Goal: Contribute content: Contribute content

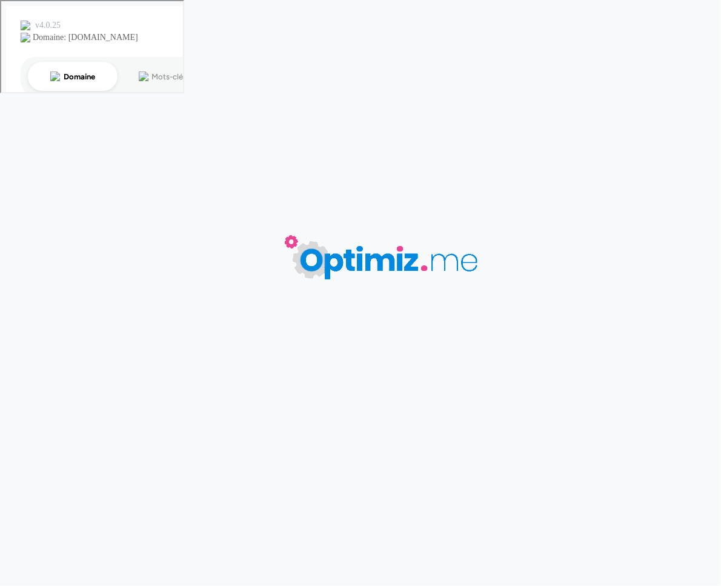
type input "Quels goodies utiliser pour un salon ?"
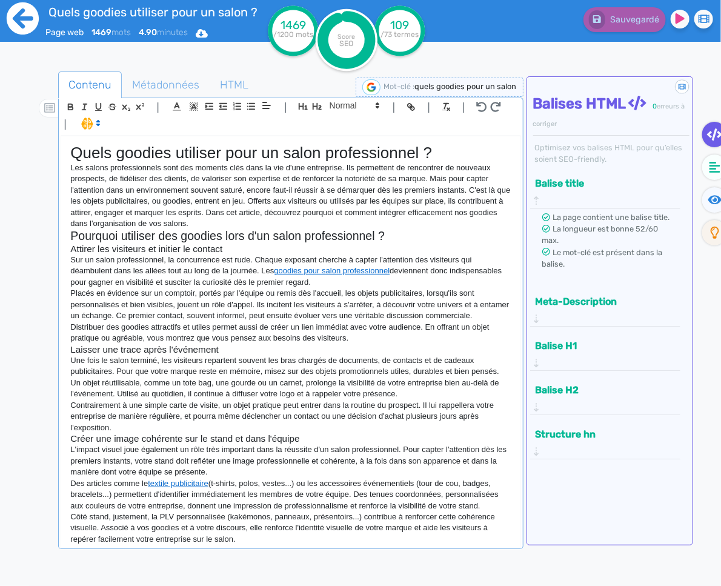
click at [19, 18] on icon at bounding box center [22, 18] width 33 height 33
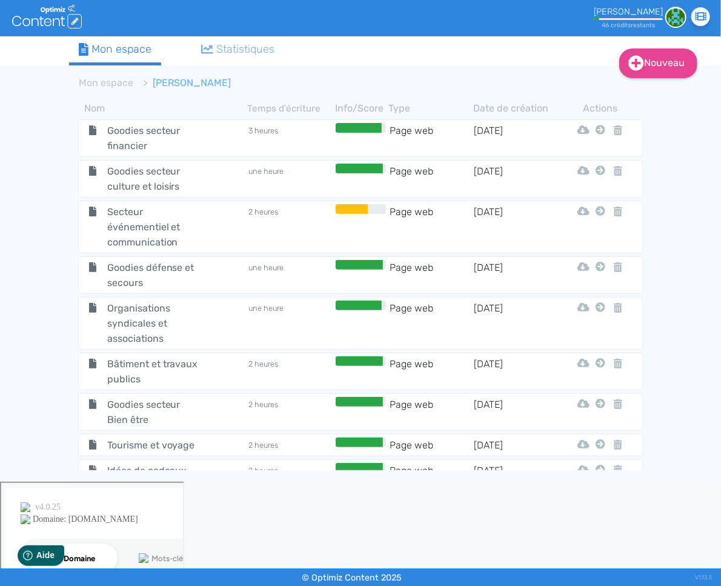
scroll to position [8887, 0]
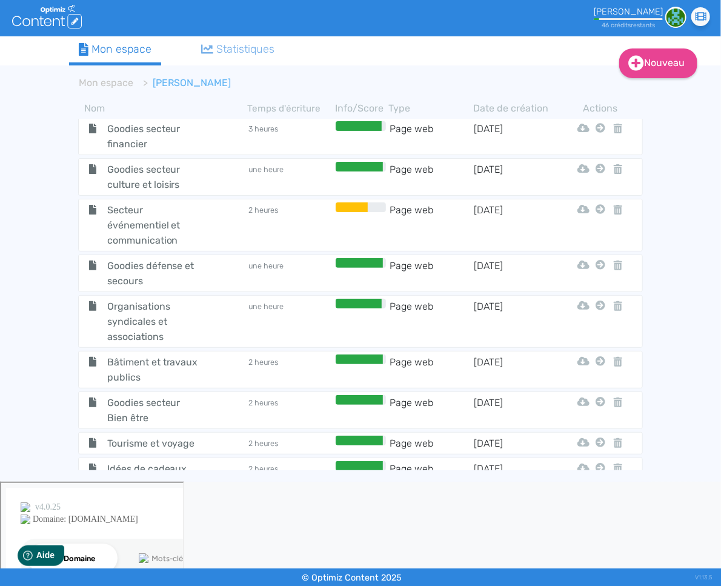
click at [188, 557] on span "Goodies pour salon professionnel" at bounding box center [153, 572] width 111 height 30
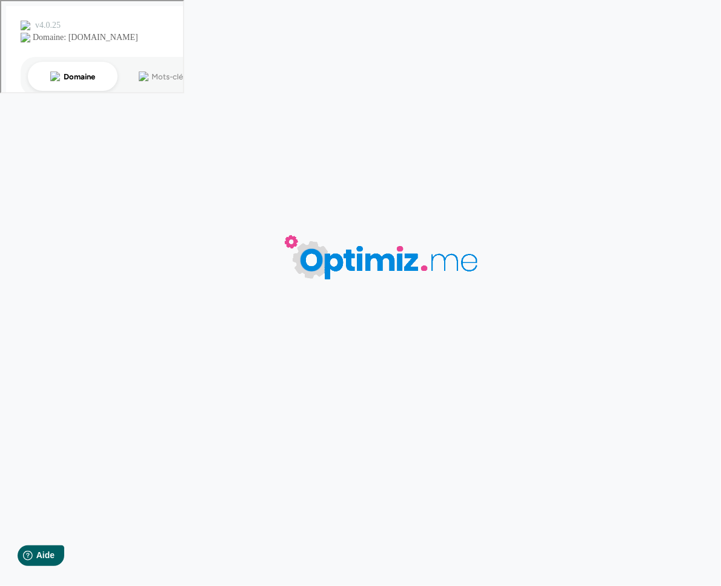
type input "Goodies pour salon professionnel"
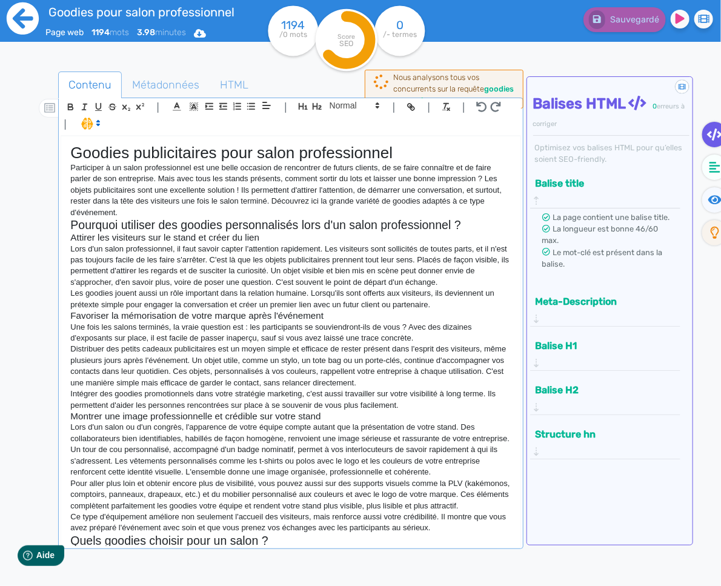
click at [13, 25] on icon at bounding box center [23, 18] width 32 height 32
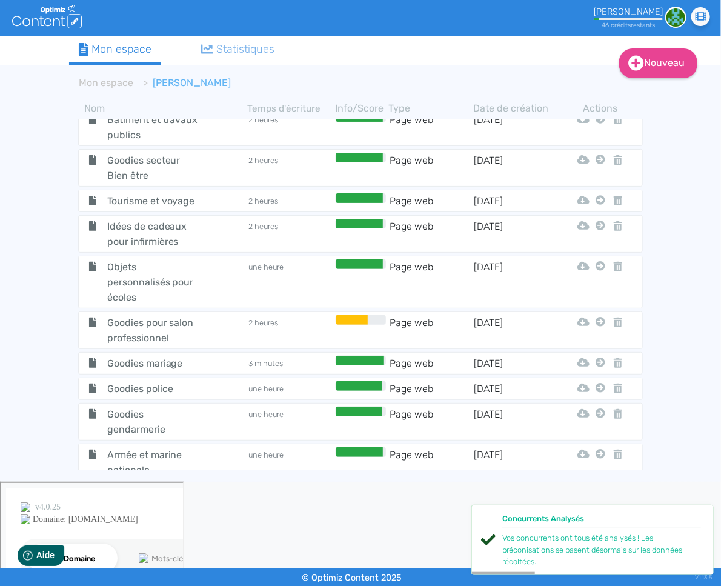
scroll to position [8869, 0]
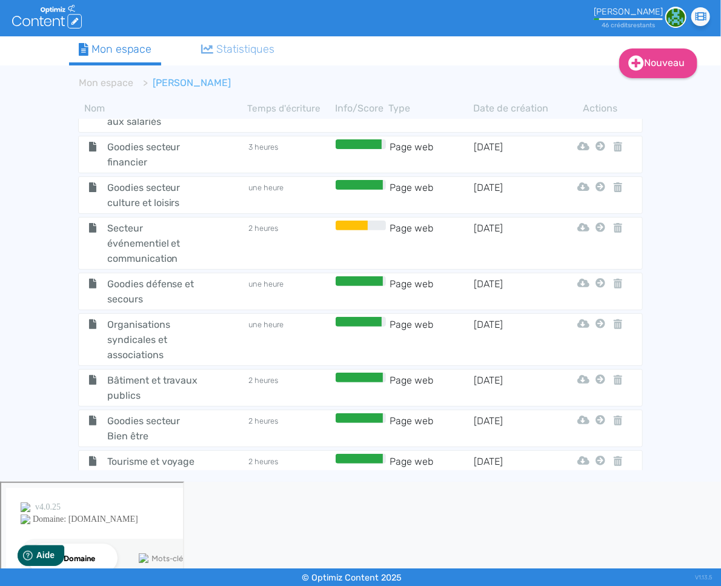
drag, startPoint x: 147, startPoint y: 302, endPoint x: 173, endPoint y: 284, distance: 31.4
click at [147, 576] on span "Goodies pour salon professionnel" at bounding box center [153, 591] width 111 height 30
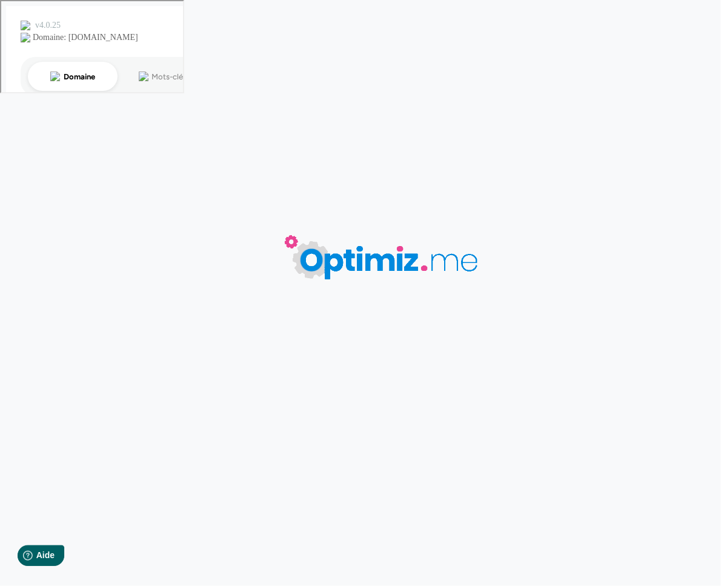
type input "Goodies pour salon professionnel"
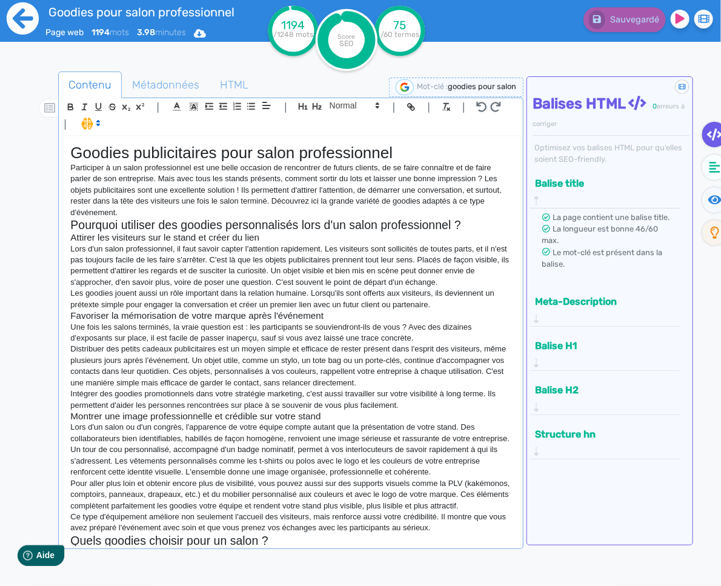
click at [36, 21] on icon at bounding box center [23, 18] width 32 height 32
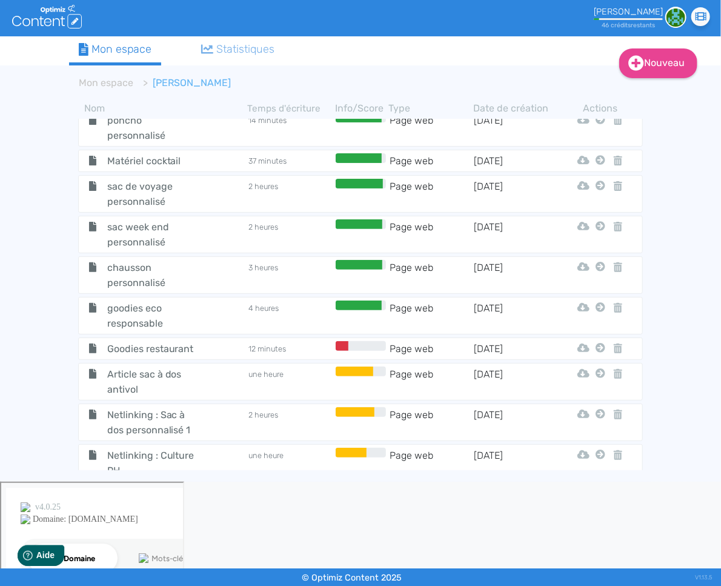
scroll to position [11905, 0]
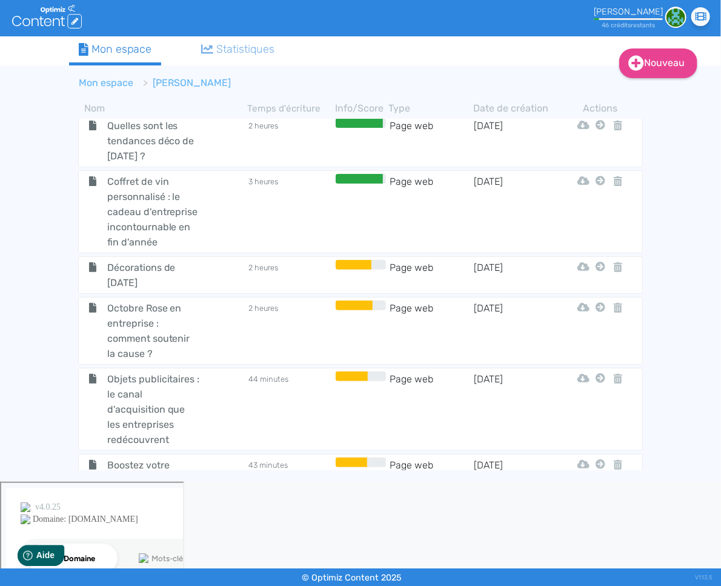
click at [124, 86] on link "Mon espace" at bounding box center [106, 83] width 55 height 12
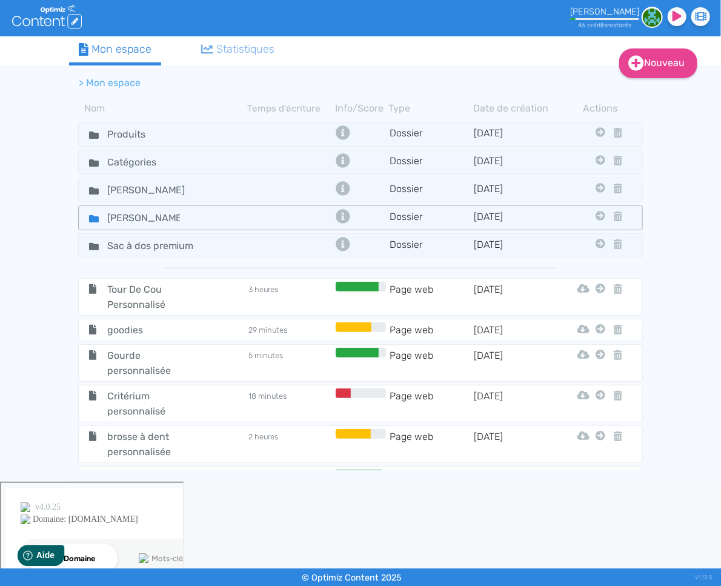
click at [93, 219] on icon at bounding box center [94, 218] width 10 height 7
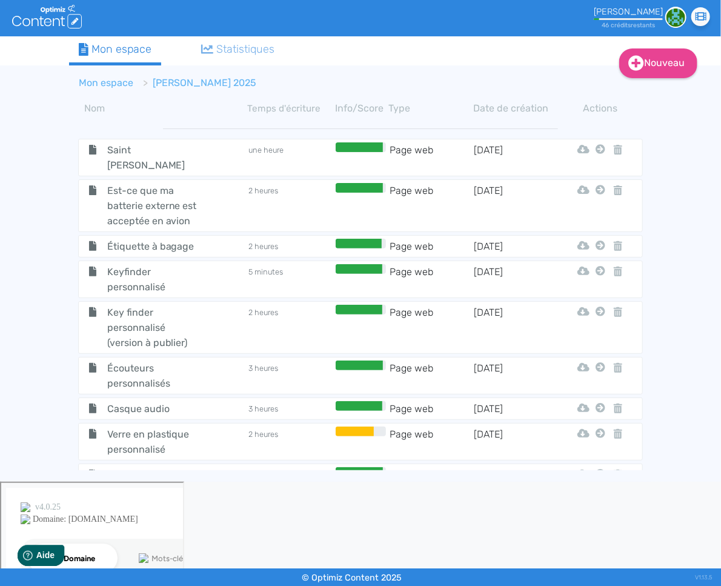
click at [124, 89] on li "Mon espace" at bounding box center [106, 83] width 55 height 15
click at [118, 85] on link "Mon espace" at bounding box center [106, 83] width 55 height 12
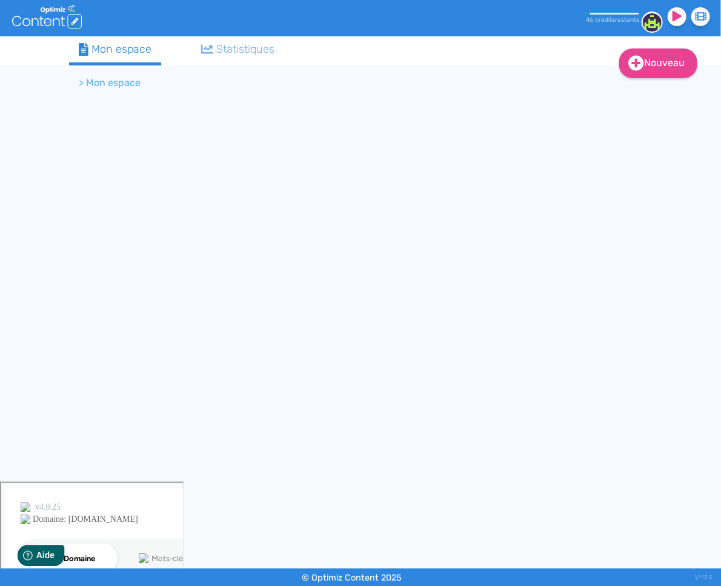
click at [118, 85] on li "> Mon espace" at bounding box center [110, 83] width 62 height 15
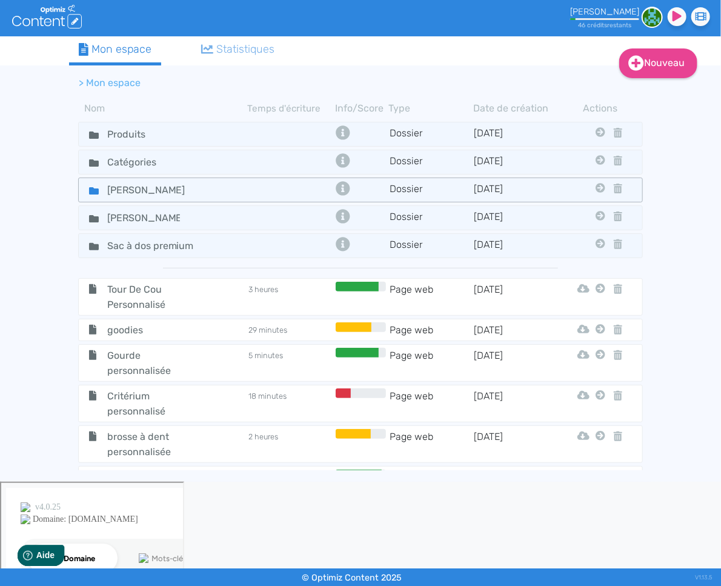
click at [93, 188] on icon at bounding box center [94, 190] width 10 height 7
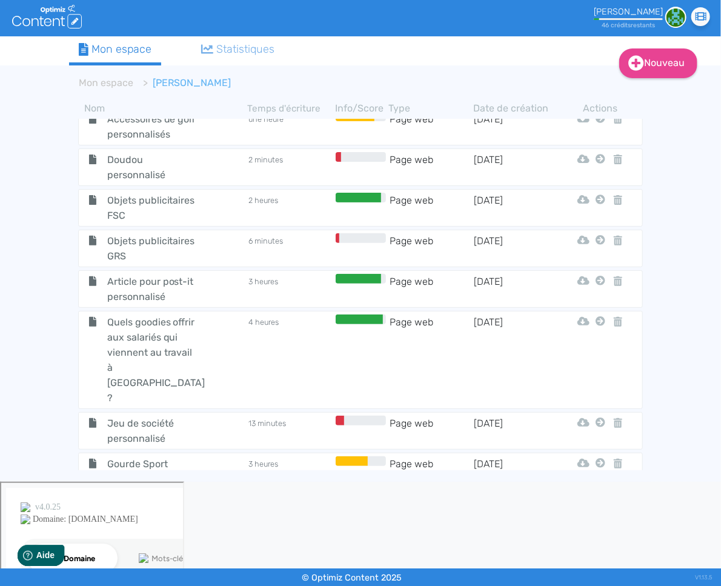
scroll to position [8869, 0]
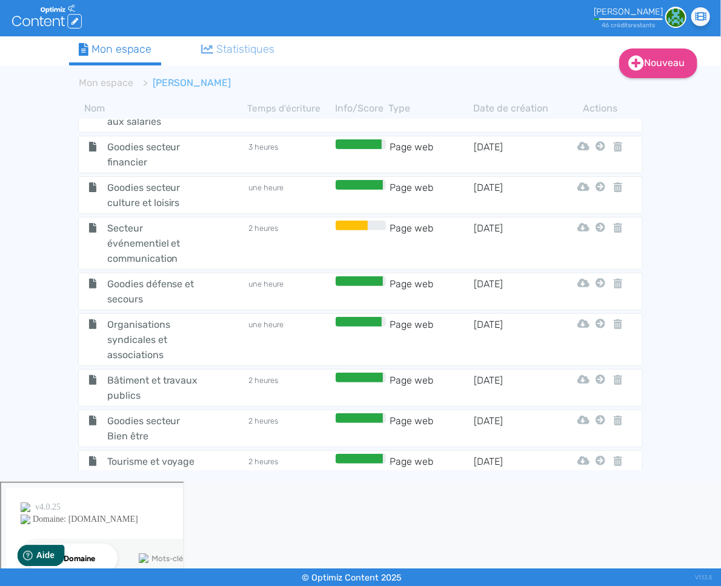
click at [209, 576] on span "Goodies pour salon professionnel" at bounding box center [153, 591] width 111 height 30
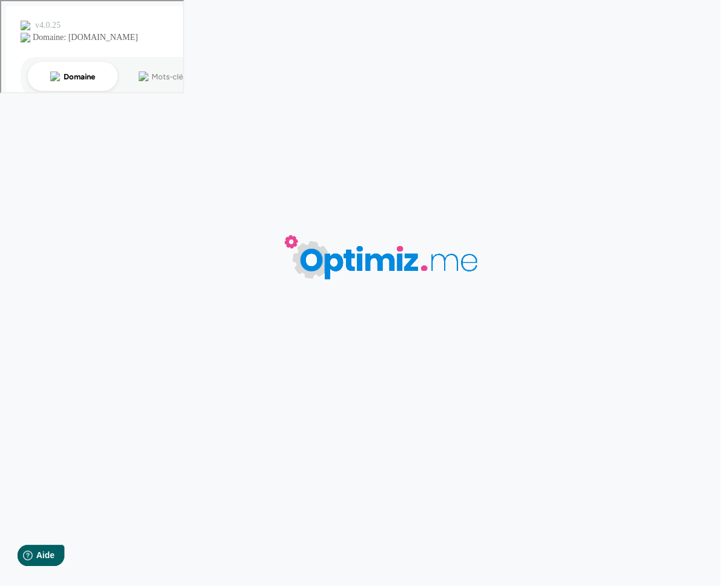
type input "Goodies pour salon professionnel"
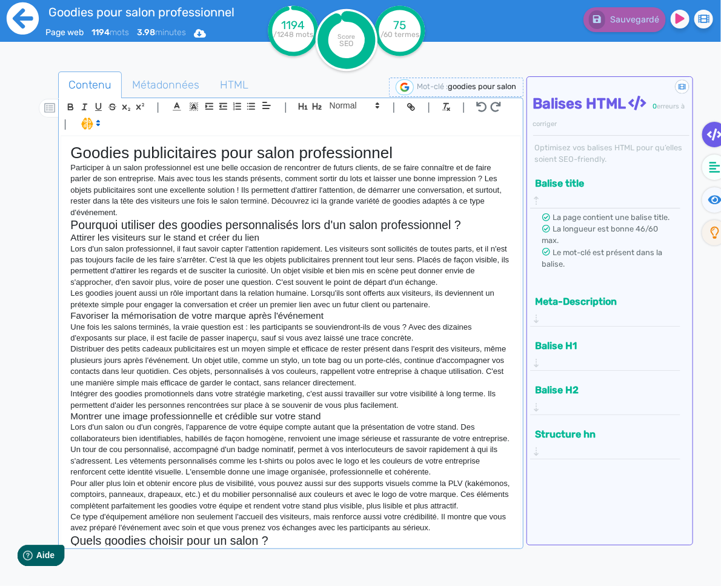
click at [21, 21] on icon at bounding box center [23, 18] width 32 height 32
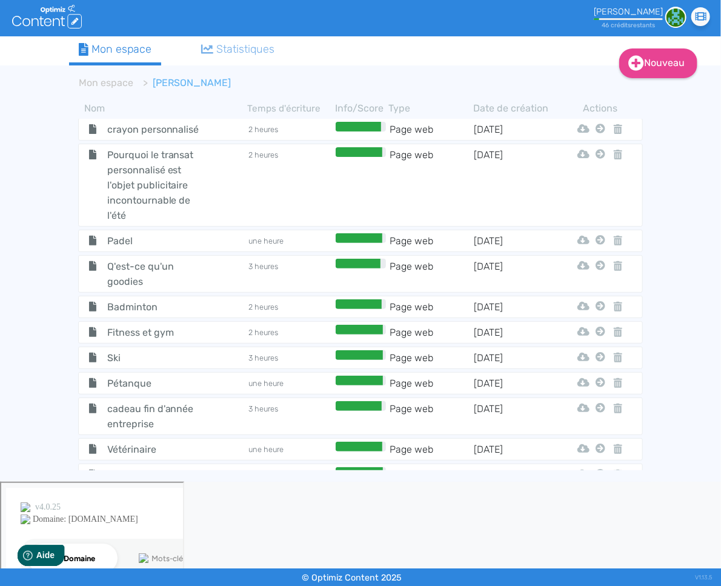
scroll to position [11470, 0]
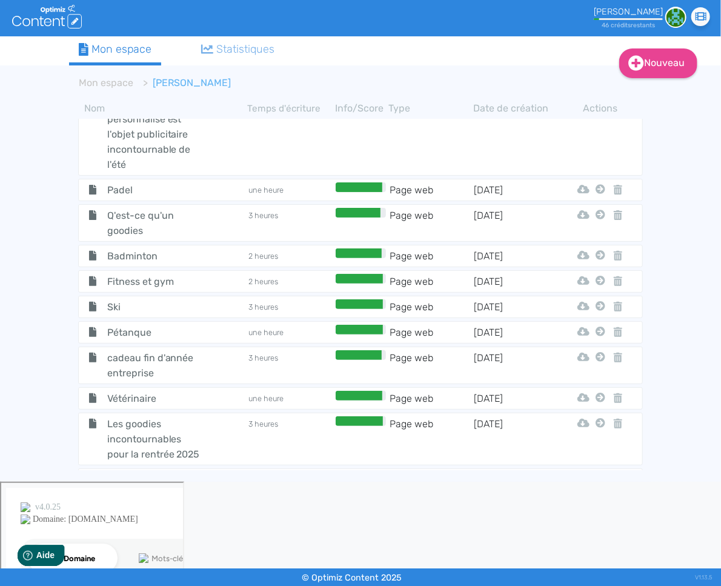
click at [123, 497] on span "Quels goodies utiliser pour un salon ?" at bounding box center [153, 519] width 111 height 45
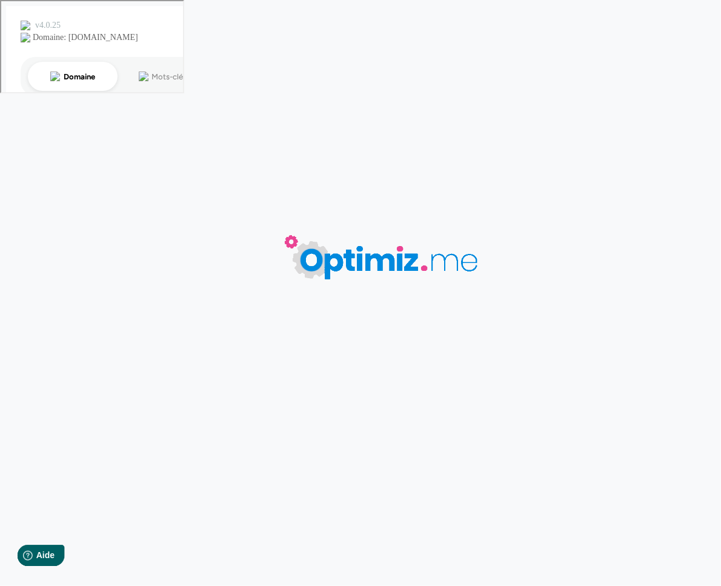
type input "Quels goodies utiliser pour un salon ?"
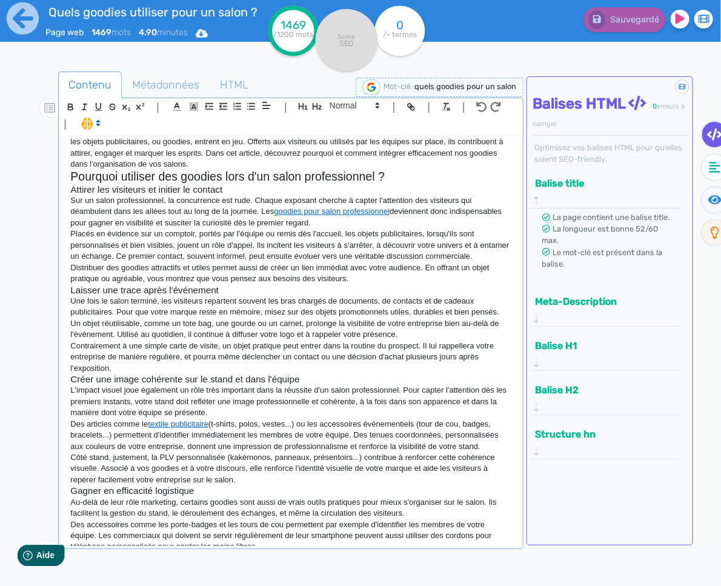
scroll to position [70, 0]
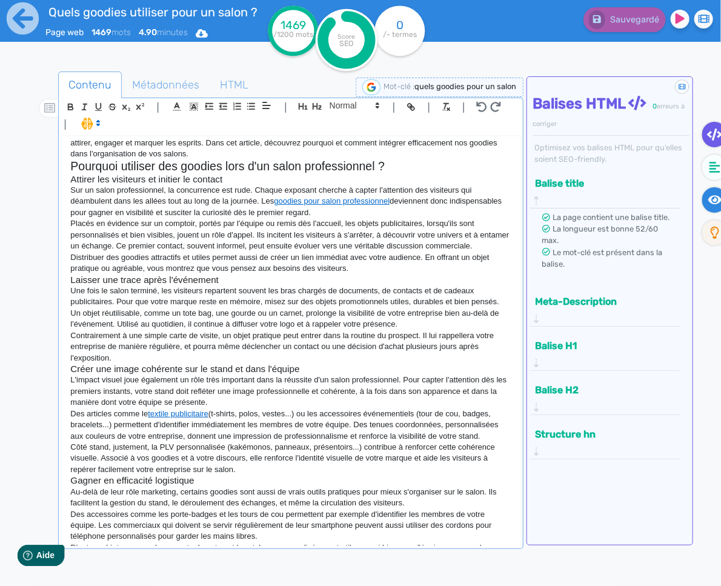
click at [714, 203] on icon at bounding box center [715, 199] width 14 height 9
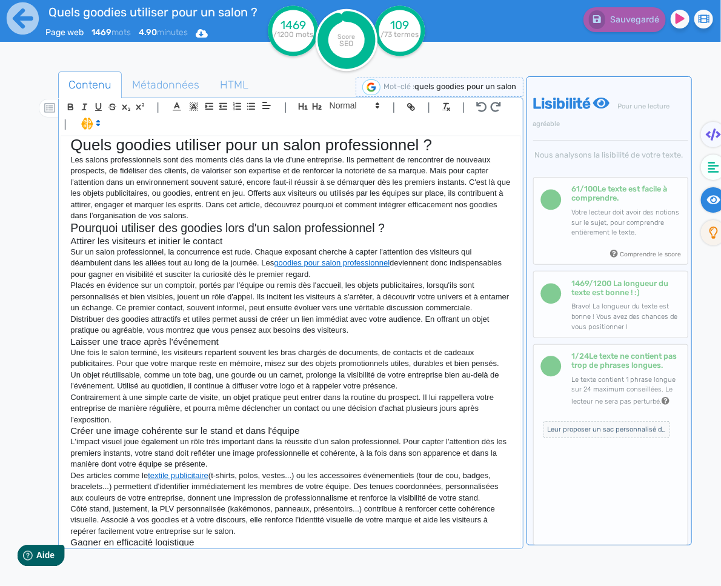
scroll to position [0, 0]
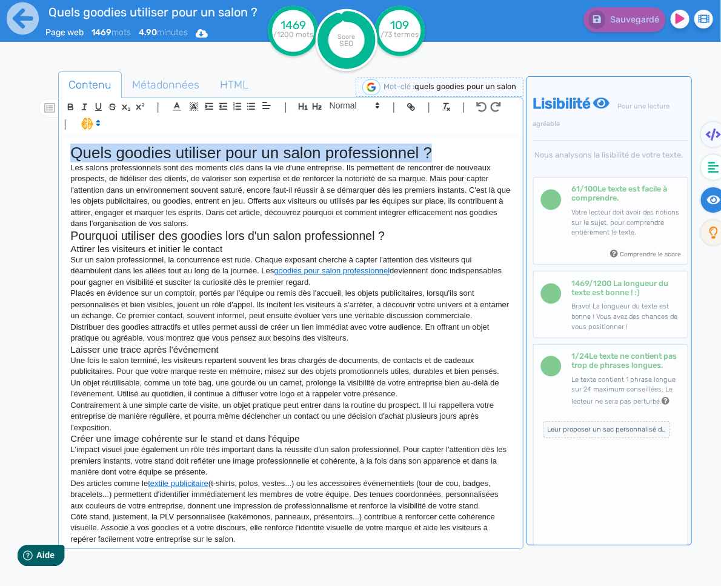
drag, startPoint x: 432, startPoint y: 154, endPoint x: 73, endPoint y: 146, distance: 359.4
click at [73, 146] on h1 "Quels goodies utiliser pour un salon professionnel ?" at bounding box center [290, 153] width 440 height 19
copy h1 "Quels goodies utiliser pour un salon professionnel ?"
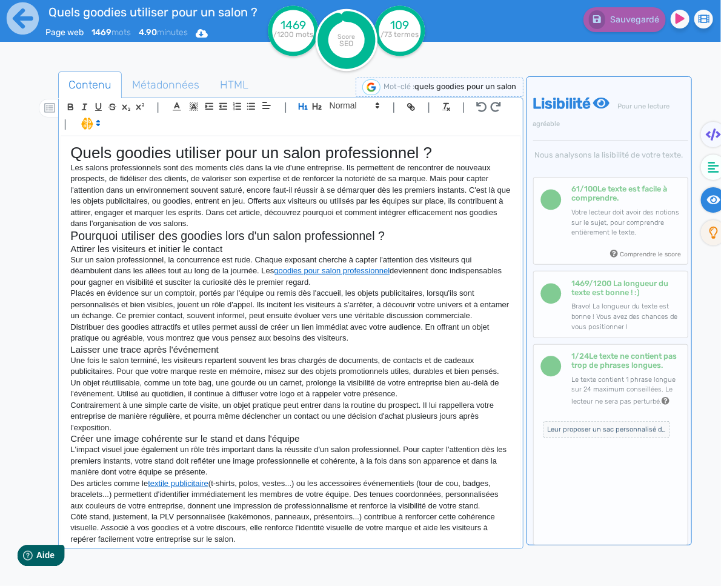
click at [244, 259] on p "Sur un salon professionnel, la concurrence est rude. Chaque exposant cherche à …" at bounding box center [290, 270] width 440 height 33
click at [229, 82] on span "HTML" at bounding box center [234, 84] width 48 height 33
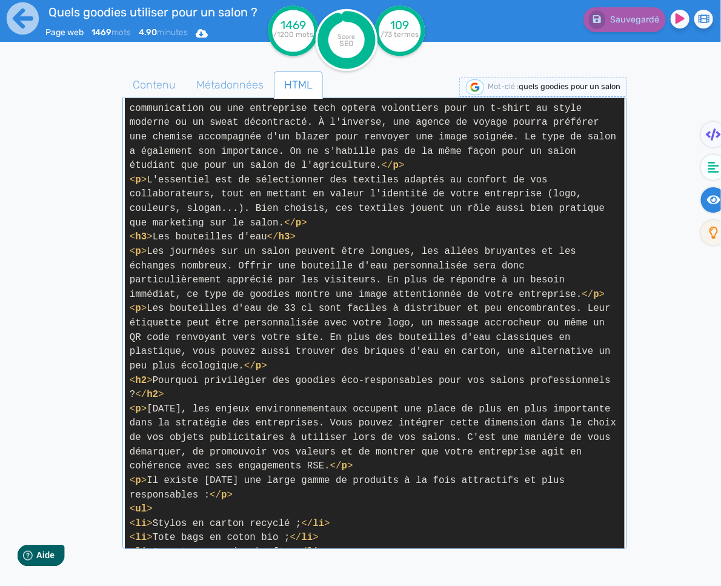
scroll to position [1831, 0]
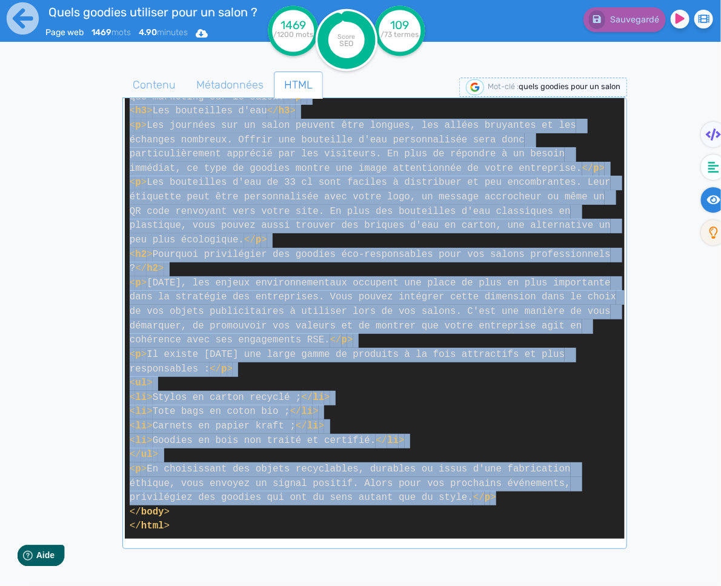
drag, startPoint x: 130, startPoint y: 253, endPoint x: 510, endPoint y: 497, distance: 451.1
copy span "< l > Ips dolors ametconsectetu adip eli seddoei temp inci ut lab e'dol magnaal…"
click at [156, 87] on span "Contenu" at bounding box center [154, 84] width 62 height 33
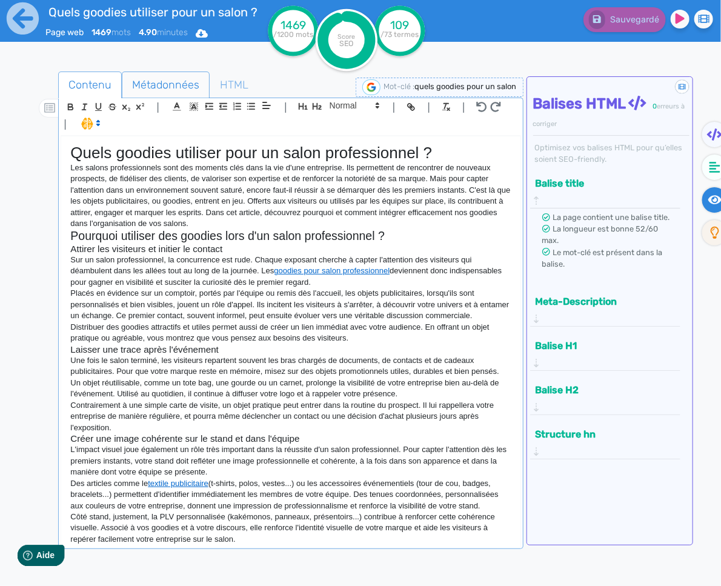
click at [181, 86] on span "Métadonnées" at bounding box center [165, 84] width 87 height 33
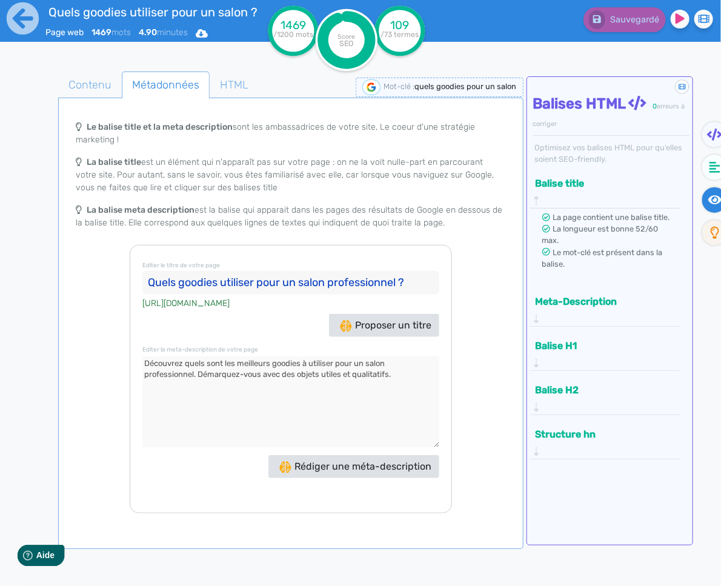
drag, startPoint x: 417, startPoint y: 282, endPoint x: 145, endPoint y: 270, distance: 272.3
click at [145, 271] on input "Quels goodies utiliser pour un salon professionnel ?" at bounding box center [290, 283] width 297 height 24
drag, startPoint x: 403, startPoint y: 380, endPoint x: 134, endPoint y: 359, distance: 270.4
click at [134, 359] on div "Editer le titre de votre page Quels goodies utiliser pour un salon professionne…" at bounding box center [291, 379] width 322 height 268
drag, startPoint x: 356, startPoint y: 388, endPoint x: 390, endPoint y: 375, distance: 36.5
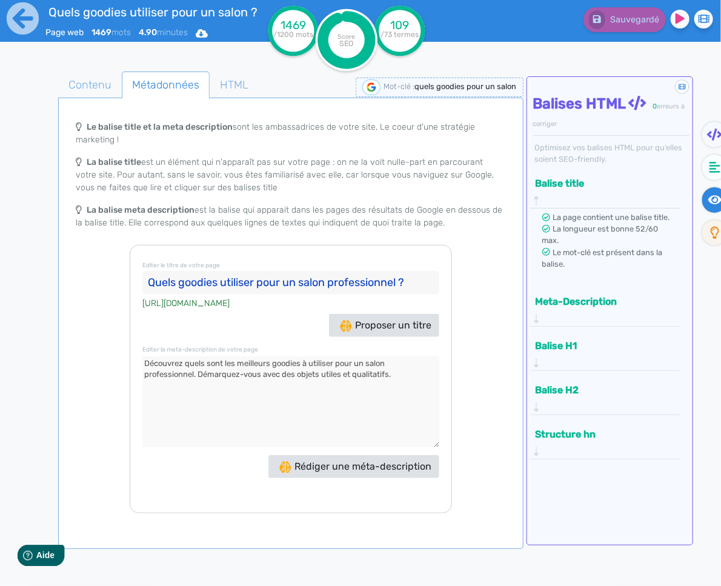
click at [357, 388] on textarea at bounding box center [290, 401] width 297 height 91
drag, startPoint x: 410, startPoint y: 380, endPoint x: 198, endPoint y: 373, distance: 211.6
click at [198, 373] on textarea at bounding box center [290, 401] width 297 height 91
paste textarea "Captez l'attention de vos prospects grâce à nos goodies personnalisés !"
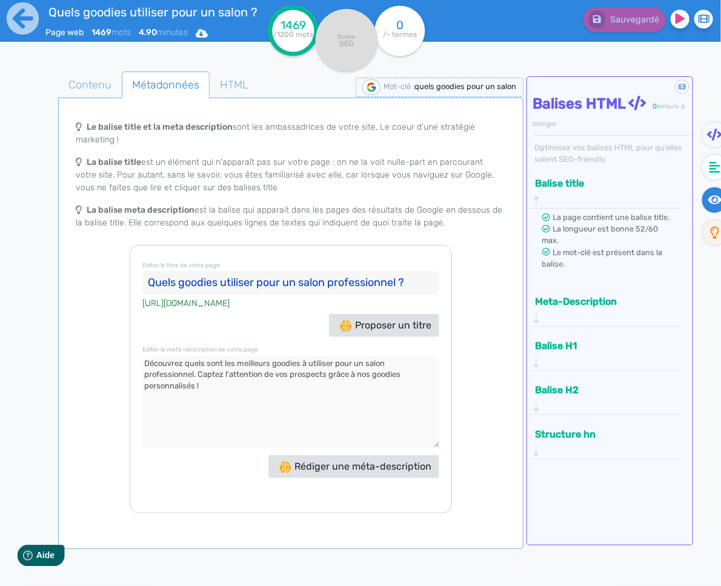
click at [584, 309] on button "Meta-Description" at bounding box center [602, 301] width 140 height 20
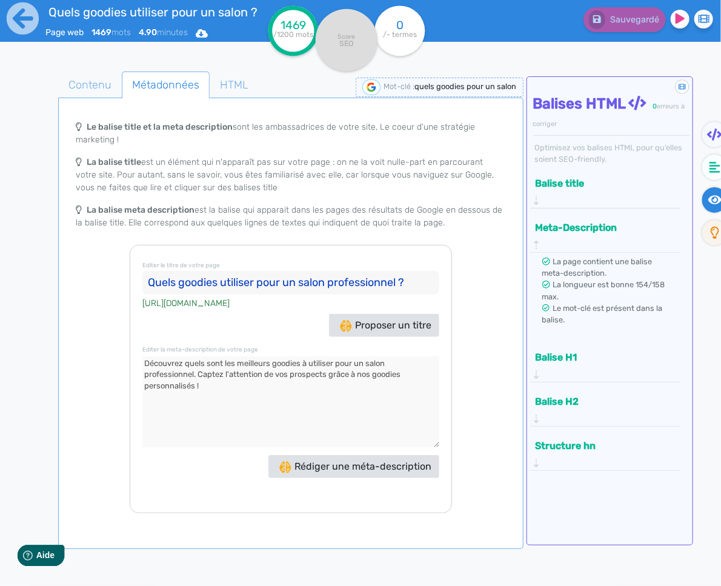
click at [372, 368] on textarea at bounding box center [290, 401] width 297 height 91
click at [392, 376] on textarea at bounding box center [290, 401] width 297 height 91
click at [254, 390] on textarea at bounding box center [290, 401] width 297 height 91
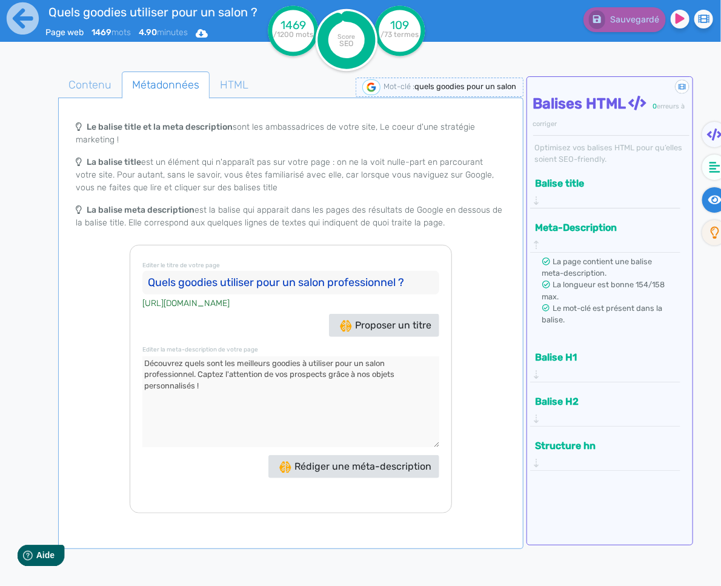
type textarea "Découvrez quels sont les meilleurs goodies à utiliser pour un salon professionn…"
click at [115, 81] on span "Contenu" at bounding box center [90, 84] width 62 height 33
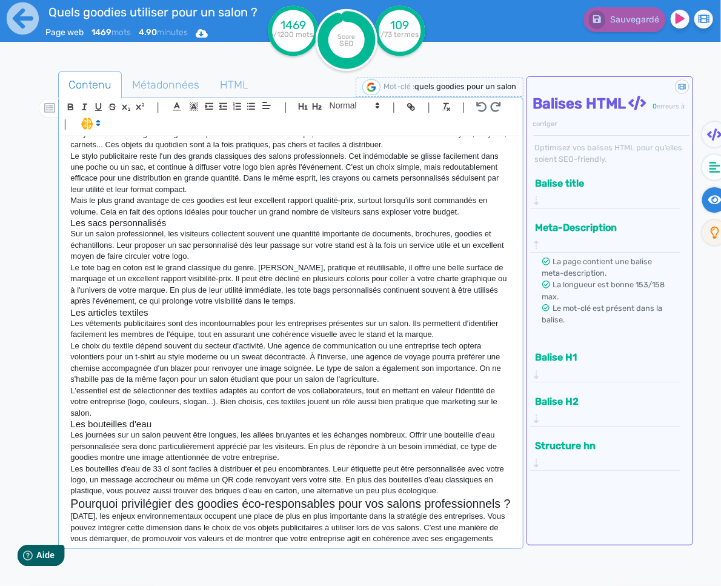
scroll to position [673, 0]
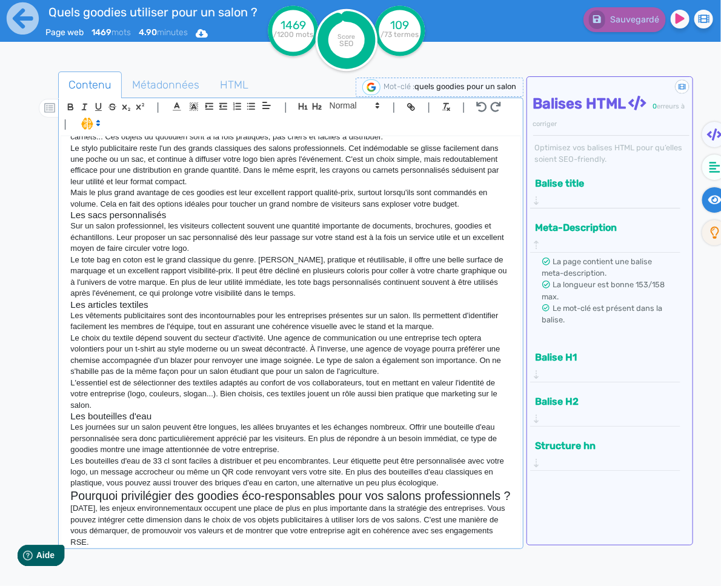
click at [346, 339] on p "Le choix du textile dépend souvent du secteur d'activité. Une agence de communi…" at bounding box center [290, 355] width 440 height 45
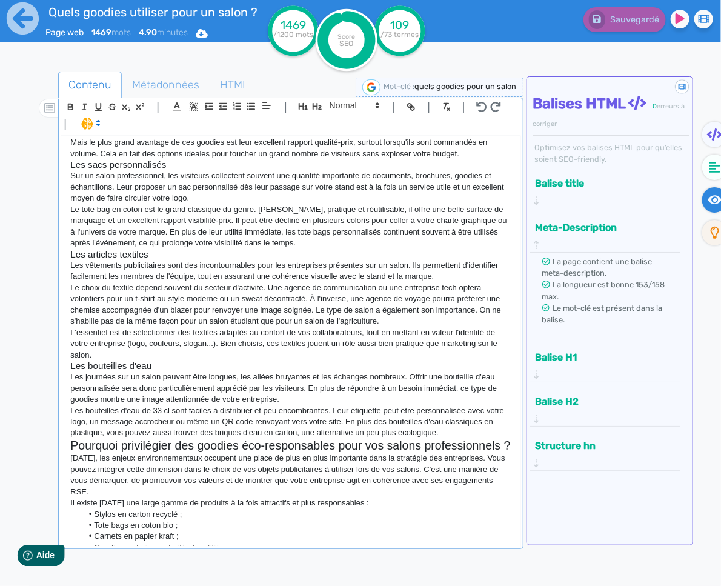
scroll to position [760, 0]
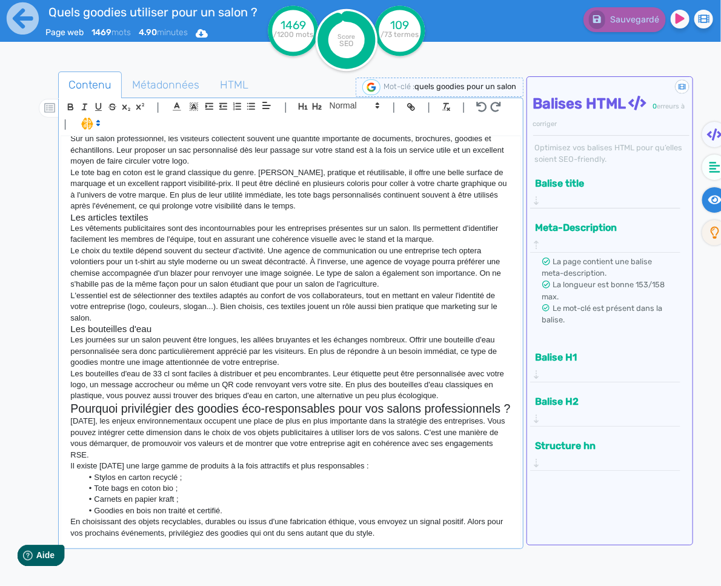
click at [40, 21] on div "Quels goodies utiliser pour un salon ? Page web 1469 mots 4.90 minutes Html Pdf…" at bounding box center [131, 29] width 263 height 59
click at [31, 21] on icon at bounding box center [23, 18] width 32 height 32
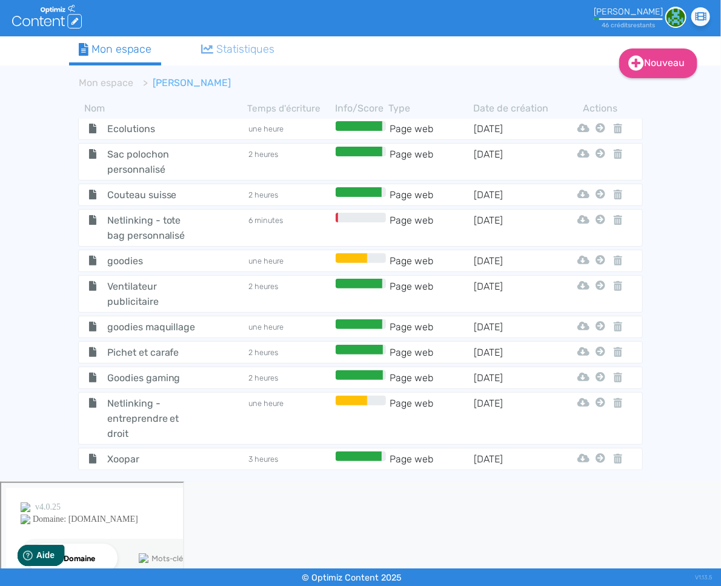
scroll to position [6594, 0]
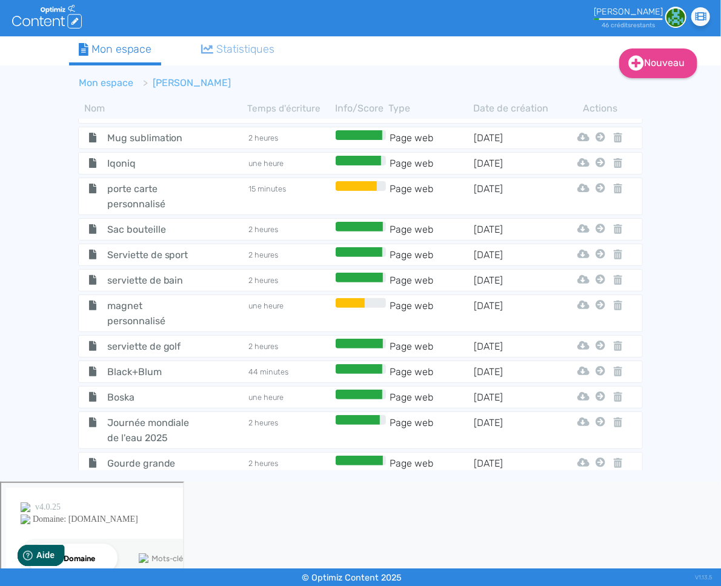
click at [102, 88] on link "Mon espace" at bounding box center [106, 83] width 55 height 12
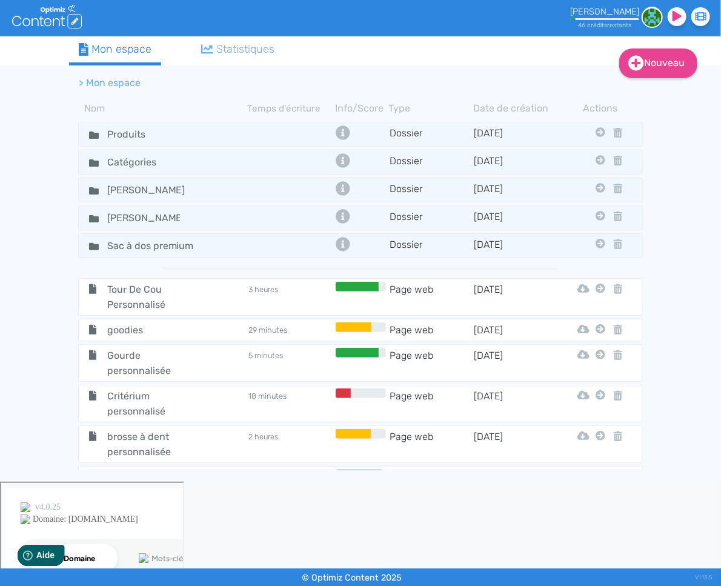
scroll to position [2, 0]
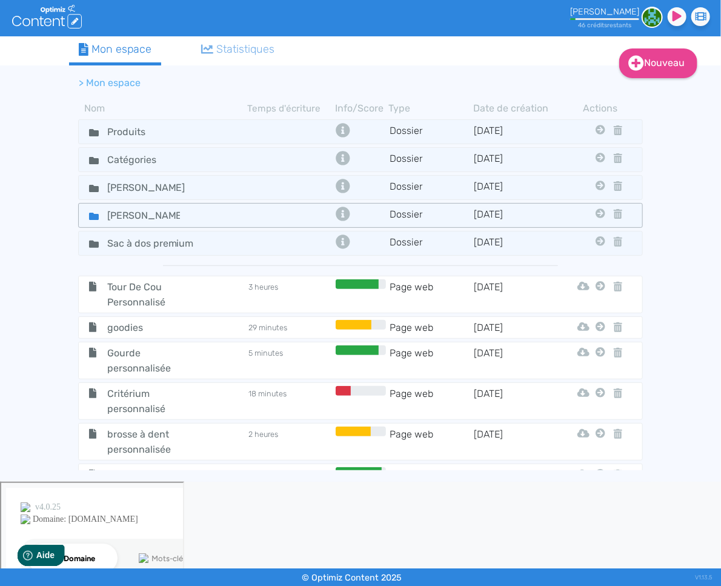
click at [94, 218] on icon at bounding box center [94, 216] width 10 height 10
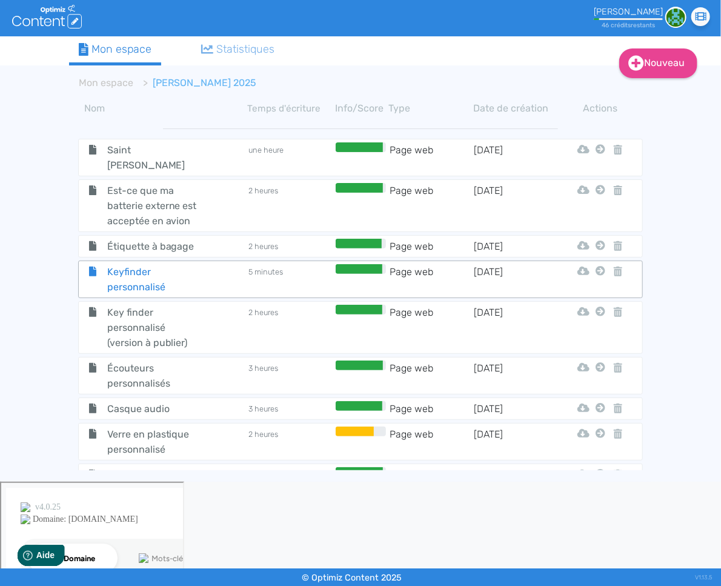
scroll to position [332, 0]
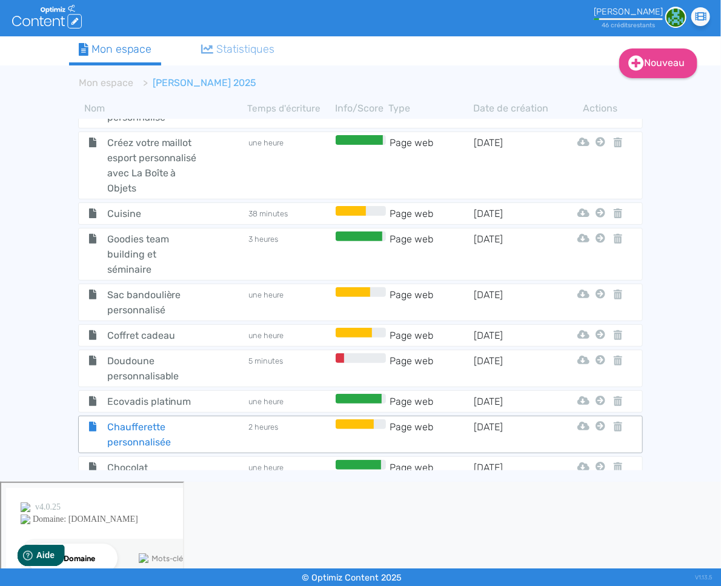
click at [136, 419] on span "Chaufferette personnalisée" at bounding box center [153, 434] width 111 height 30
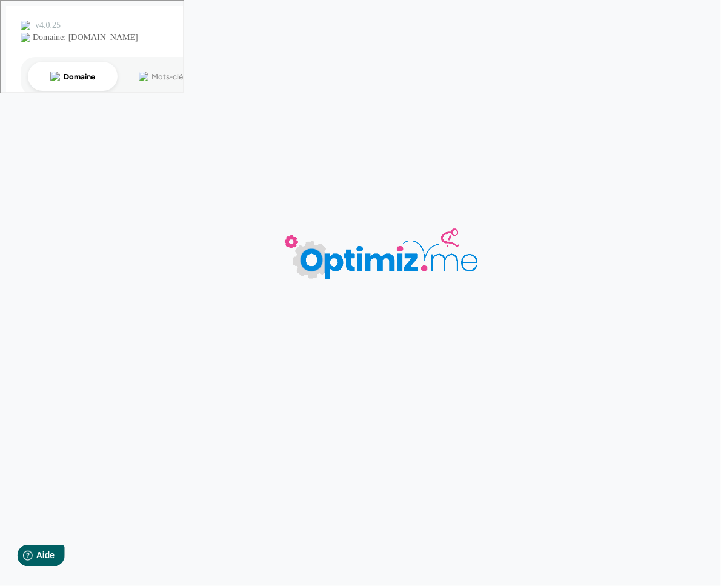
type input "Chaufferette personnalisée"
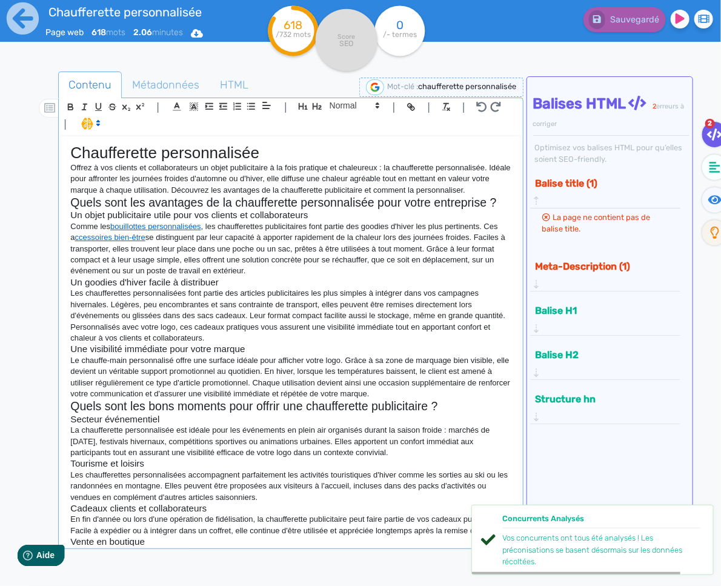
scroll to position [156, 0]
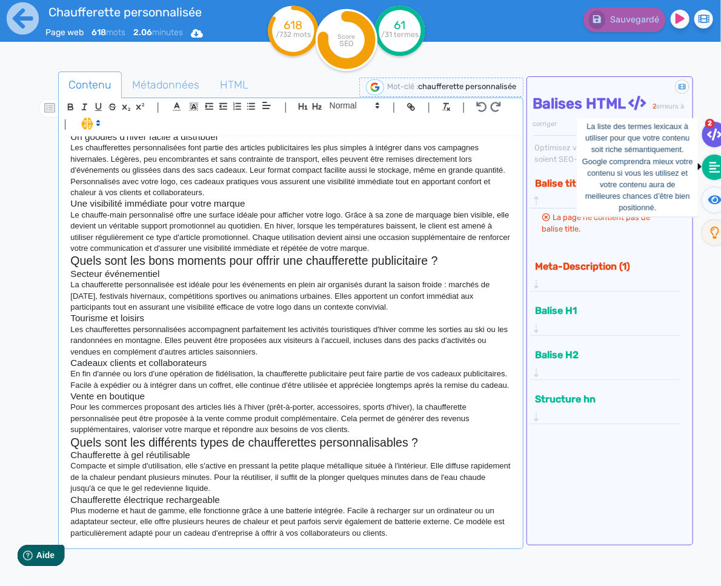
click at [713, 158] on fa-icon at bounding box center [714, 166] width 25 height 25
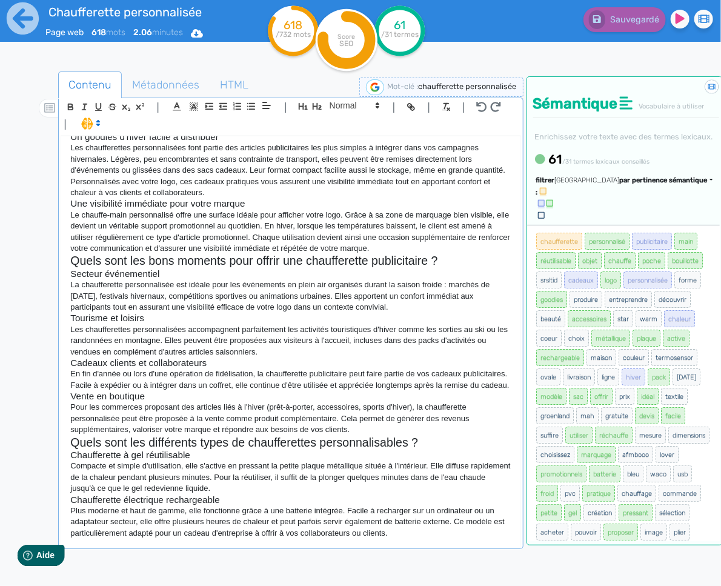
click at [617, 186] on div "Trier par pertinence sémantique" at bounding box center [634, 181] width 158 height 10
click at [613, 220] on span "par fréquence" at bounding box center [593, 216] width 40 height 7
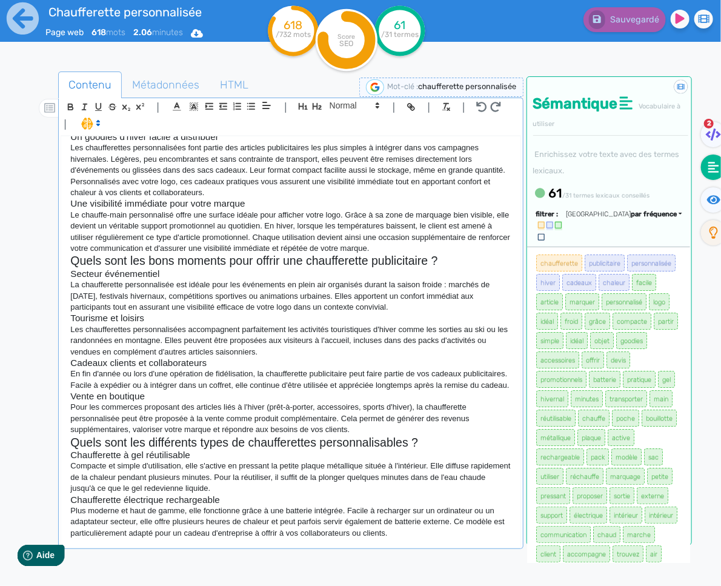
click at [430, 534] on p "Plus moderne et haut de gamme, elle fonctionne grâce à une batterie intégrée. F…" at bounding box center [290, 521] width 440 height 33
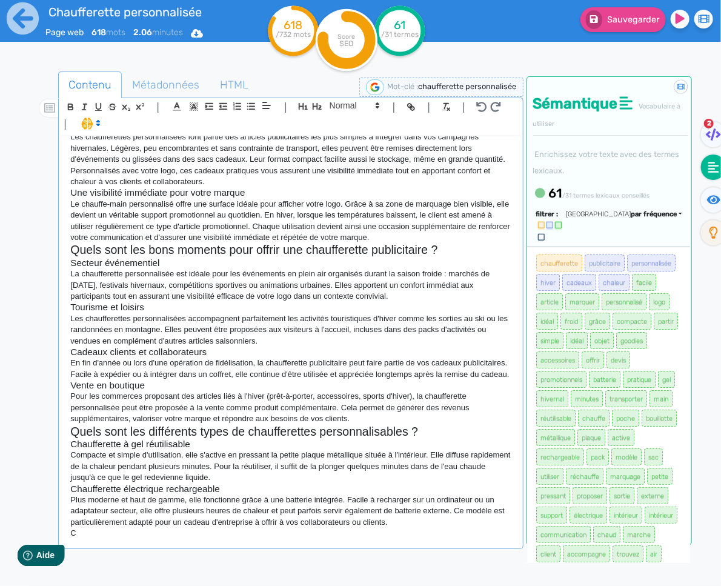
scroll to position [159, 0]
click at [344, 110] on span at bounding box center [353, 105] width 59 height 15
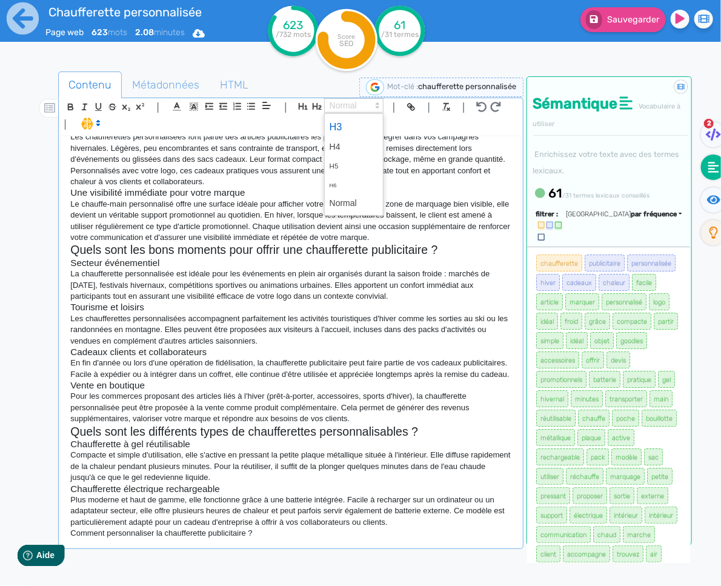
click at [345, 131] on span at bounding box center [354, 126] width 48 height 21
click at [314, 107] on icon "button" at bounding box center [317, 106] width 9 height 7
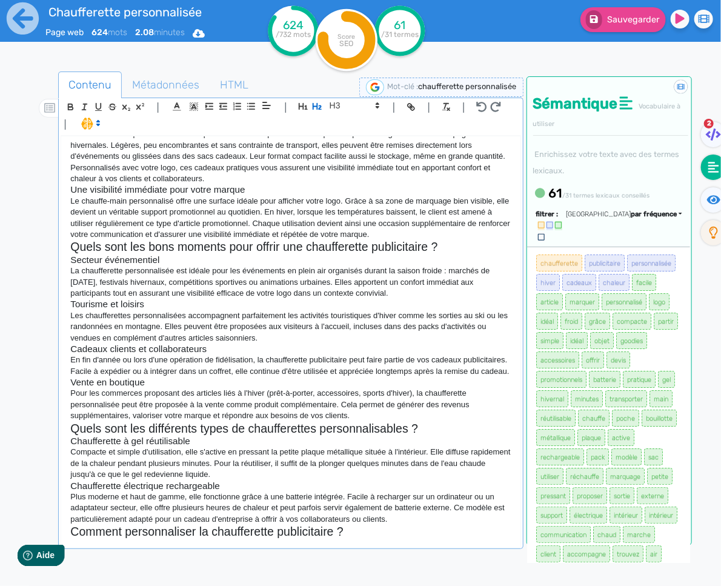
scroll to position [173, 0]
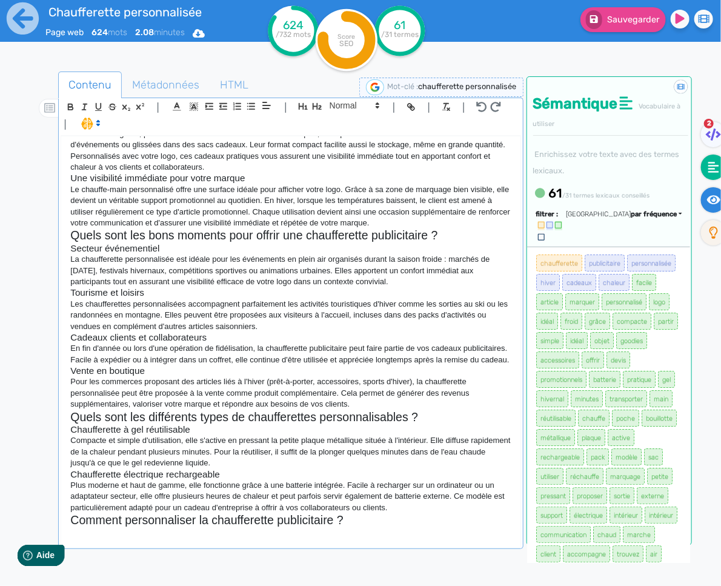
click at [705, 202] on fa-icon at bounding box center [713, 199] width 25 height 25
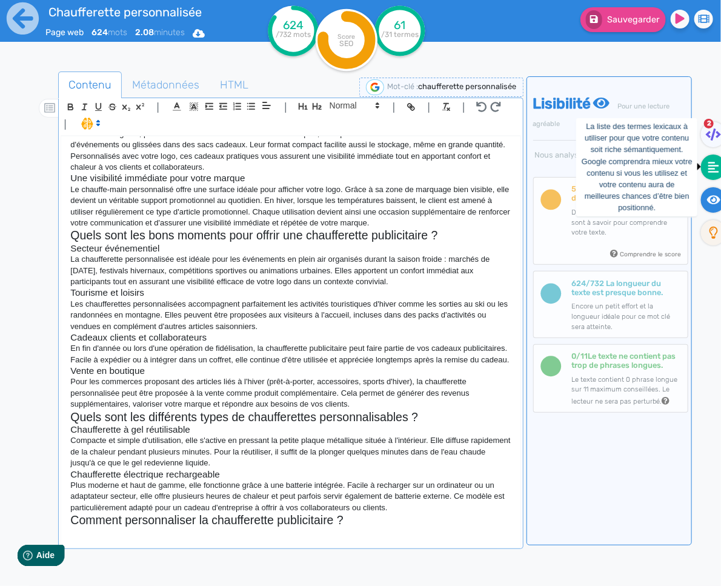
click at [707, 173] on fa-icon at bounding box center [713, 166] width 25 height 25
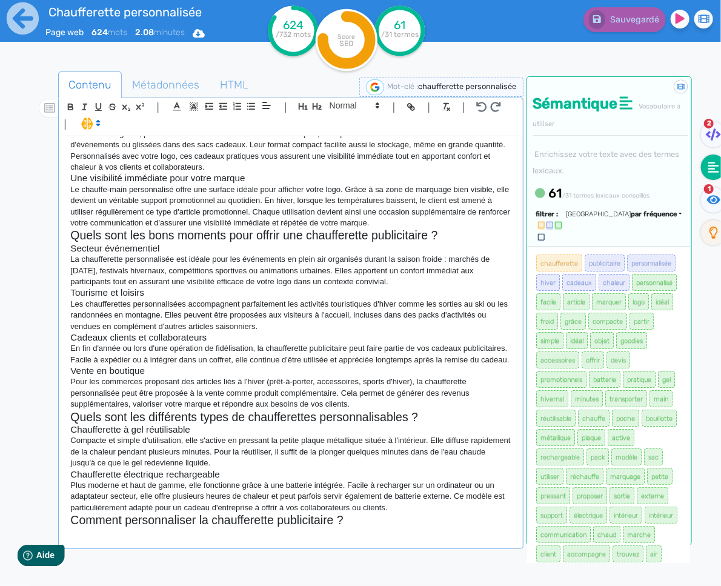
click at [288, 376] on h3 "Vente en boutique" at bounding box center [290, 370] width 440 height 11
click at [352, 533] on p at bounding box center [290, 533] width 440 height 11
click at [340, 534] on p at bounding box center [290, 533] width 440 height 11
click at [268, 536] on p at bounding box center [290, 533] width 440 height 11
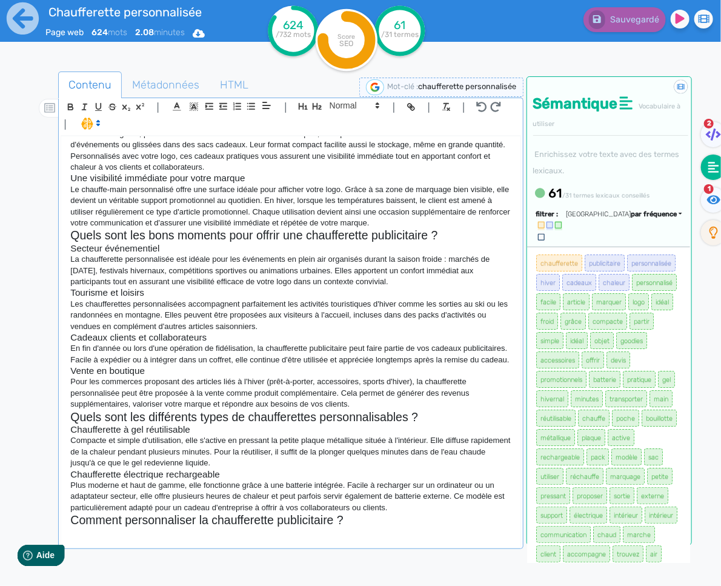
click at [268, 536] on p at bounding box center [290, 533] width 440 height 11
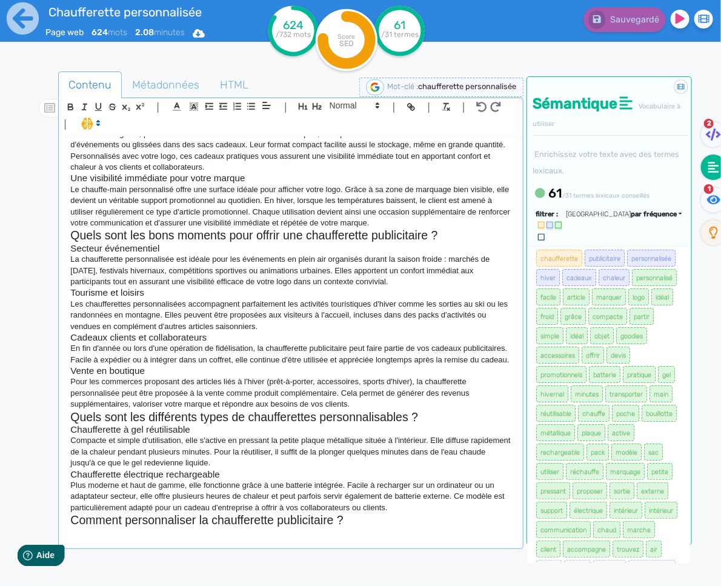
scroll to position [0, 0]
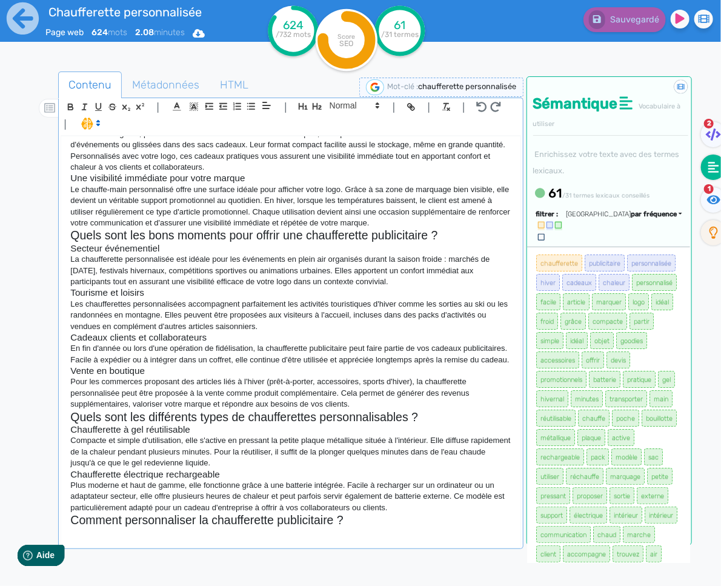
click at [419, 496] on p "Plus moderne et haut de gamme, elle fonctionne grâce à une batterie intégrée. F…" at bounding box center [290, 496] width 440 height 33
click at [427, 497] on p "Plus moderne et haut de gamme, elle fonctionne grâce à une batterie intégrée. F…" at bounding box center [290, 496] width 440 height 33
click at [453, 497] on p "Plus moderne et haut de gamme, elle fonctionne grâce à une batterie intégrée. F…" at bounding box center [290, 496] width 440 height 33
click at [498, 497] on p "Plus moderne et haut de gamme, elle fonctionne grâce à une batterie intégrée. F…" at bounding box center [290, 496] width 440 height 33
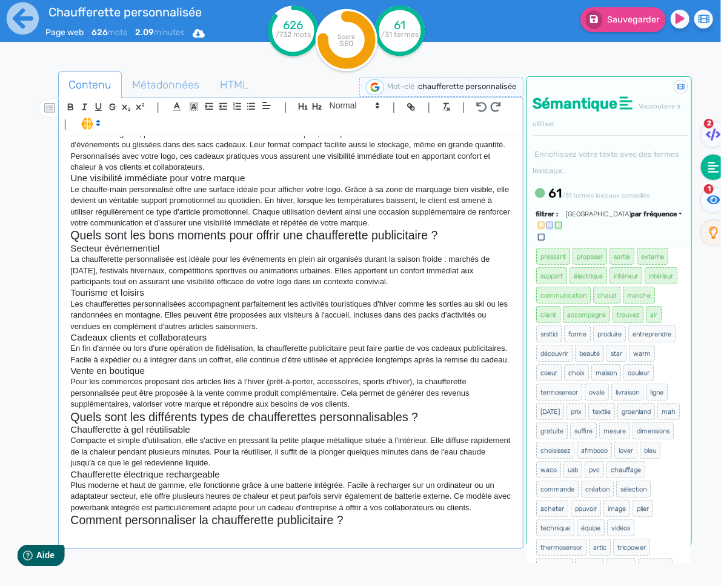
scroll to position [329, 0]
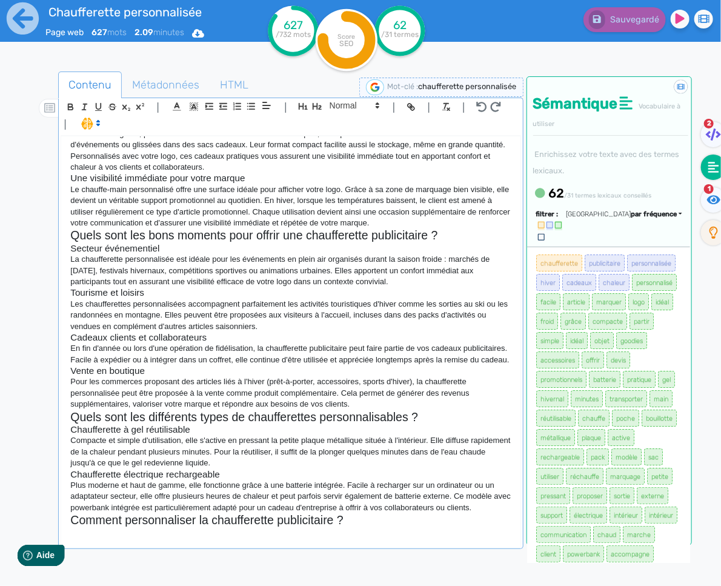
click at [322, 532] on p at bounding box center [290, 533] width 440 height 11
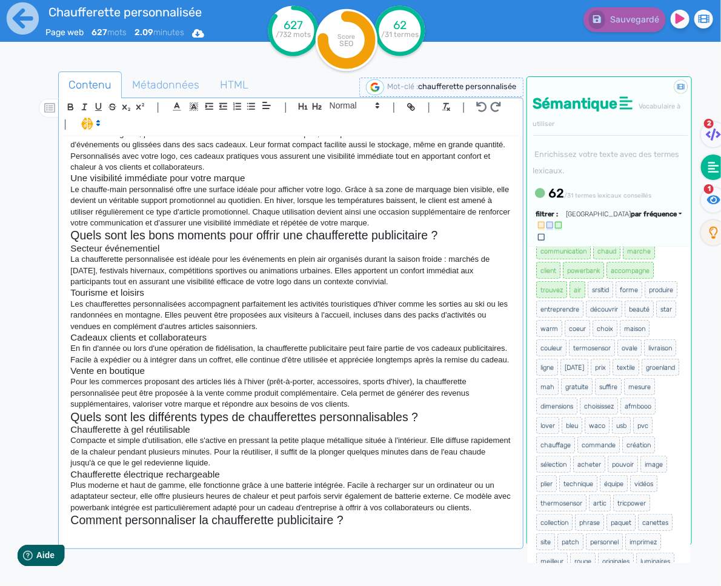
scroll to position [276, 0]
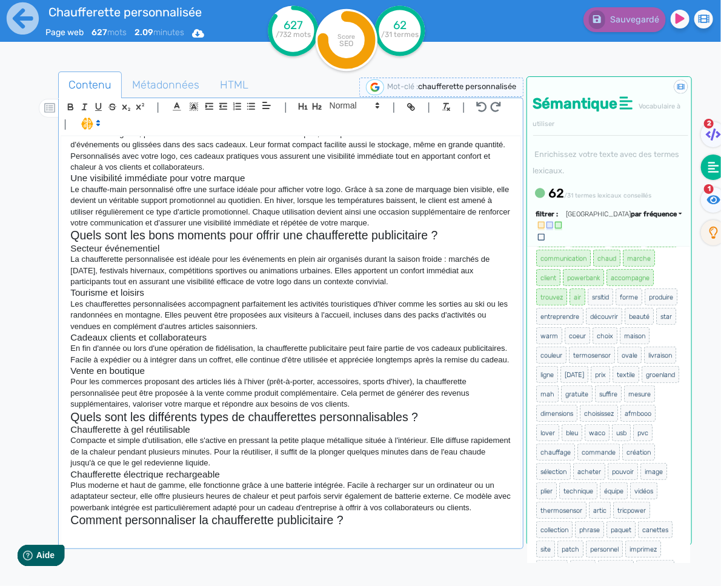
click at [174, 536] on p at bounding box center [290, 533] width 440 height 11
click at [147, 543] on div "Chaufferette personnalisée Offrez à vos clients et collaborateurs un objet publ…" at bounding box center [290, 341] width 459 height 410
click at [152, 537] on p at bounding box center [290, 533] width 440 height 11
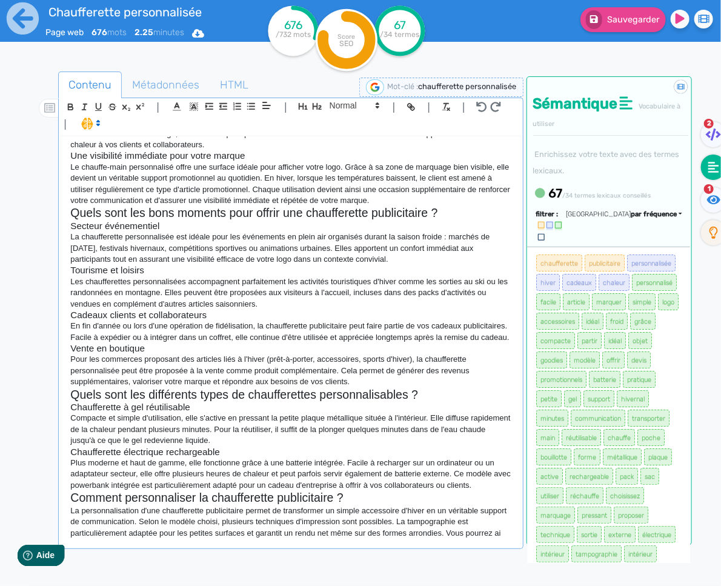
scroll to position [207, 0]
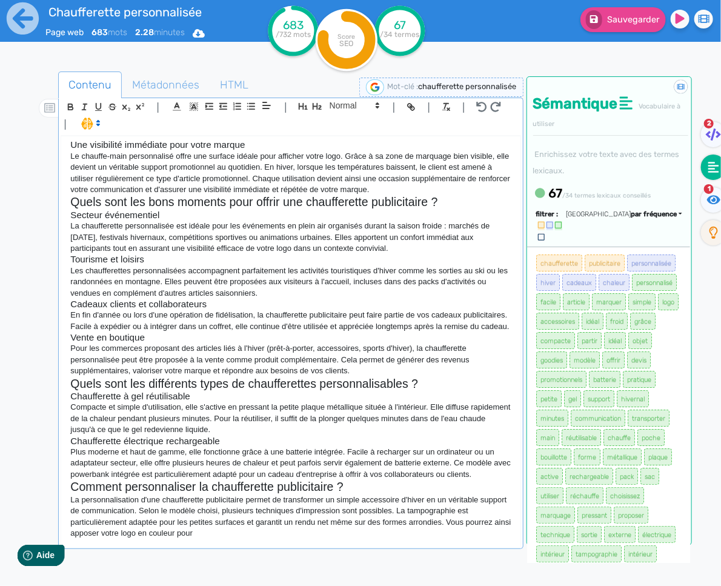
click at [155, 539] on p "La personnalisation d'une chaufferette publicitaire permet de transformer un si…" at bounding box center [290, 516] width 440 height 45
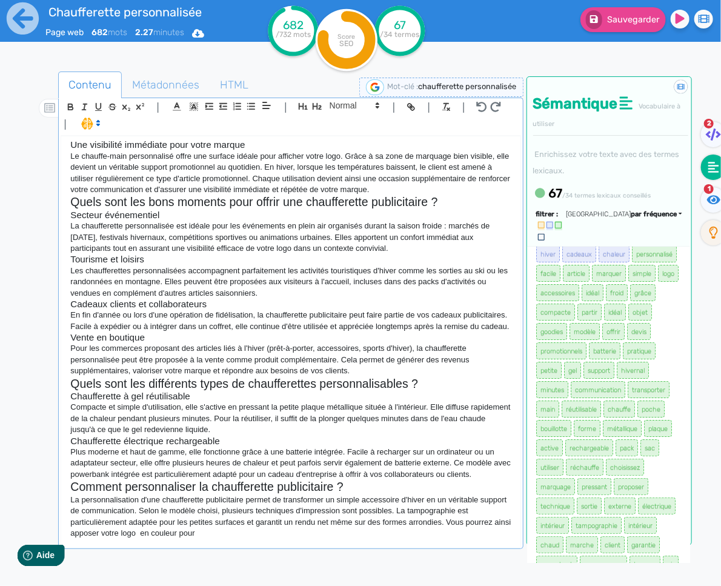
scroll to position [30, 0]
click at [156, 539] on p "La personnalisation d'une chaufferette publicitaire permet de transformer un si…" at bounding box center [290, 516] width 440 height 45
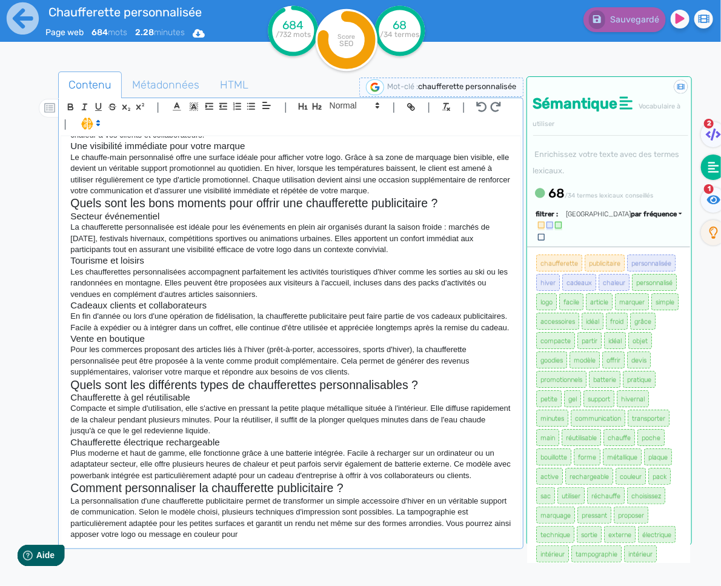
scroll to position [215, 0]
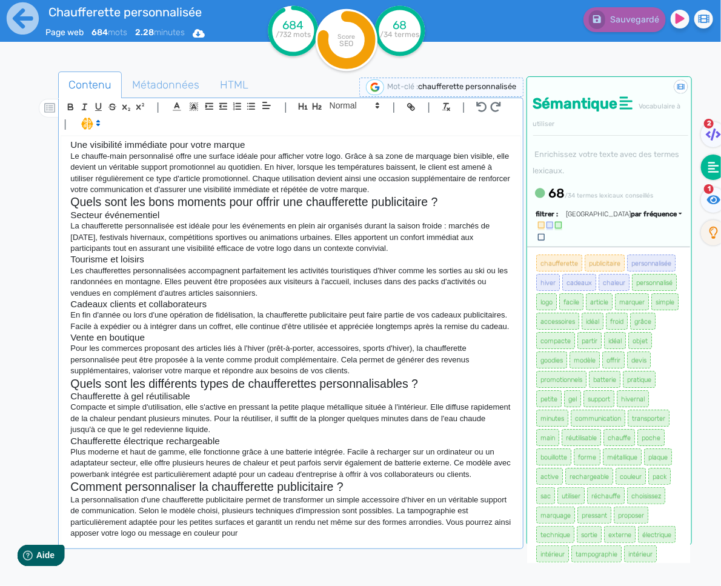
click at [300, 538] on p "La personnalisation d'une chaufferette publicitaire permet de transformer un si…" at bounding box center [290, 516] width 440 height 45
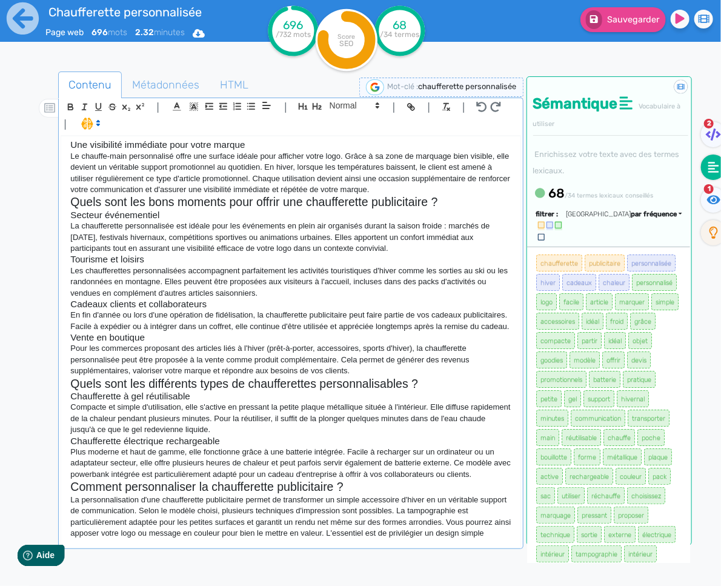
scroll to position [218, 0]
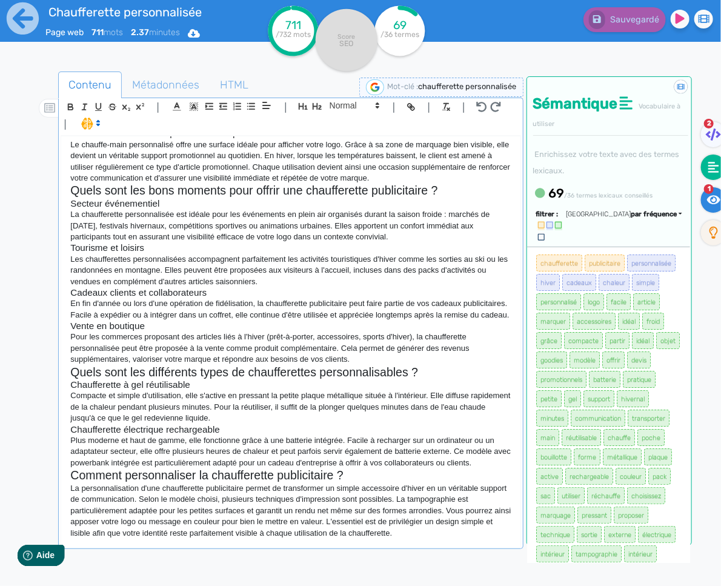
click at [719, 194] on icon at bounding box center [714, 200] width 14 height 12
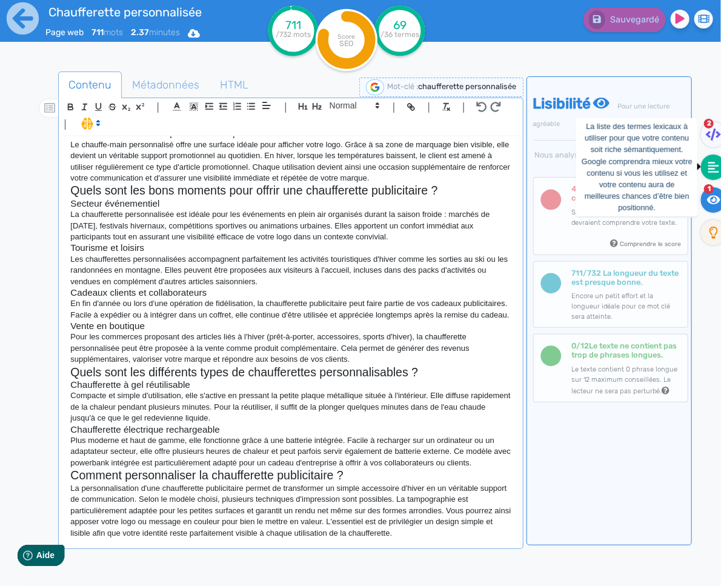
click at [713, 171] on icon at bounding box center [713, 167] width 11 height 11
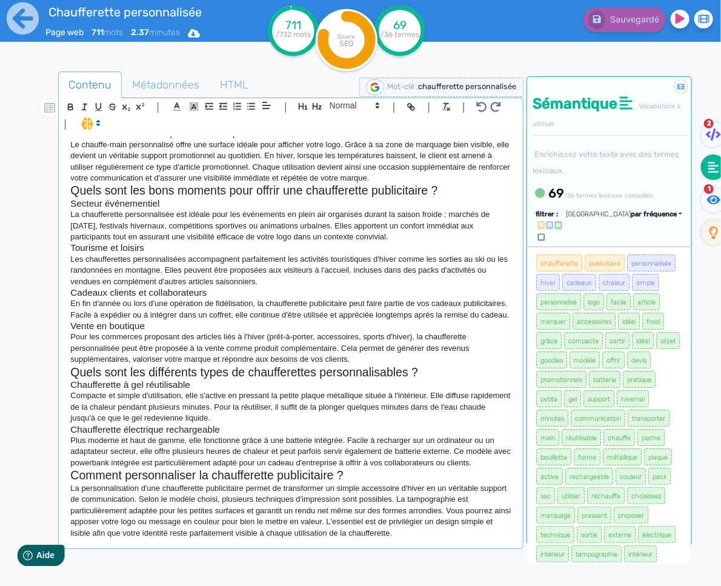
click at [288, 288] on h3 "Cadeaux clients et collaborateurs" at bounding box center [290, 292] width 440 height 11
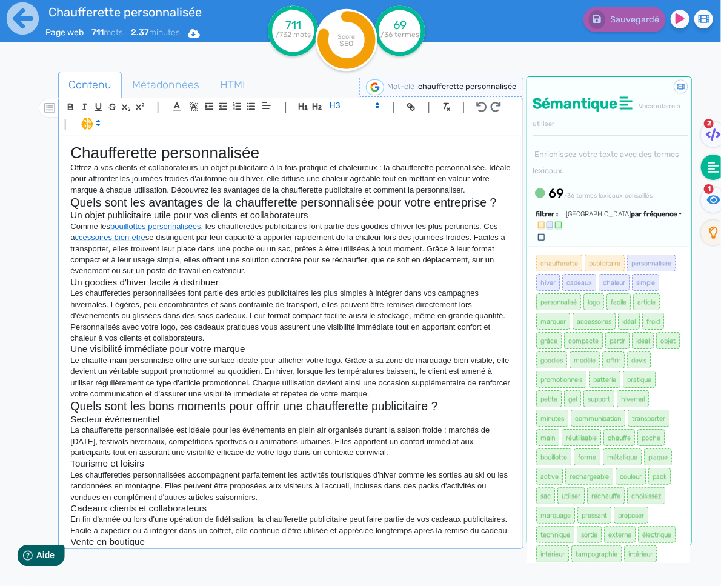
click at [289, 350] on h3 "Une visibilité immédiate pour votre marque" at bounding box center [290, 349] width 440 height 11
click at [262, 339] on p "Les chaufferettes personnalisées font partie des articles publicitaires les plu…" at bounding box center [290, 316] width 440 height 56
click at [429, 395] on p "Le chauffe-main personnalisé offre une surface idéale pour afficher votre logo.…" at bounding box center [290, 377] width 440 height 45
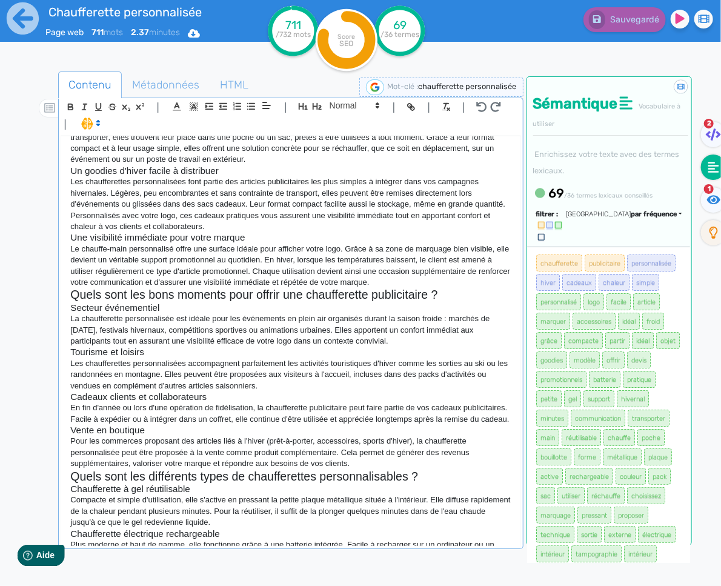
scroll to position [227, 0]
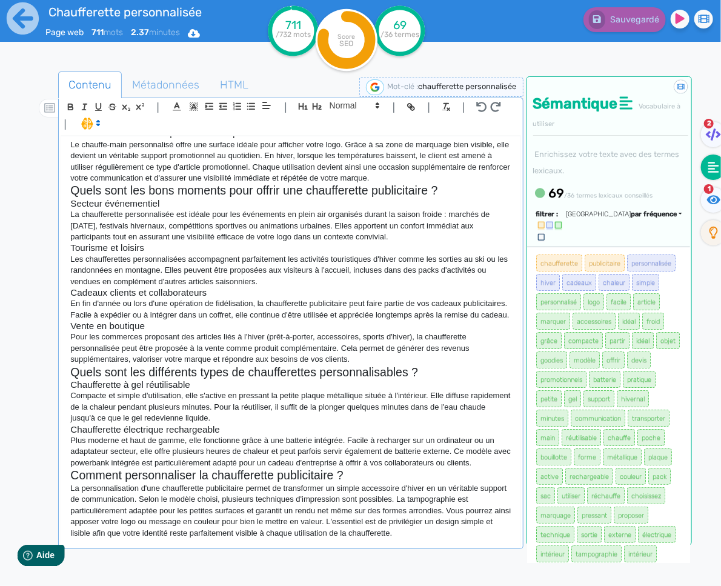
click at [419, 535] on p "La personnalisation d'une chaufferette publicitaire permet de transformer un si…" at bounding box center [290, 511] width 440 height 56
click at [439, 537] on p "La personnalisation d'une chaufferette publicitaire permet de transformer un si…" at bounding box center [290, 511] width 440 height 56
click at [454, 539] on p "La personnalisation d'une chaufferette publicitaire permet de transformer un si…" at bounding box center [290, 511] width 440 height 56
click at [459, 536] on p "La personnalisation d'une chaufferette publicitaire permet de transformer un si…" at bounding box center [290, 511] width 440 height 56
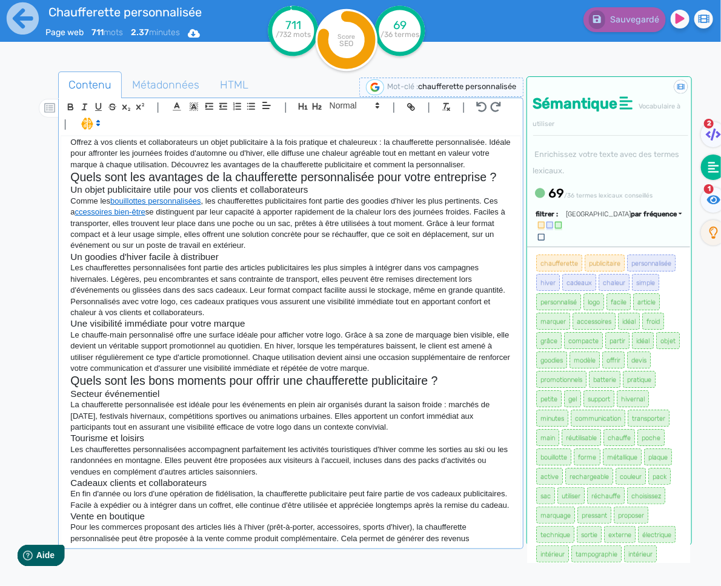
scroll to position [46, 0]
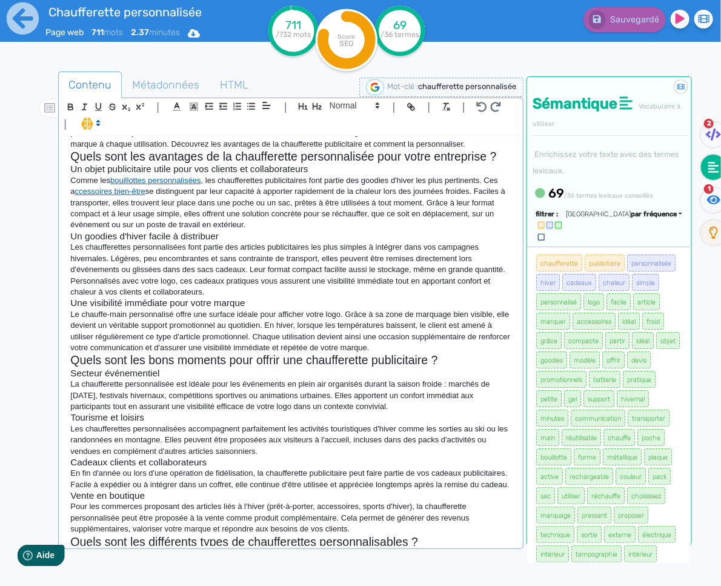
click at [231, 490] on p "En fin d'année ou lors d'une opération de fidélisation, la chaufferette publici…" at bounding box center [290, 479] width 440 height 22
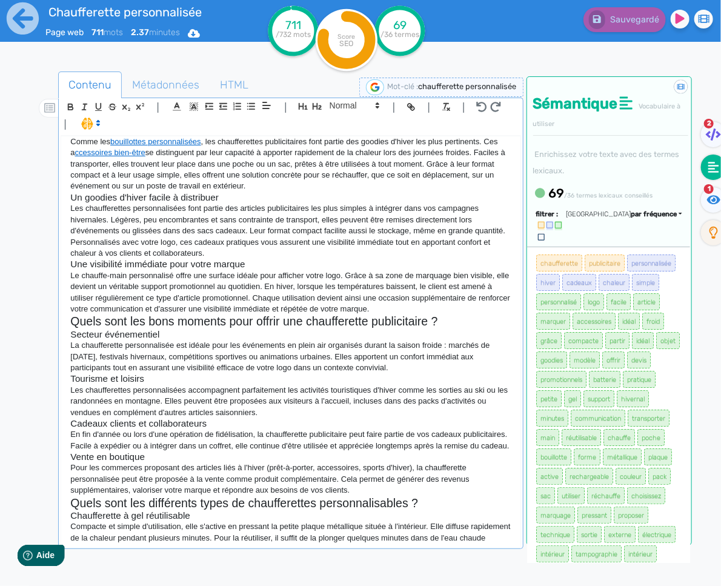
scroll to position [95, 0]
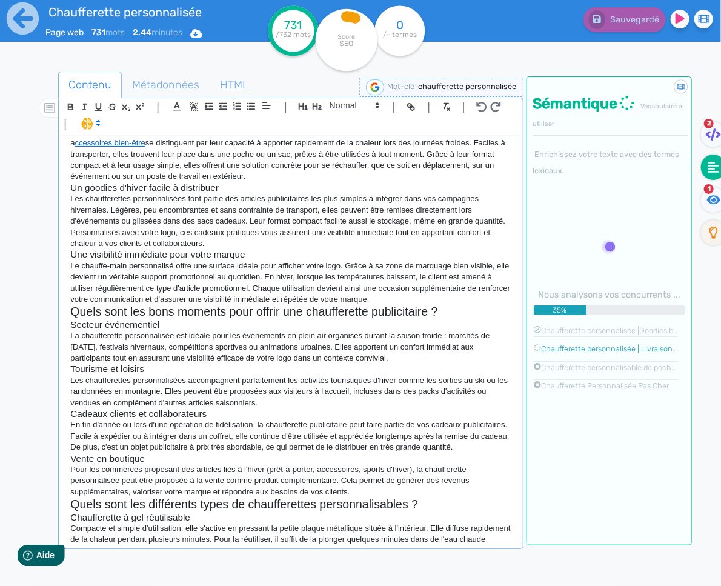
click at [248, 350] on p "La chaufferette personnalisée est idéale pour les événements en plein air organ…" at bounding box center [290, 346] width 440 height 33
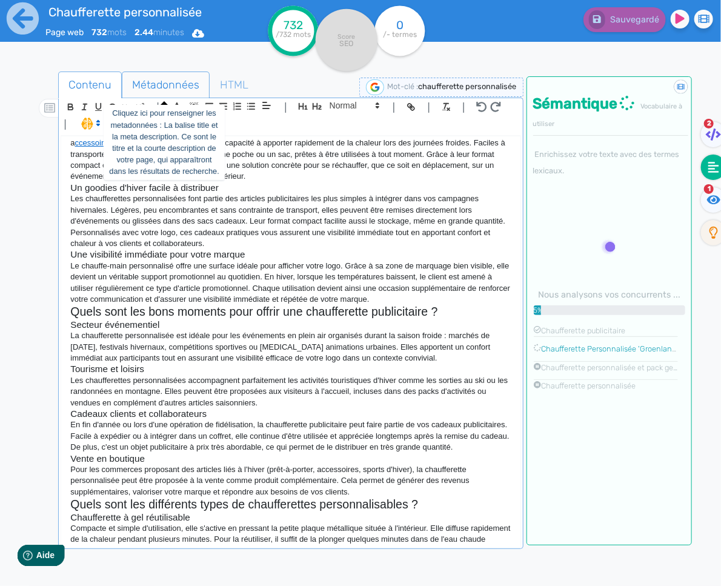
click at [185, 87] on span "Métadonnées" at bounding box center [165, 84] width 87 height 33
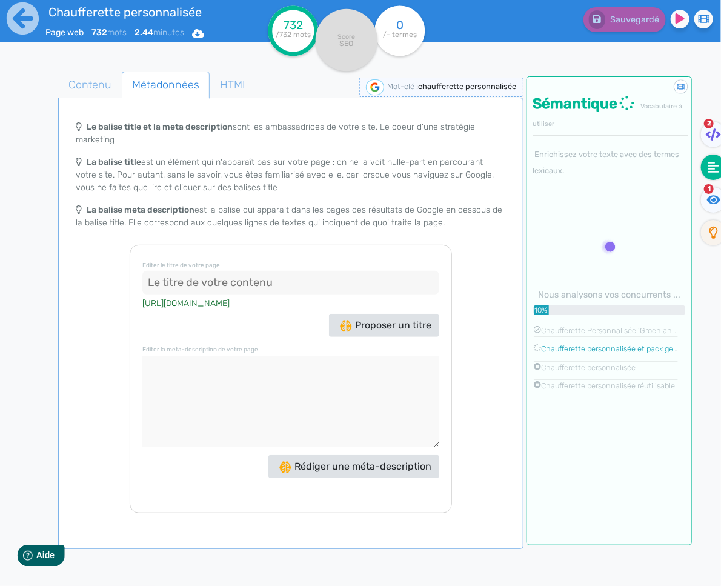
click at [201, 277] on input at bounding box center [290, 283] width 297 height 24
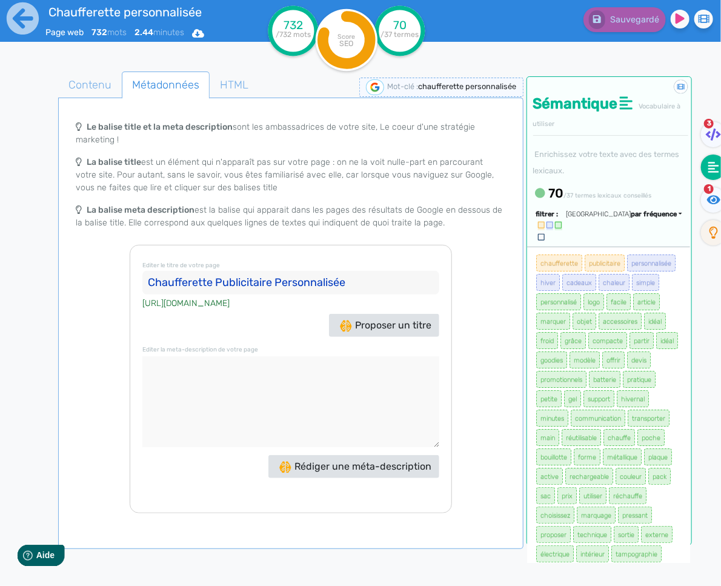
type input "Chaufferette Publicitaire Personnalisée"
click at [228, 371] on textarea at bounding box center [290, 401] width 297 height 91
click at [222, 373] on textarea at bounding box center [290, 401] width 297 height 91
click at [293, 371] on textarea at bounding box center [290, 401] width 297 height 91
click at [321, 462] on span "Rédiger une méta-description" at bounding box center [355, 466] width 152 height 12
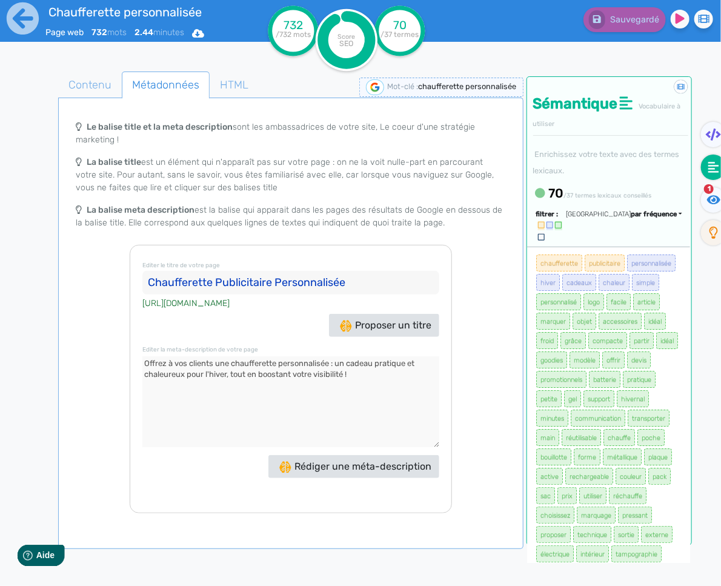
click at [373, 364] on textarea at bounding box center [290, 401] width 297 height 91
drag, startPoint x: 334, startPoint y: 372, endPoint x: 274, endPoint y: 373, distance: 60.0
click at [274, 373] on textarea at bounding box center [290, 401] width 297 height 91
type textarea "Offrez à vos clients une chaufferette personnalisée : un cadeau publicitaire pr…"
click at [710, 188] on span "1" at bounding box center [709, 189] width 10 height 10
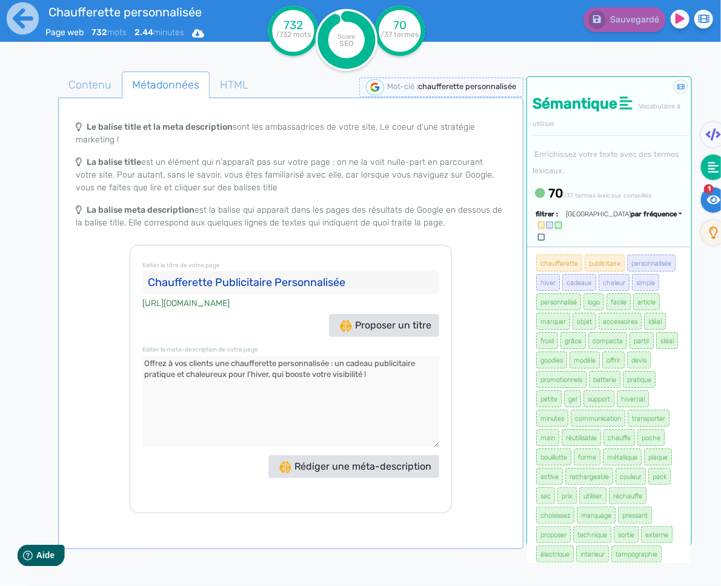
click at [708, 200] on icon at bounding box center [714, 199] width 14 height 9
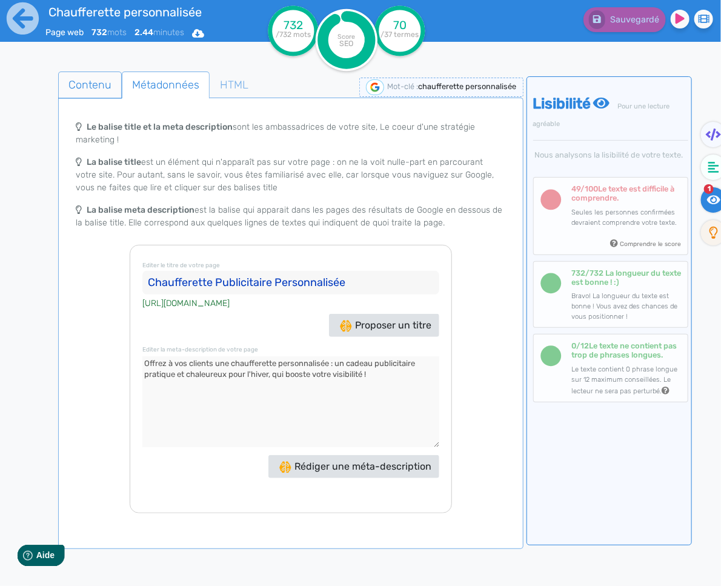
click at [104, 90] on span "Contenu" at bounding box center [90, 84] width 62 height 33
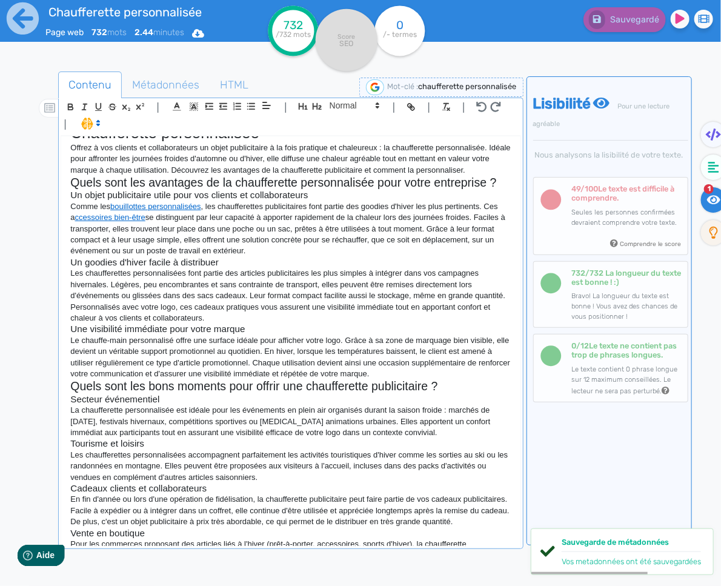
scroll to position [0, 0]
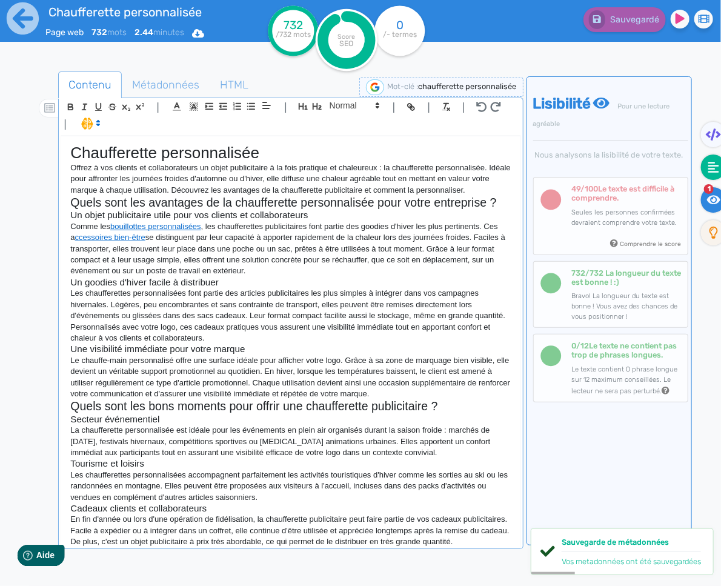
click at [716, 171] on icon at bounding box center [713, 167] width 11 height 11
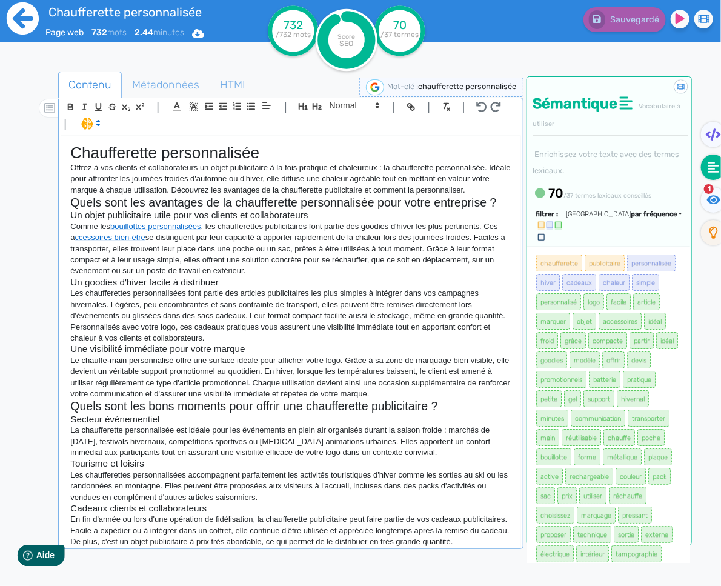
click at [28, 20] on icon at bounding box center [22, 18] width 33 height 33
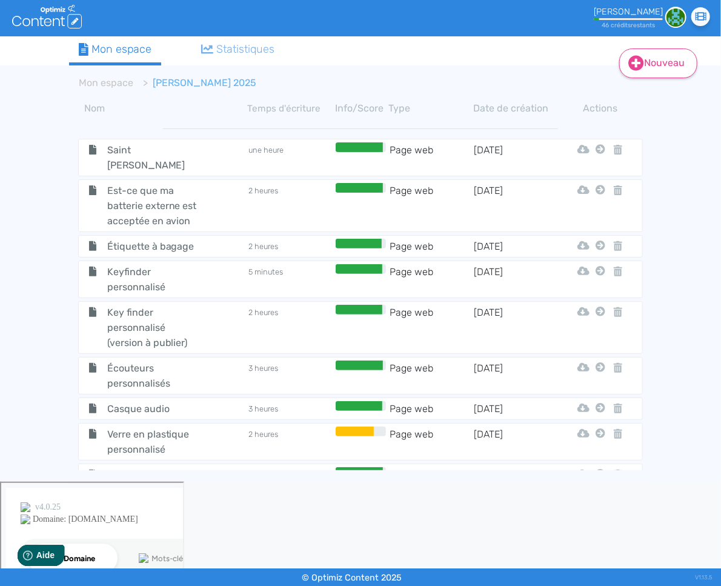
click at [650, 72] on link "Nouveau" at bounding box center [658, 63] width 78 height 30
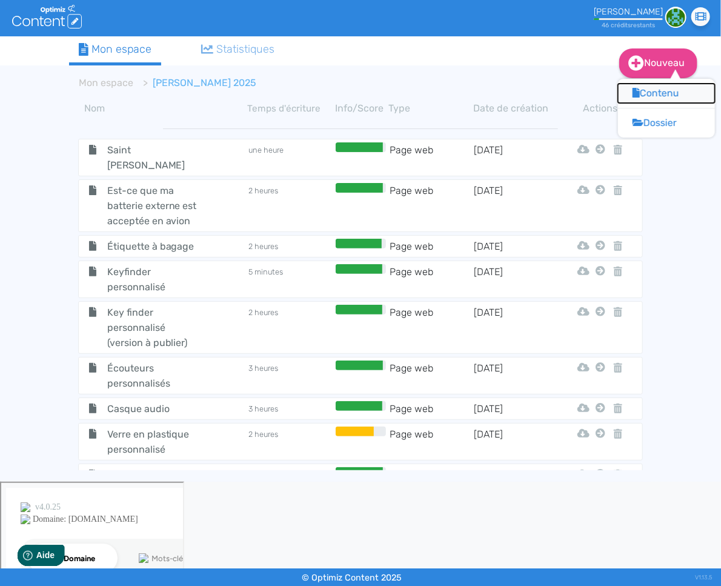
click at [642, 97] on button "Contenu" at bounding box center [666, 93] width 97 height 19
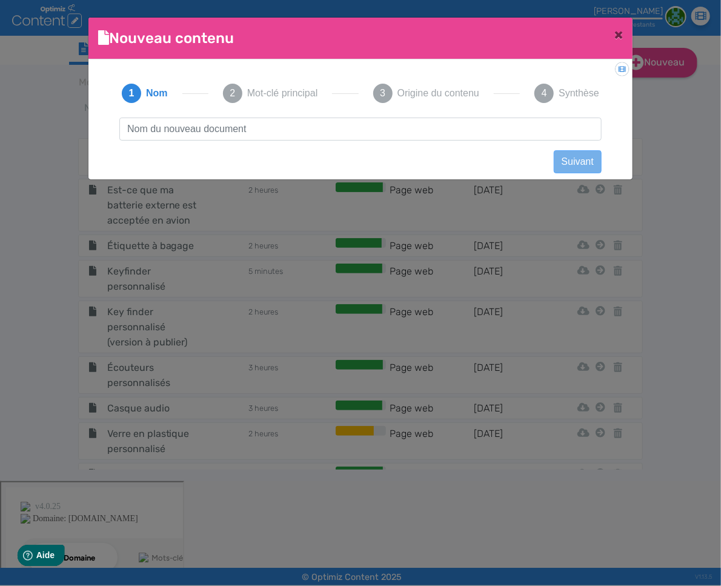
click at [395, 127] on input "text" at bounding box center [360, 129] width 482 height 23
type input "Top goodies pour Octobre Rose"
click at [576, 160] on button "Suivant" at bounding box center [578, 161] width 48 height 23
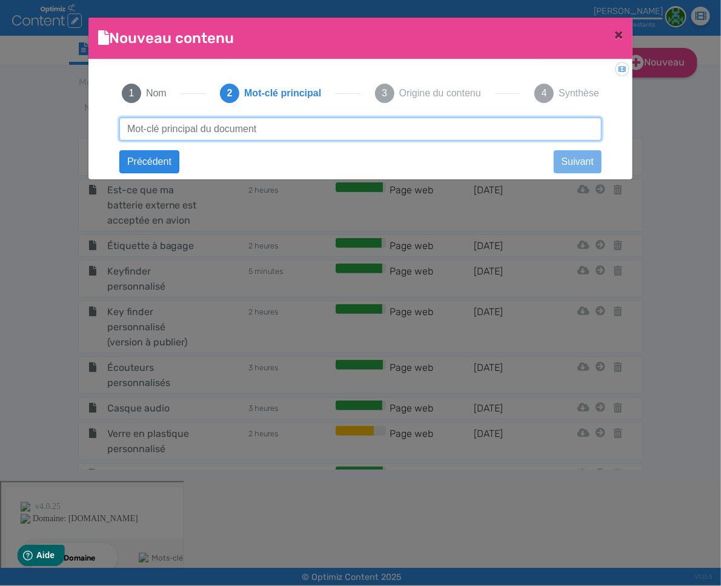
click at [290, 134] on input "text" at bounding box center [360, 129] width 482 height 23
click at [369, 130] on input "text" at bounding box center [360, 129] width 482 height 23
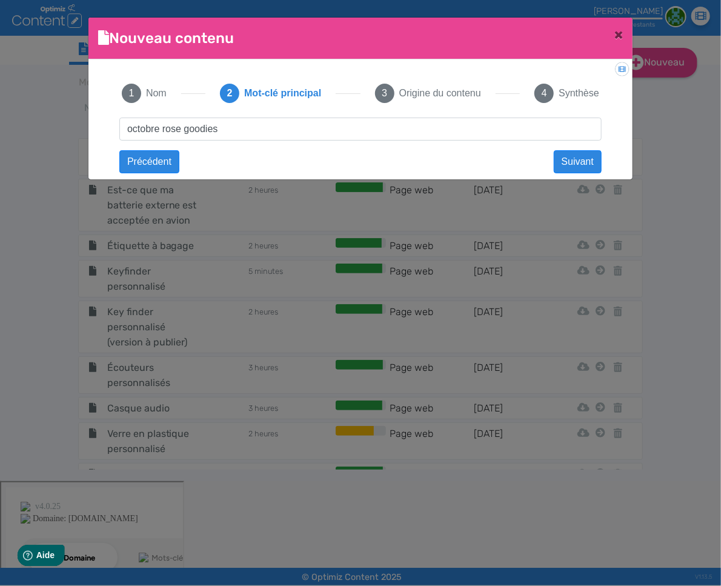
click at [417, 154] on div "Top goodies pour Octobre Rose Suivant octobre rose goodies Précédent Suivant Co…" at bounding box center [360, 140] width 506 height 45
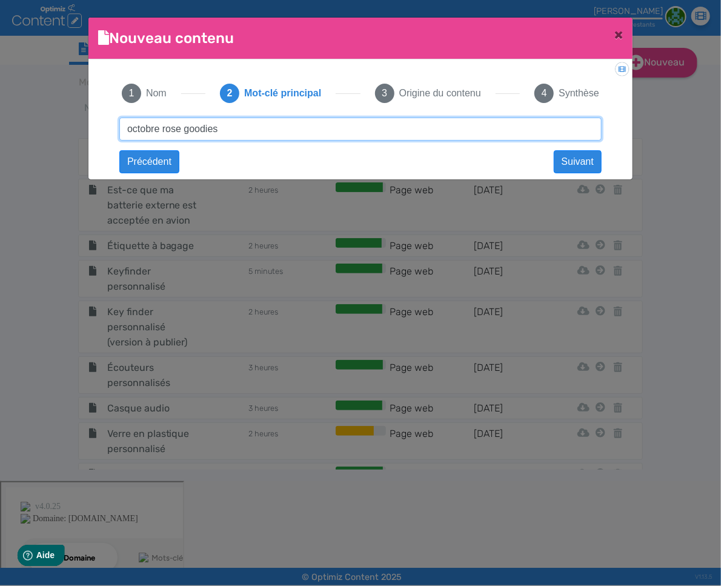
drag, startPoint x: 253, startPoint y: 134, endPoint x: 111, endPoint y: 129, distance: 141.9
click at [111, 129] on div "Top goodies pour Octobre Rose Suivant octobre rose goodies Précédent Suivant Co…" at bounding box center [360, 140] width 506 height 45
type input "accessoire octobre rose"
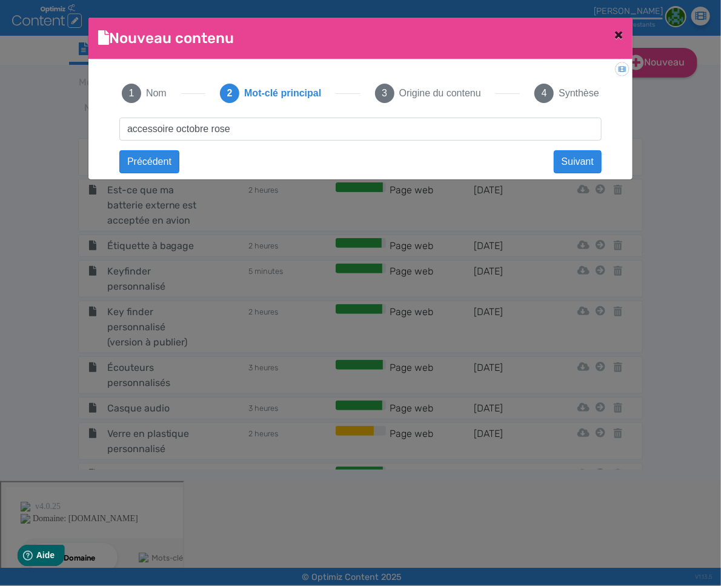
click at [616, 34] on span "×" at bounding box center [618, 34] width 8 height 17
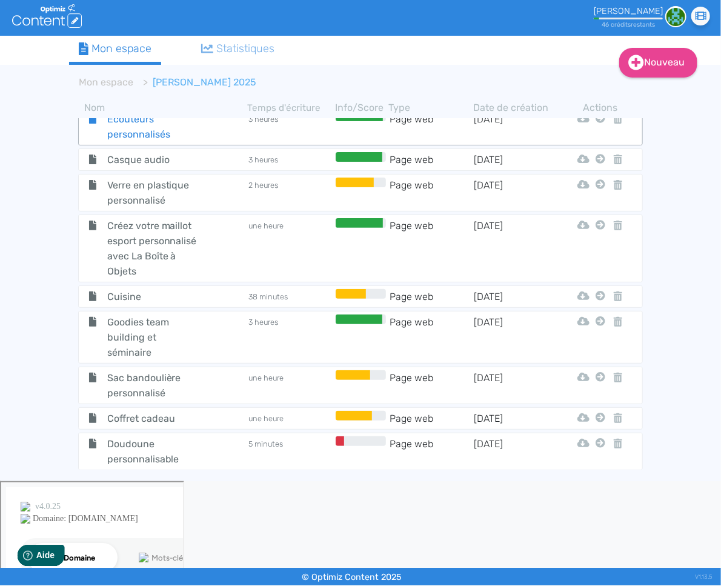
scroll to position [332, 0]
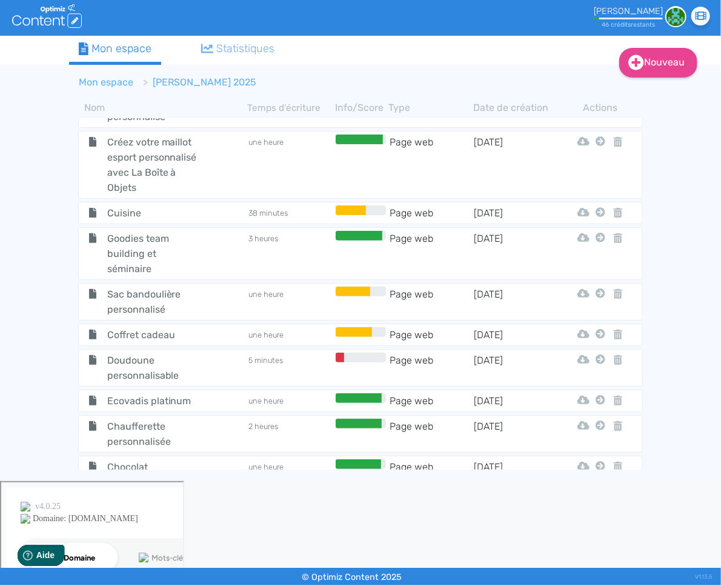
click at [107, 77] on link "Mon espace" at bounding box center [106, 82] width 55 height 12
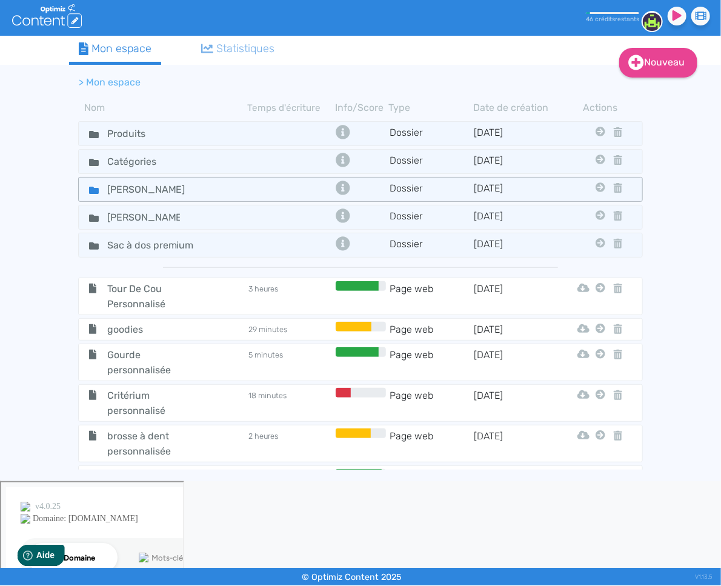
click at [89, 185] on icon at bounding box center [94, 190] width 10 height 10
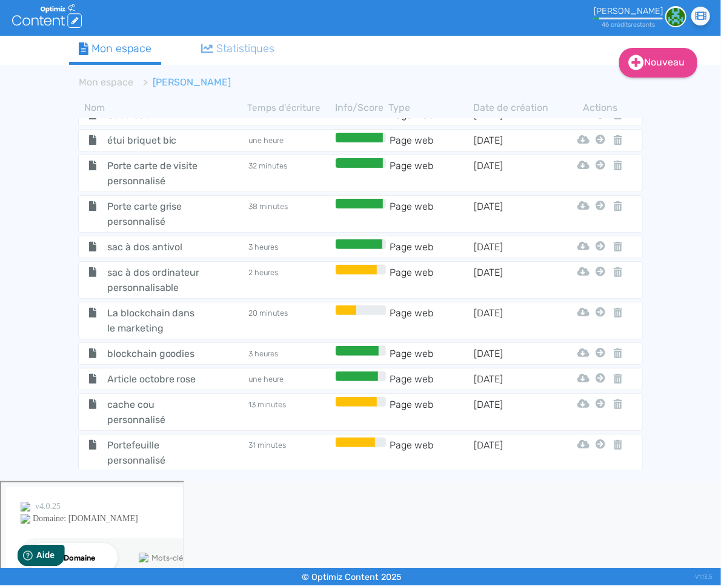
scroll to position [11550, 0]
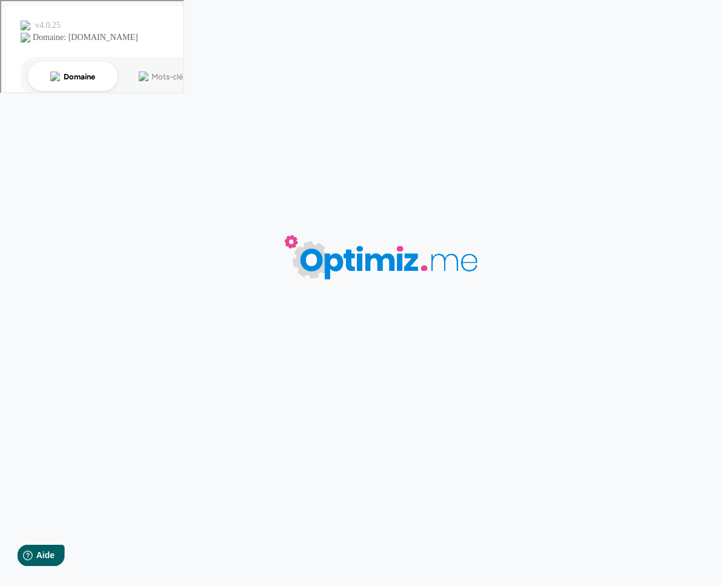
type input "Octobre Rose en entreprise : comment soutenir la cause ?"
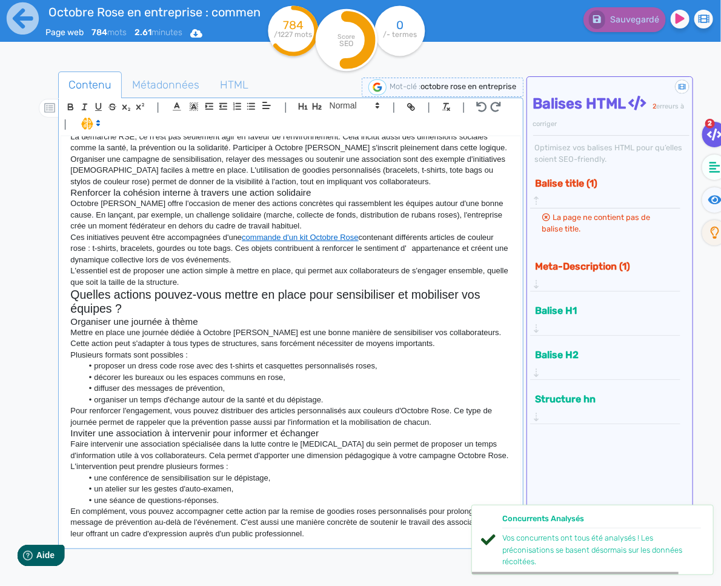
scroll to position [302, 0]
click at [712, 199] on icon at bounding box center [715, 200] width 14 height 12
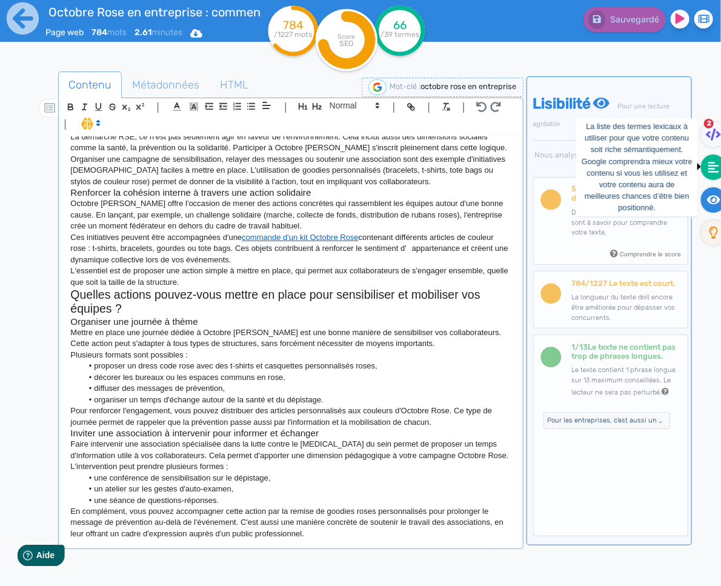
click at [712, 164] on icon at bounding box center [713, 167] width 11 height 12
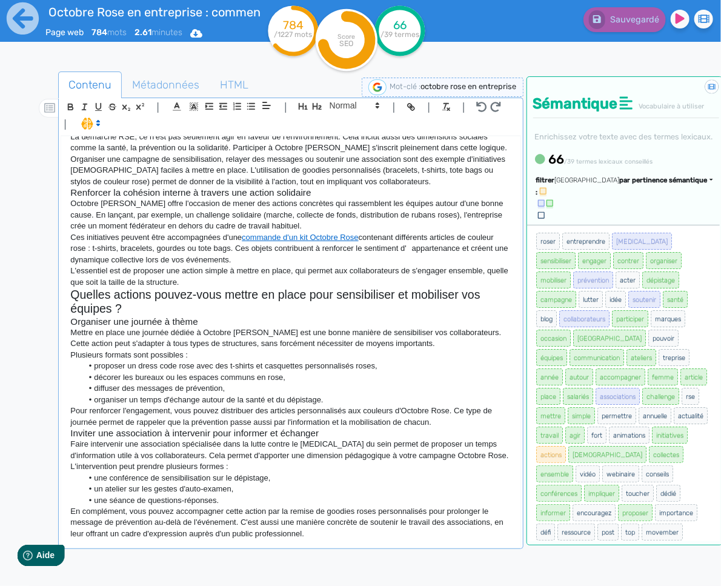
click at [620, 184] on span "par pertinence sémantique" at bounding box center [664, 180] width 88 height 8
click at [617, 225] on link "par fréquence" at bounding box center [606, 216] width 102 height 16
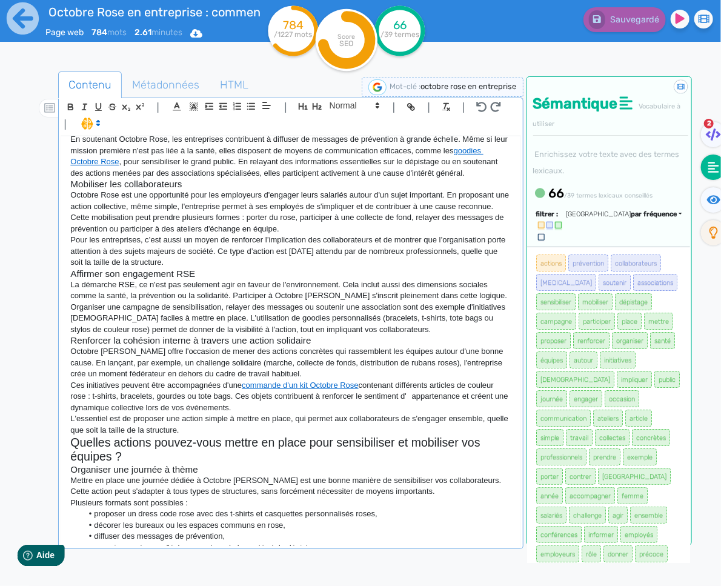
scroll to position [218, 0]
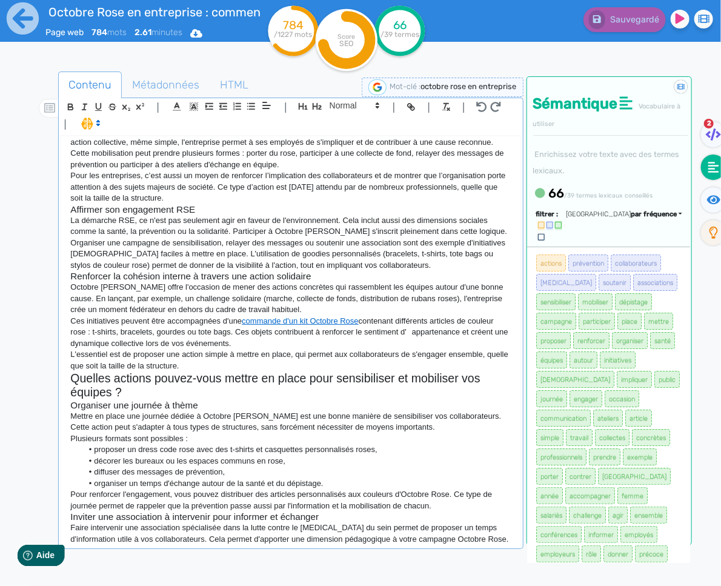
click at [168, 390] on h2 "Quelles actions pouvez-vous mettre en place pour sensibiliser et mobiliser vos …" at bounding box center [290, 385] width 440 height 28
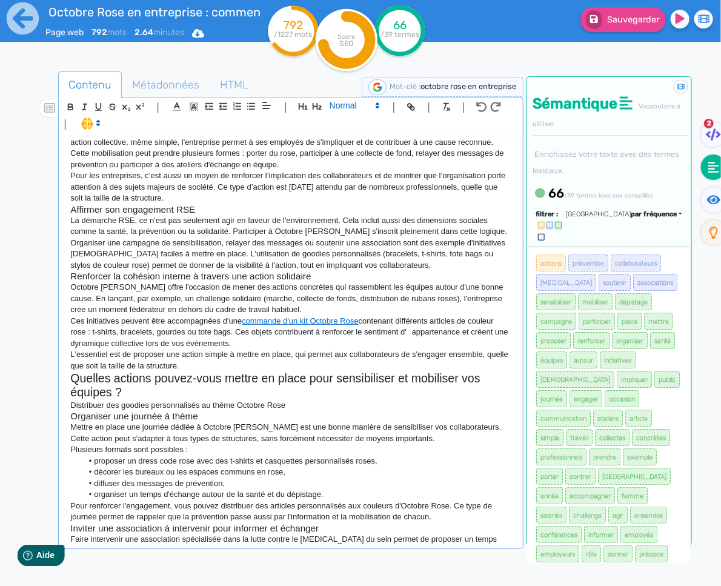
click at [337, 102] on span at bounding box center [353, 105] width 59 height 15
click at [339, 122] on span at bounding box center [354, 126] width 48 height 21
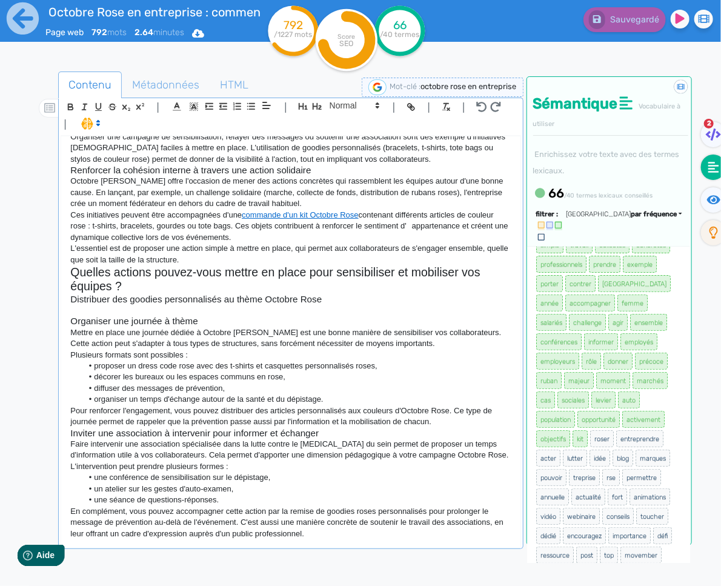
scroll to position [223, 0]
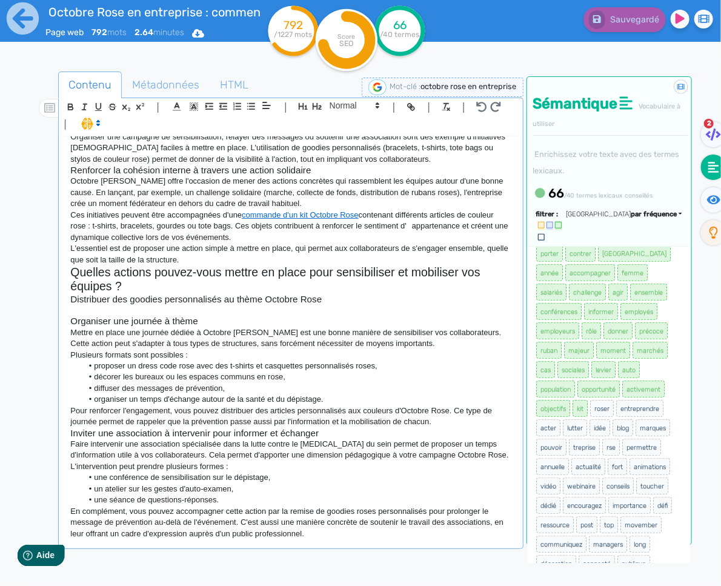
click at [150, 312] on p at bounding box center [290, 310] width 440 height 11
click at [312, 219] on link "commande d'un kit Octobre Rose" at bounding box center [300, 214] width 117 height 9
drag, startPoint x: 305, startPoint y: 214, endPoint x: 241, endPoint y: 217, distance: 63.7
click at [241, 217] on p "Ces initiatives peuvent être accompagnées d'une commande d'un kit Octobre Rose …" at bounding box center [290, 226] width 440 height 33
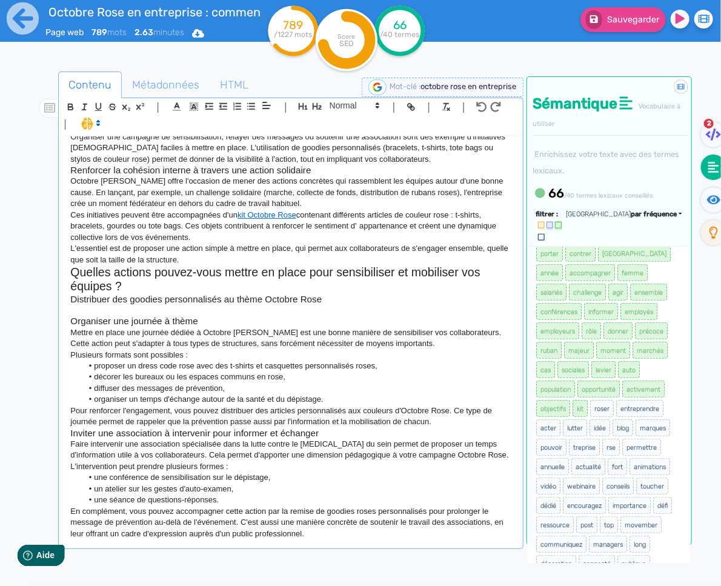
click at [370, 225] on p "Ces initiatives peuvent être accompagnées d'un kit Octobre Rose contenant diffé…" at bounding box center [290, 226] width 440 height 33
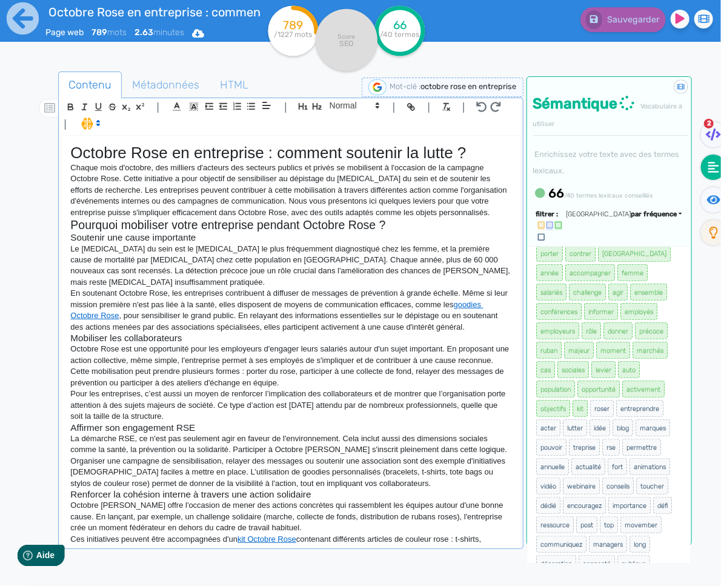
scroll to position [58, 0]
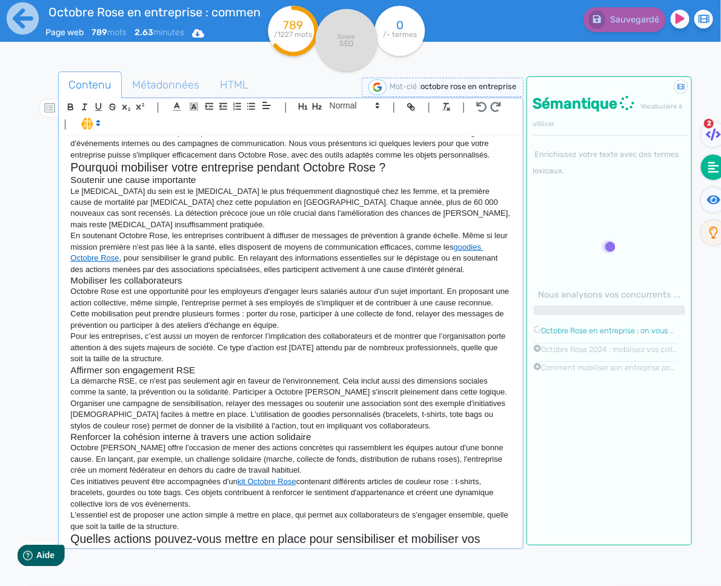
click at [230, 291] on p "Octobre Rose est une opportunité pour les employeurs d'engager leurs salariés a…" at bounding box center [290, 297] width 440 height 22
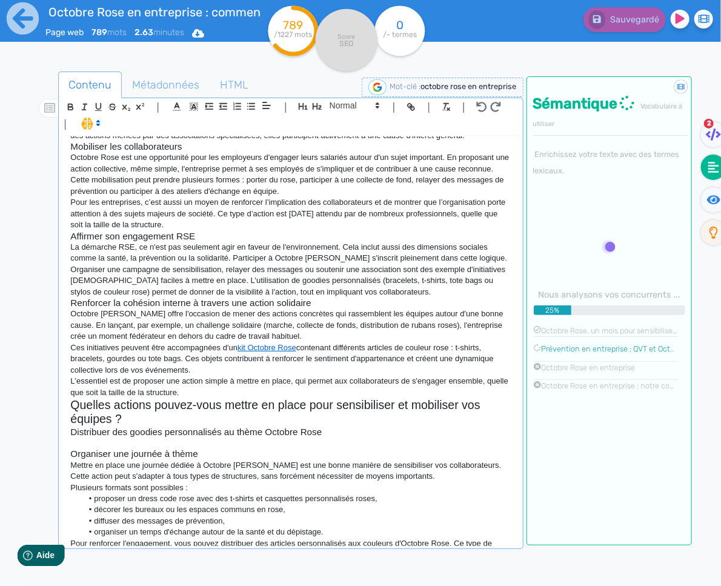
click at [112, 440] on p at bounding box center [290, 442] width 440 height 11
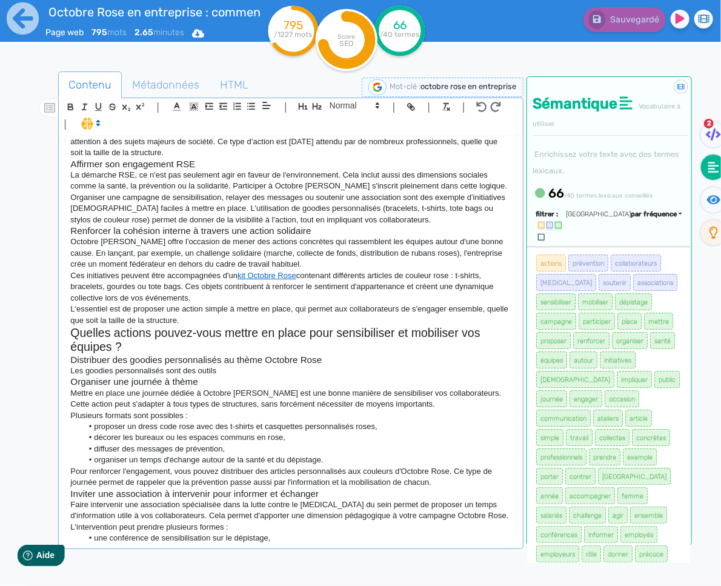
scroll to position [276, 0]
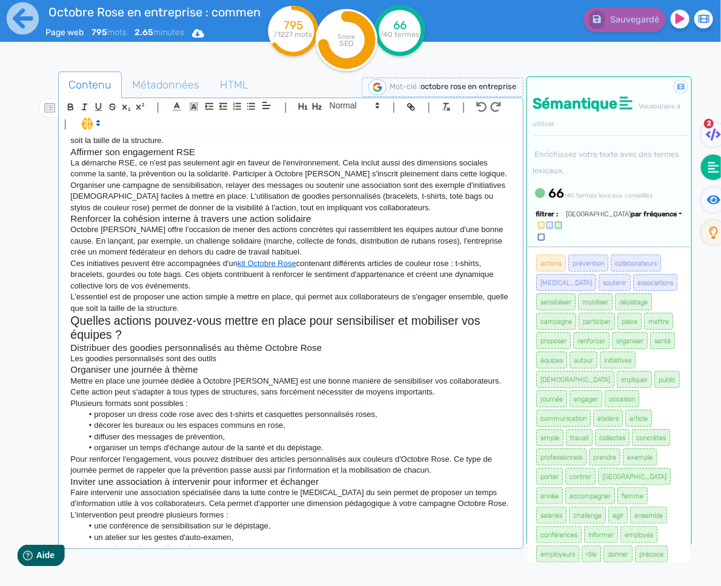
click at [242, 363] on p "Les goodies personnalisés sont des outils" at bounding box center [290, 358] width 440 height 11
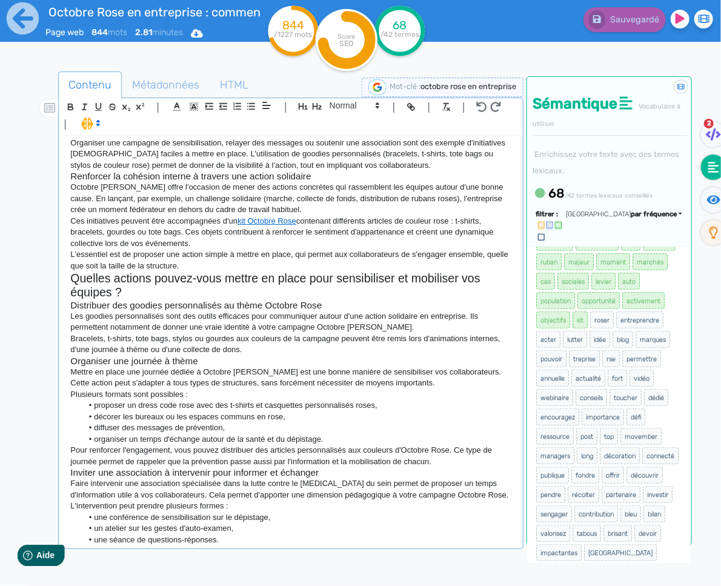
scroll to position [358, 0]
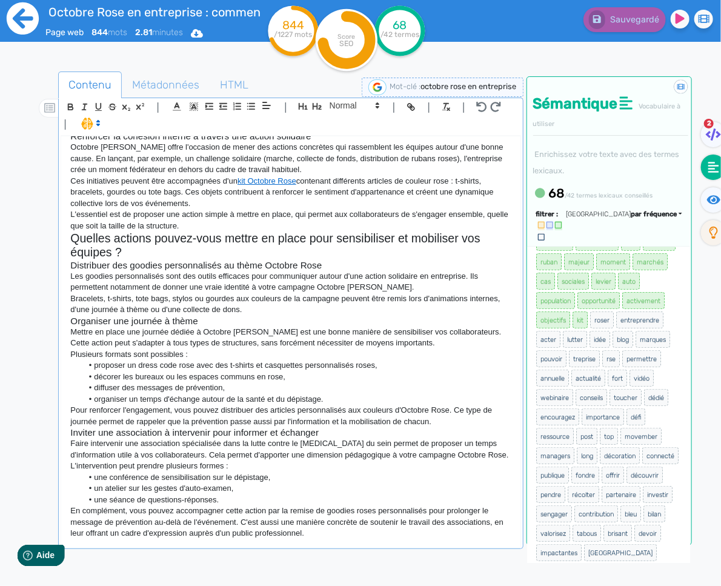
click at [25, 24] on icon at bounding box center [23, 18] width 32 height 32
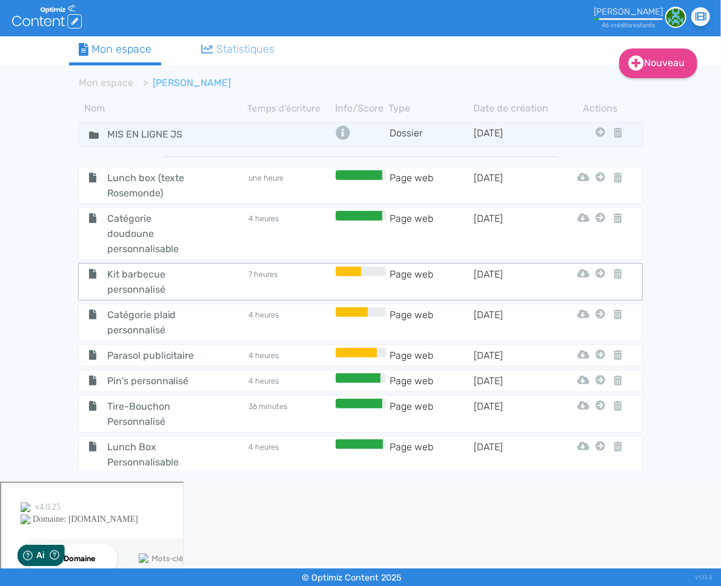
scroll to position [9, 0]
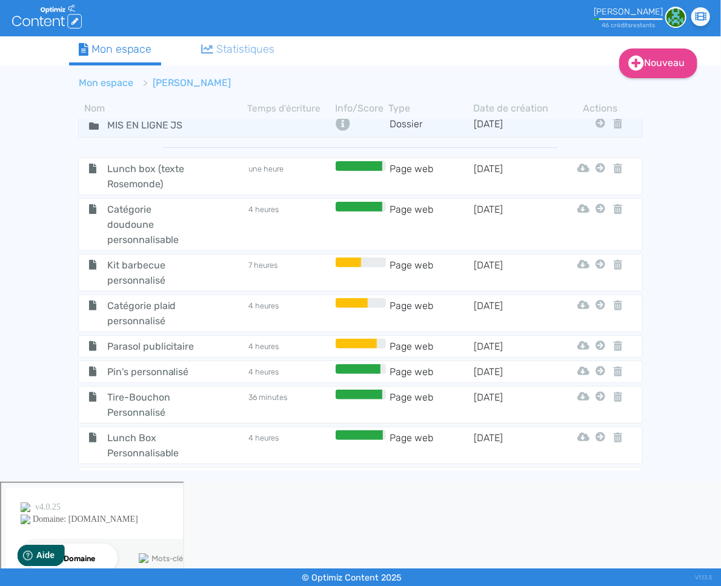
click at [123, 85] on link "Mon espace" at bounding box center [106, 83] width 55 height 12
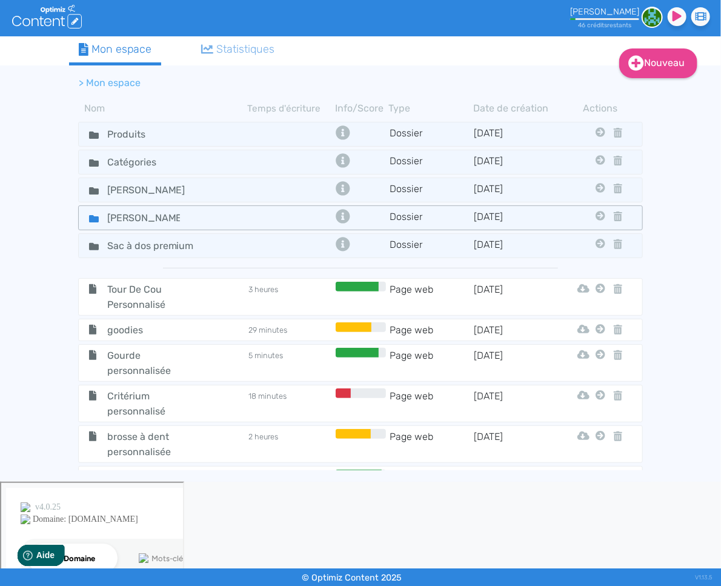
click at [96, 214] on icon at bounding box center [94, 219] width 10 height 10
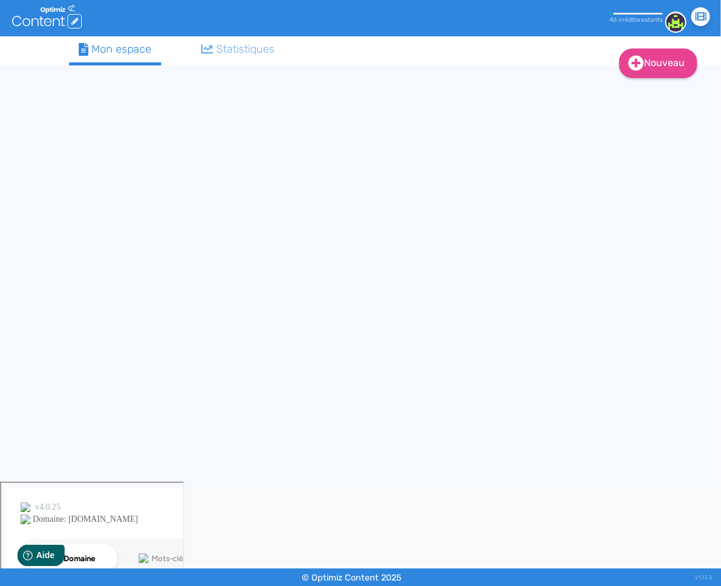
click at [96, 212] on div "Nouveau Contenu (0 credits) Dossier Mon espace Statistiques" at bounding box center [360, 258] width 601 height 445
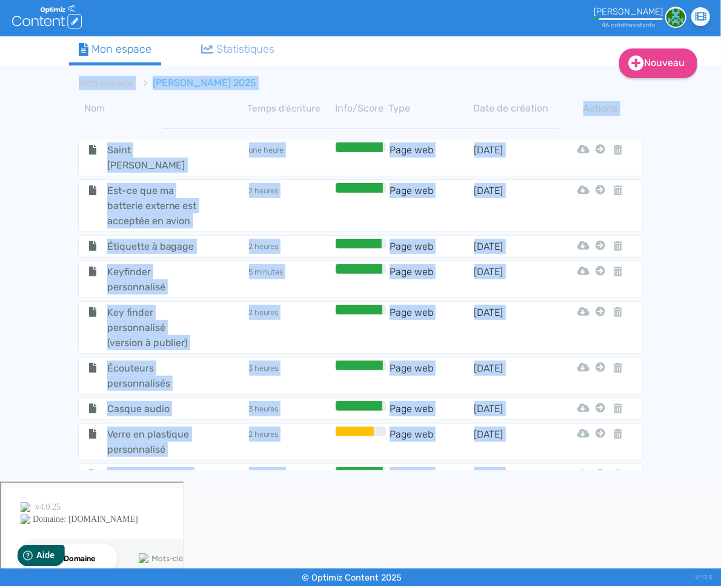
click at [15, 143] on div "Nouveau Contenu Dossier Mon espace Statistiques Mon espace Jean-Seb 2025 Nom Te…" at bounding box center [360, 258] width 721 height 445
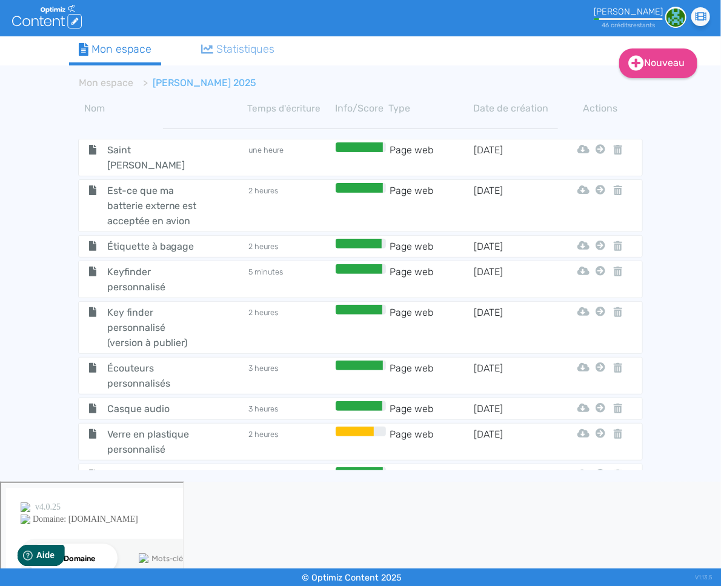
click at [514, 93] on ol "Mon espace Jean-Seb 2025" at bounding box center [316, 82] width 495 height 29
click at [661, 62] on link "Nouveau" at bounding box center [658, 63] width 78 height 30
click at [642, 93] on button "Contenu" at bounding box center [666, 93] width 97 height 19
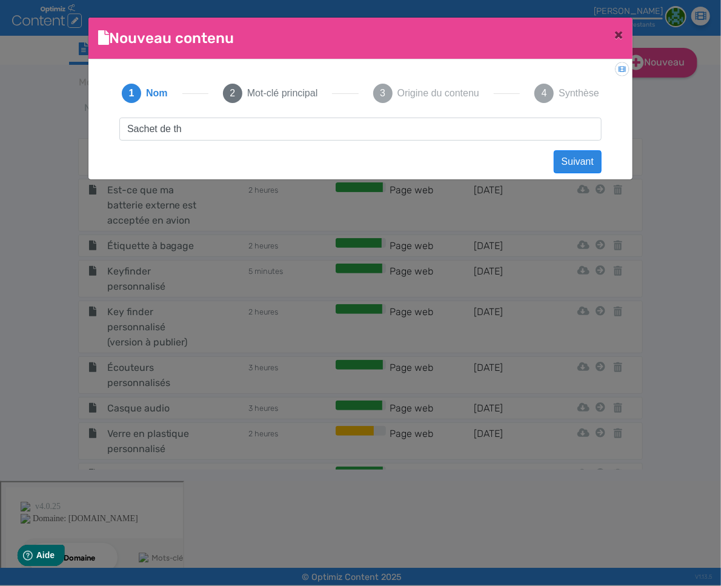
type input "Sachet de thé"
click button "Suivant" at bounding box center [578, 161] width 48 height 23
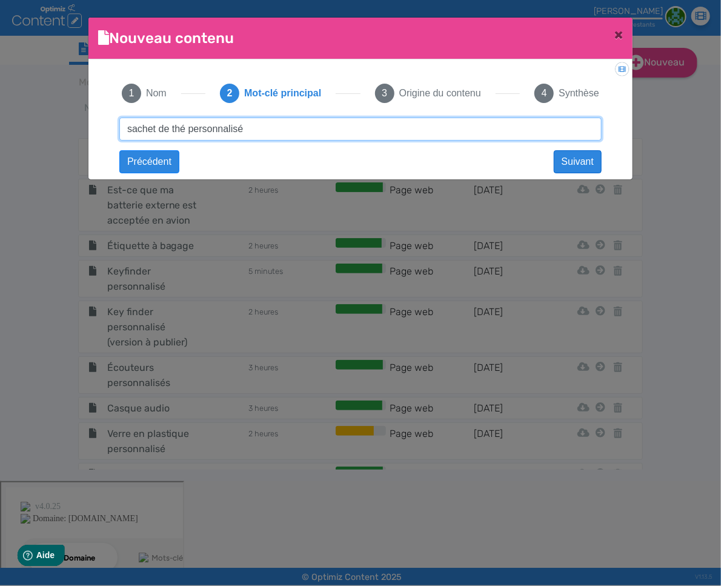
type input "sachet de thé personnalisé"
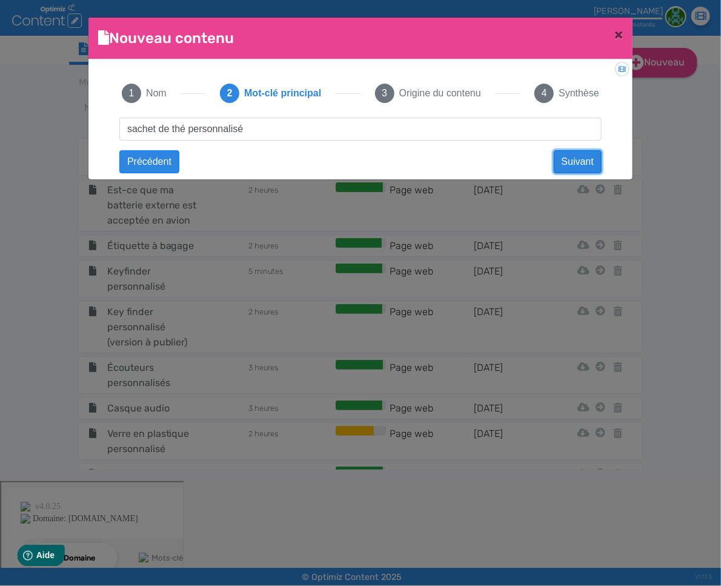
click at [590, 162] on button "Suivant" at bounding box center [578, 161] width 48 height 23
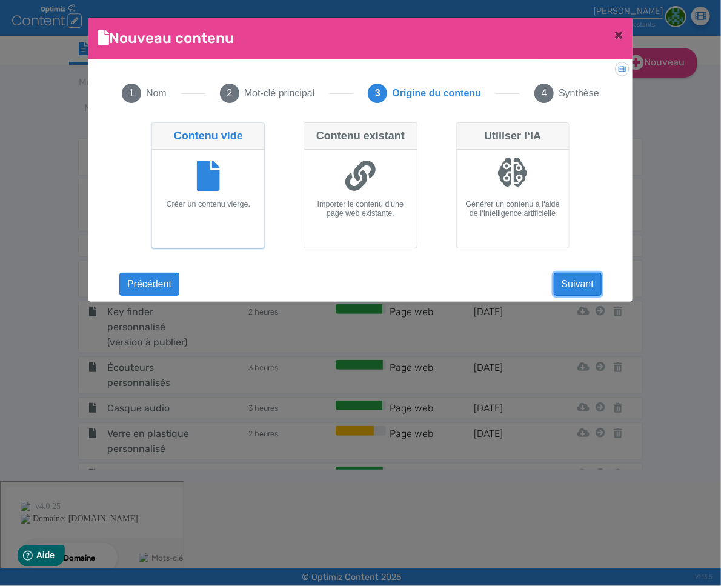
click at [586, 283] on button "Suivant" at bounding box center [578, 284] width 48 height 23
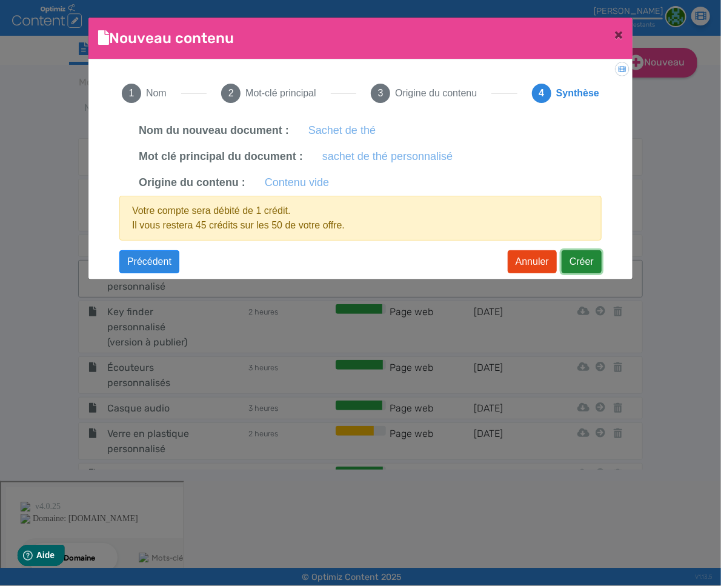
click at [589, 264] on button "Créer" at bounding box center [582, 261] width 40 height 23
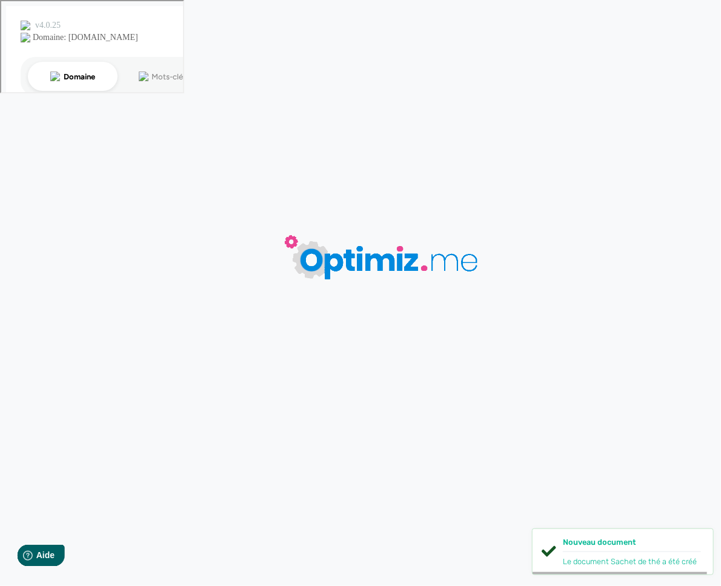
type input "Sachet de thé"
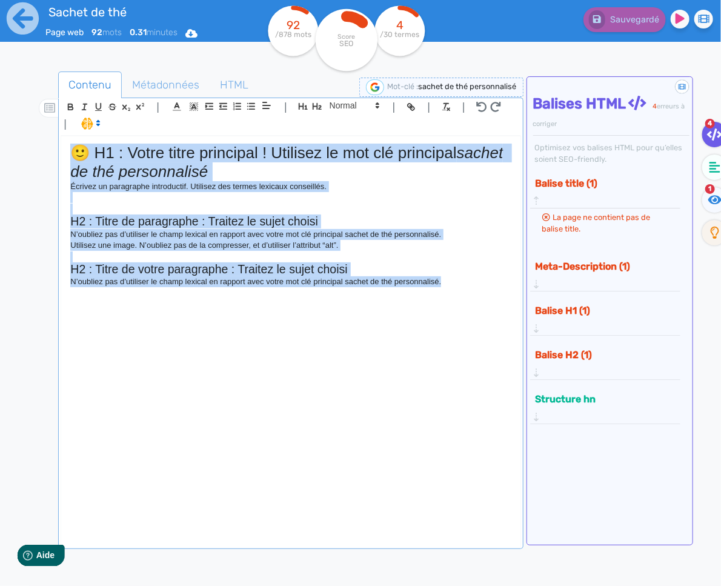
drag, startPoint x: 454, startPoint y: 284, endPoint x: 13, endPoint y: 127, distance: 468.7
click at [13, 127] on div "Sachet de thé Page web 92 mots 0.31 minutes Html Pdf Word 92 /878 mots Score SE…" at bounding box center [360, 331] width 721 height 662
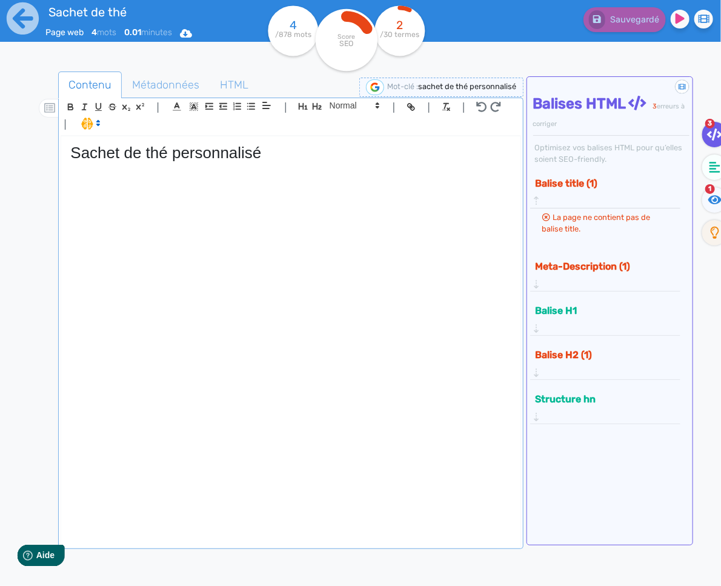
click at [278, 161] on h1 "Sachet de thé personnalisé" at bounding box center [290, 153] width 440 height 19
click at [254, 167] on p at bounding box center [290, 167] width 440 height 11
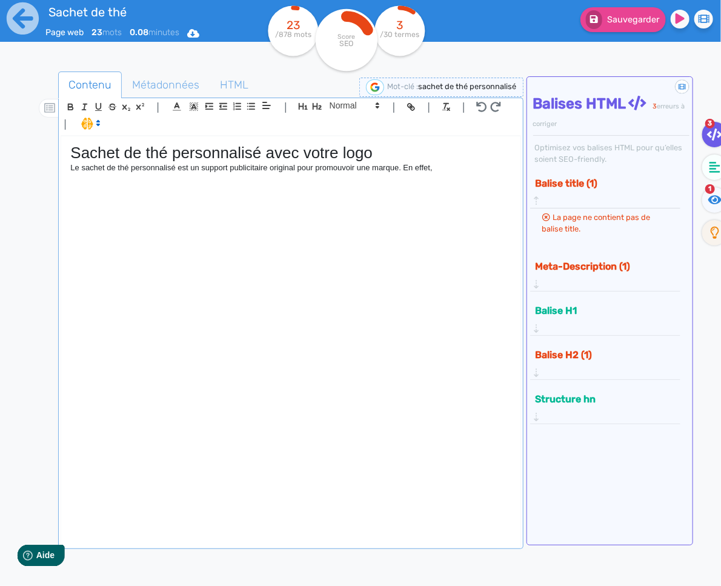
click at [288, 174] on p at bounding box center [290, 178] width 440 height 11
click at [289, 171] on p "Le sachet de thé personnalisé est un support publicitaire original pour promouv…" at bounding box center [290, 167] width 440 height 11
click at [245, 165] on p "Le sachet de thé personnalisé est un support publicitaire efficace pour promouv…" at bounding box center [290, 167] width 440 height 11
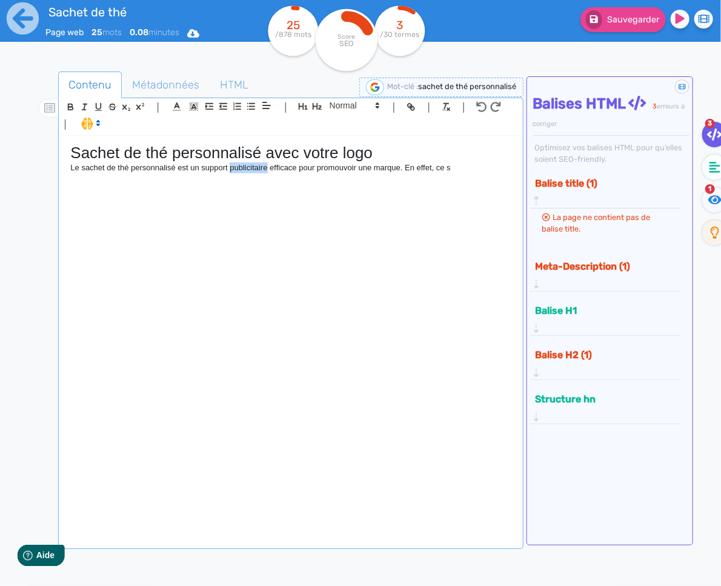
click at [245, 165] on p "Le sachet de thé personnalisé est un support publicitaire efficace pour promouv…" at bounding box center [290, 167] width 440 height 11
copy div "Sachet de thé personnalisé avec votre logo Le sachet de thé personnalisé est un…"
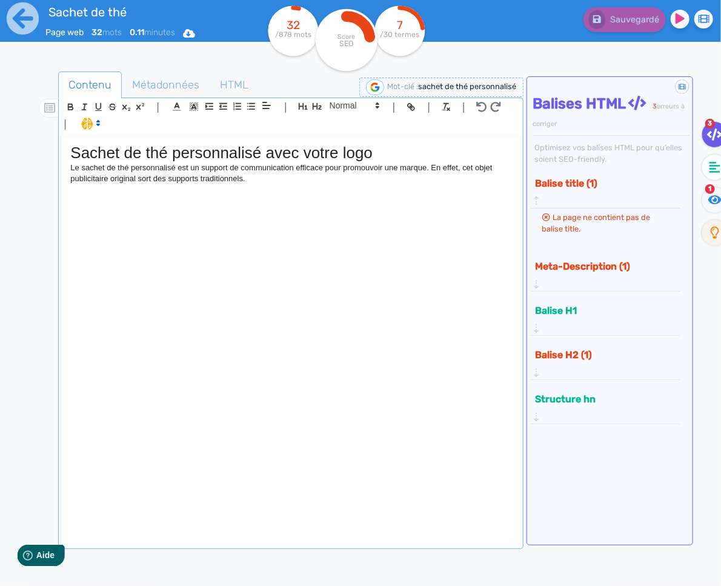
click at [335, 184] on p "Le sachet de thé personnalisé est un support de communication efficace pour pro…" at bounding box center [290, 173] width 440 height 22
click at [711, 170] on icon at bounding box center [714, 167] width 11 height 12
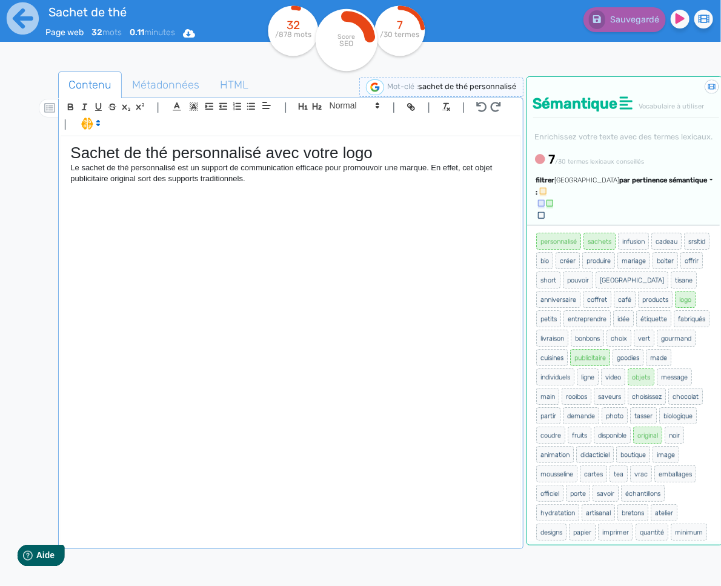
click at [180, 184] on p "Le sachet de thé personnalisé est un support de communication efficace pour pro…" at bounding box center [290, 173] width 440 height 22
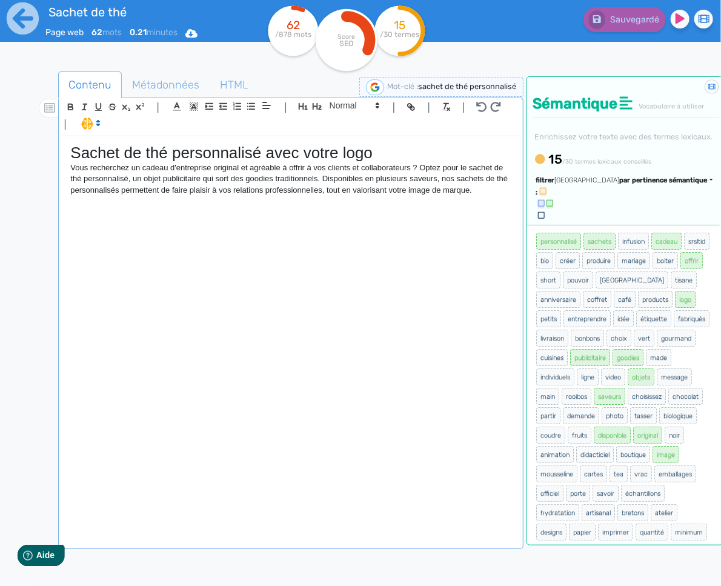
drag, startPoint x: 648, startPoint y: 216, endPoint x: 646, endPoint y: 226, distance: 10.6
click at [648, 184] on span "par pertinence sémantique" at bounding box center [664, 180] width 88 height 8
click at [641, 225] on link "par fréquence" at bounding box center [606, 216] width 102 height 16
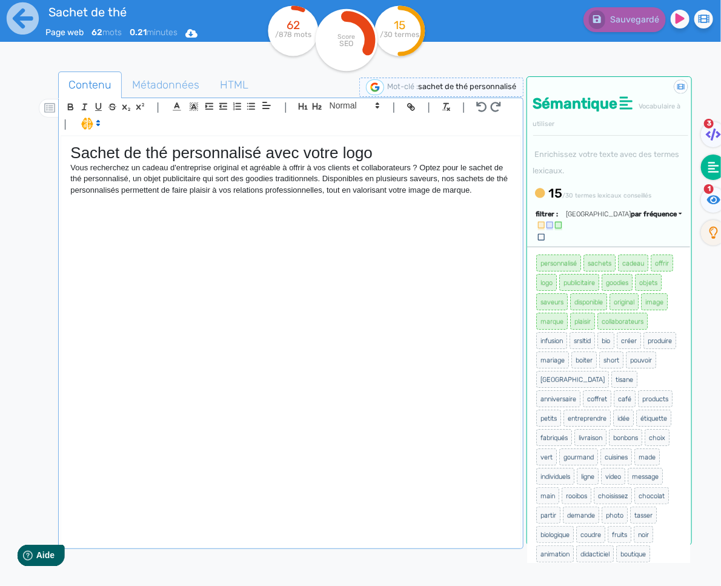
click at [487, 199] on div "Sachet de thé personnalisé avec votre logo Vous recherchez un cadeau d'entrepri…" at bounding box center [290, 341] width 459 height 410
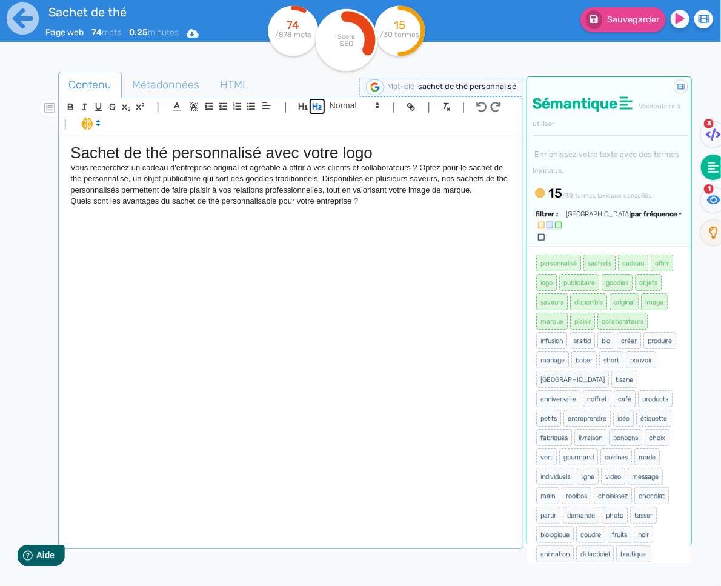
click at [312, 110] on icon "button" at bounding box center [317, 106] width 10 height 10
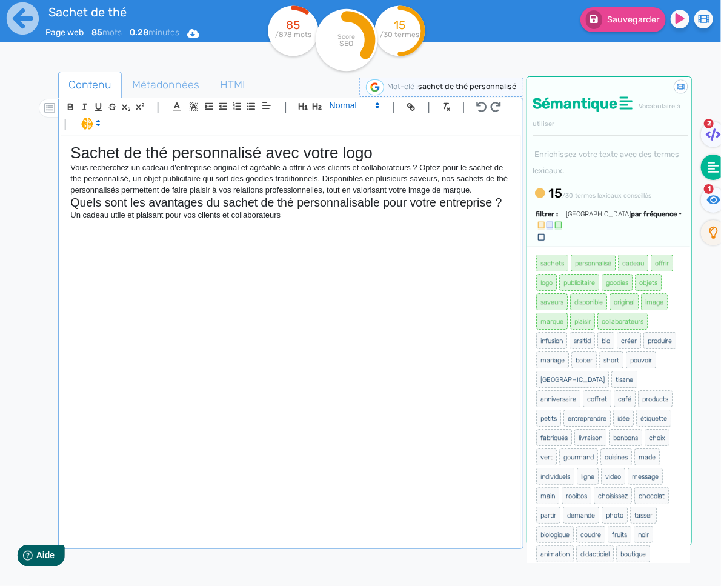
click at [337, 104] on span at bounding box center [353, 105] width 59 height 15
click at [346, 124] on span at bounding box center [354, 126] width 48 height 21
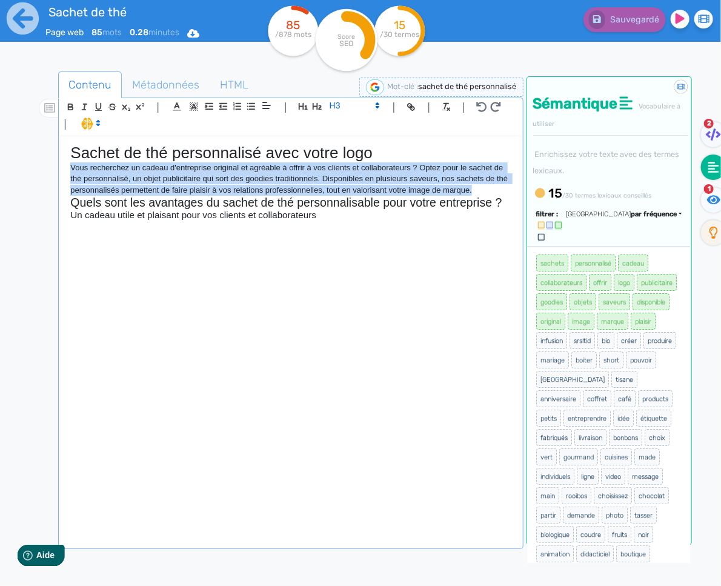
drag, startPoint x: 490, startPoint y: 190, endPoint x: 68, endPoint y: 171, distance: 422.1
click at [68, 171] on div "Sachet de thé personnalisé avec votre logo Vous recherchez un cadeau d'entrepri…" at bounding box center [290, 341] width 459 height 410
copy p "Vous recherchez un cadeau d'entreprise original et agréable à offrir à vos clie…"
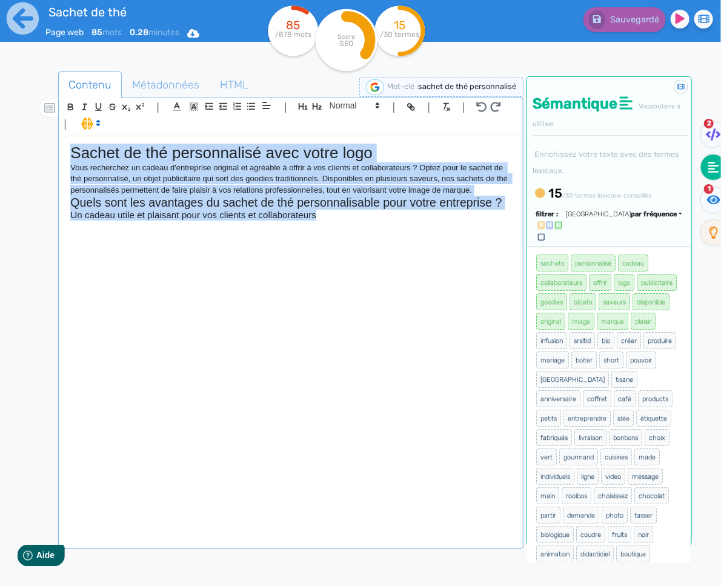
copy div "Sachet de thé personnalisé avec votre logo Vous recherchez un cadeau d'entrepri…"
click at [262, 237] on div "Sachet de thé personnalisé avec votre logo Vous recherchez un cadeau d'entrepri…" at bounding box center [290, 341] width 459 height 410
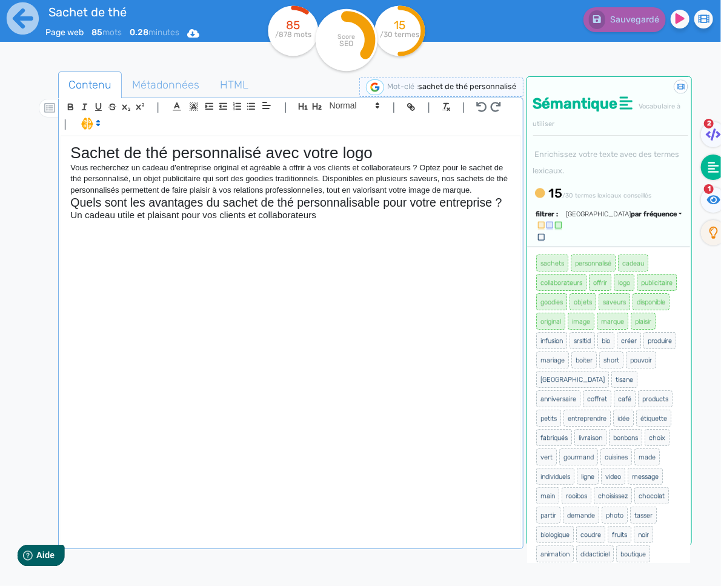
click at [167, 233] on div "Sachet de thé personnalisé avec votre logo Vous recherchez un cadeau d'entrepri…" at bounding box center [290, 341] width 459 height 410
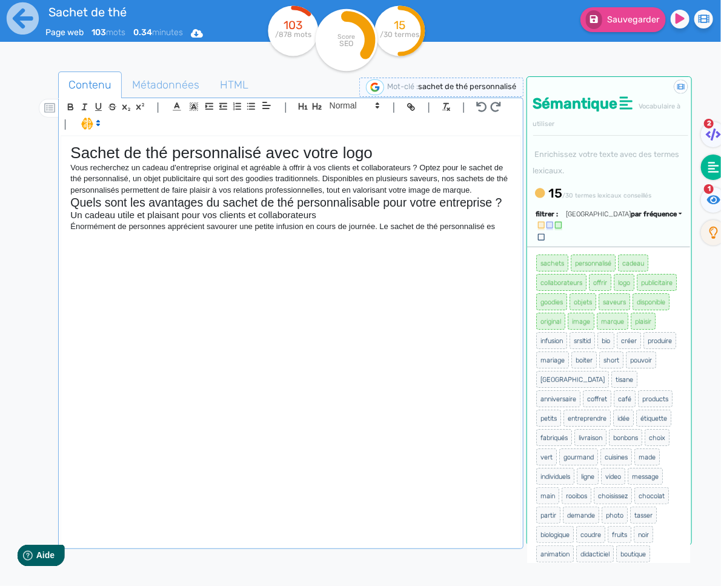
click at [376, 228] on p "Énormément de personnes apprécient savourer une petite infusion en cours de jou…" at bounding box center [290, 226] width 440 height 11
drag, startPoint x: 338, startPoint y: 239, endPoint x: 399, endPoint y: 223, distance: 63.3
click at [338, 239] on p "Énormément de personnes apprécient savourer une petite infusion en cours de jou…" at bounding box center [290, 232] width 440 height 22
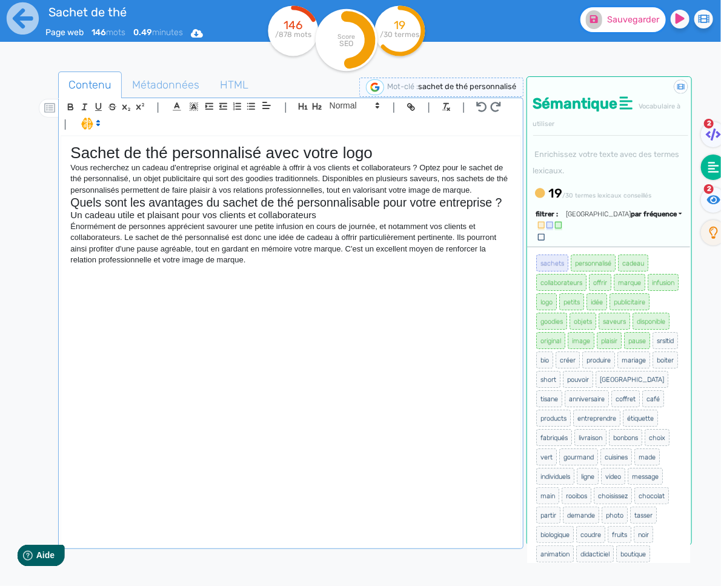
click at [629, 19] on span "Sauvegarder" at bounding box center [633, 20] width 52 height 10
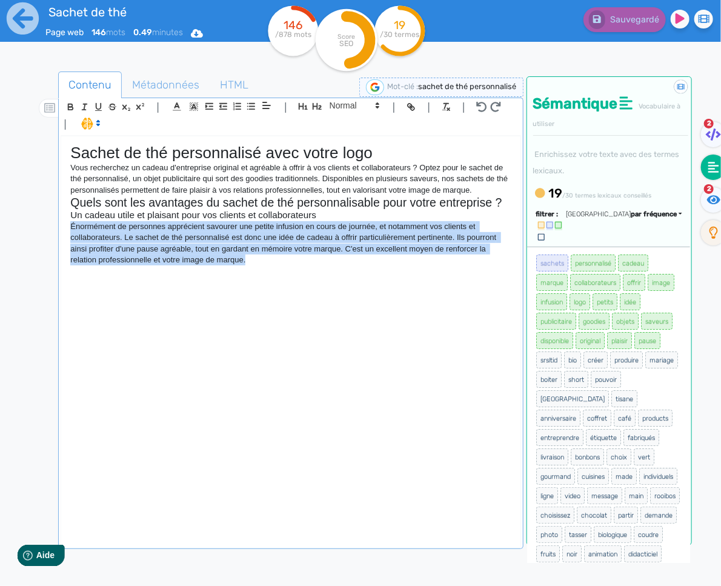
drag, startPoint x: 275, startPoint y: 259, endPoint x: 57, endPoint y: 231, distance: 219.8
click at [57, 231] on div "Contenu Métadonnées HTML | | H3 H4 H5 H6 Normal | | | | Sachet de thé personnal…" at bounding box center [378, 365] width 686 height 594
copy p "Énormément de personnes apprécient savourer une petite infusion en cours de jou…"
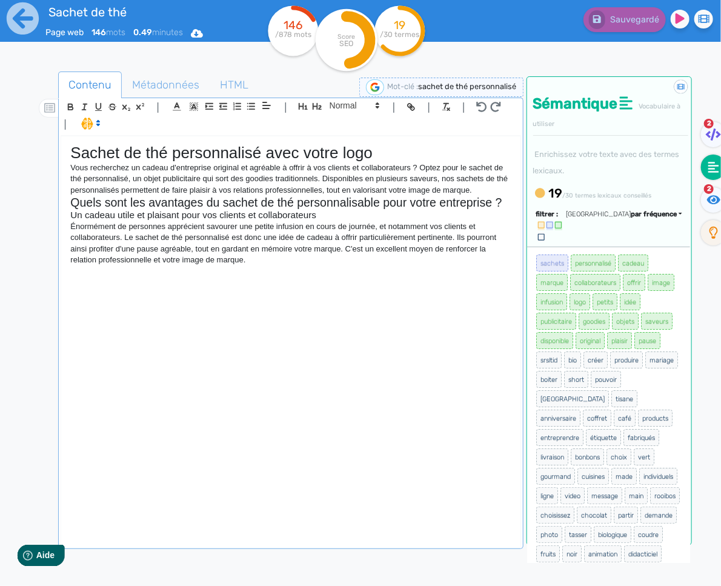
click at [187, 226] on p "Énormément de personnes apprécient savourer une petite infusion en cours de jou…" at bounding box center [290, 243] width 440 height 45
click at [307, 270] on div "Sachet de thé personnalisé avec votre logo Vous recherchez un cadeau d'entrepri…" at bounding box center [290, 341] width 459 height 410
click at [342, 250] on p "Énormément de personnes aiment savourer une petite infusion en cours de journée…" at bounding box center [290, 243] width 440 height 45
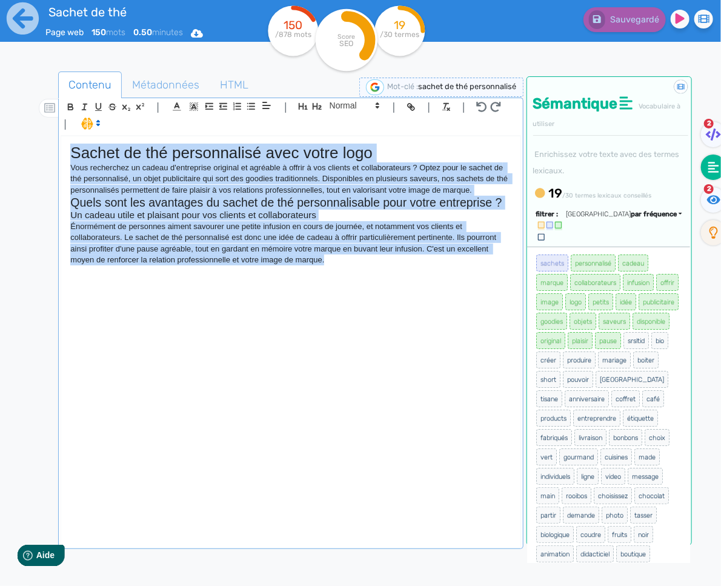
click at [375, 260] on p "Énormément de personnes aiment savourer une petite infusion en cours de journée…" at bounding box center [290, 243] width 440 height 45
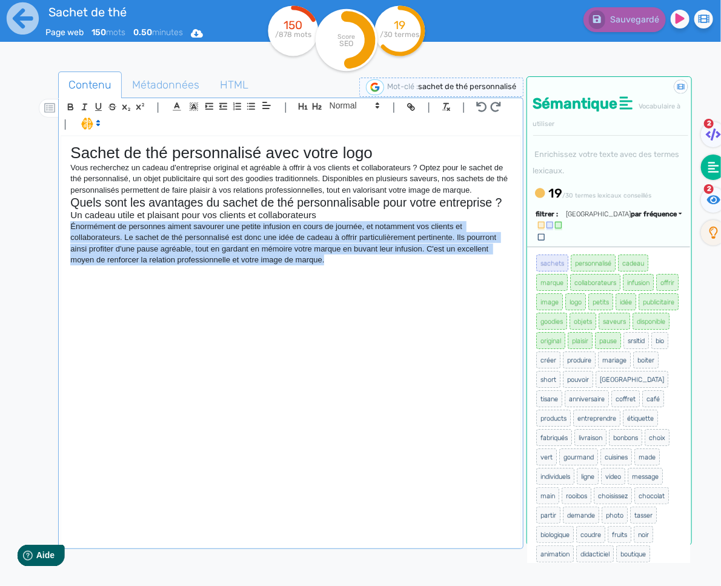
drag, startPoint x: 348, startPoint y: 260, endPoint x: 65, endPoint y: 230, distance: 283.9
click at [65, 230] on div "Sachet de thé personnalisé avec votre logo Vous recherchez un cadeau d'entrepri…" at bounding box center [290, 341] width 459 height 410
copy p "Énormément de personnes aiment savourer une petite infusion en cours de journée…"
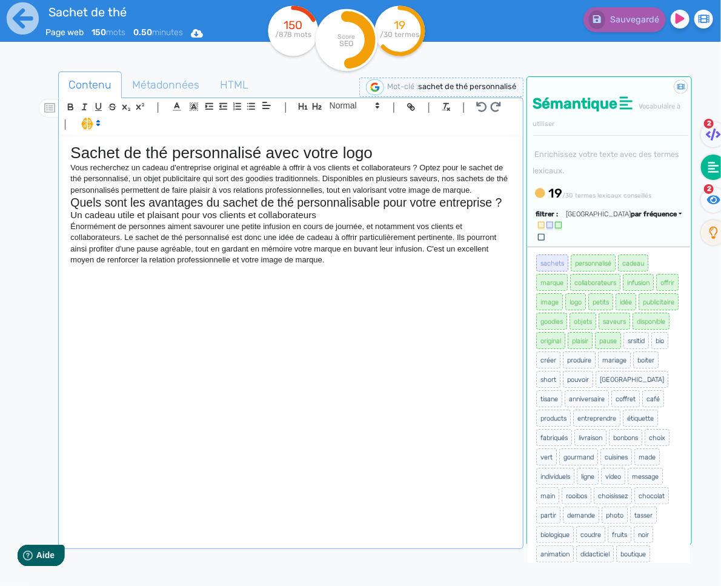
click at [337, 268] on div "Sachet de thé personnalisé avec votre logo Vous recherchez un cadeau d'entrepri…" at bounding box center [290, 341] width 459 height 410
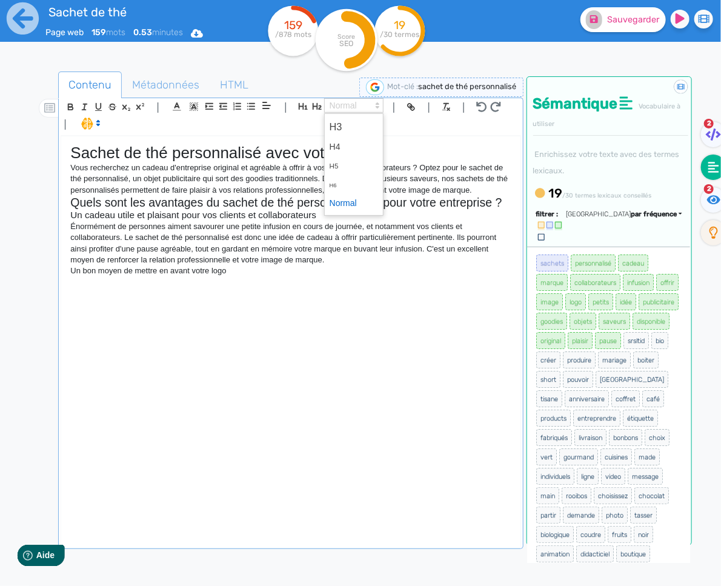
drag, startPoint x: 331, startPoint y: 108, endPoint x: 344, endPoint y: 121, distance: 17.6
click at [331, 108] on span at bounding box center [353, 105] width 59 height 15
click at [342, 124] on span at bounding box center [354, 126] width 48 height 21
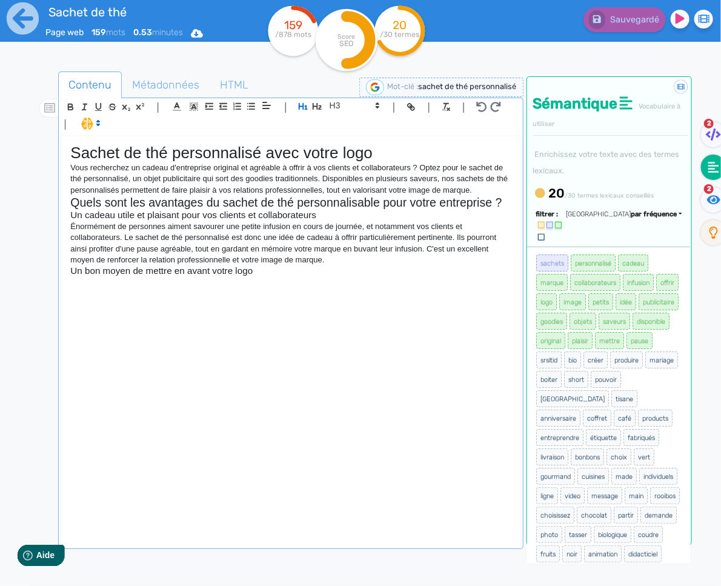
drag, startPoint x: 171, startPoint y: 310, endPoint x: 170, endPoint y: 302, distance: 7.9
click at [171, 310] on div "Sachet de thé personnalisé avec votre logo Vous recherchez un cadeau d'entrepri…" at bounding box center [290, 341] width 459 height 410
click at [187, 292] on div "Sachet de thé personnalisé avec votre logo Vous recherchez un cadeau d'entrepri…" at bounding box center [290, 341] width 459 height 410
click at [215, 290] on div "Sachet de thé personnalisé avec votre logo Vous recherchez un cadeau d'entrepri…" at bounding box center [290, 341] width 459 height 410
click at [157, 299] on div "Sachet de thé personnalisé avec votre logo Vous recherchez un cadeau d'entrepri…" at bounding box center [290, 341] width 459 height 410
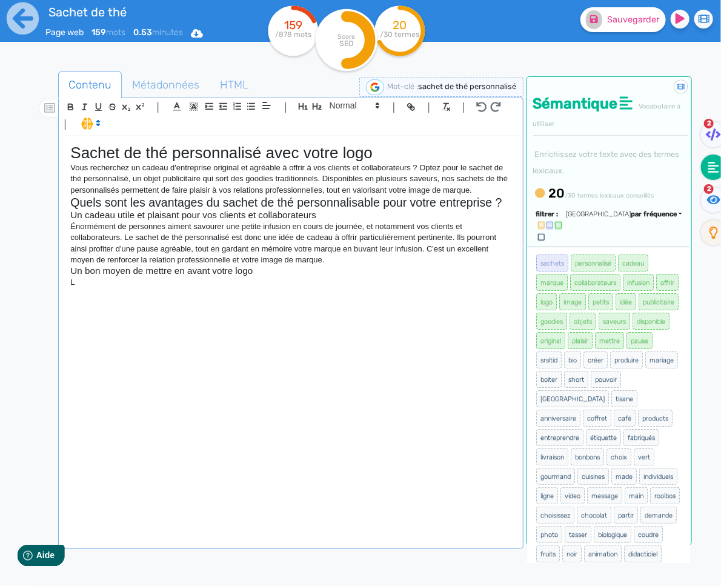
click at [299, 277] on p "L" at bounding box center [290, 282] width 440 height 11
click at [299, 273] on h3 "Un bon moyen de mettre en avant votre logo" at bounding box center [290, 270] width 440 height 11
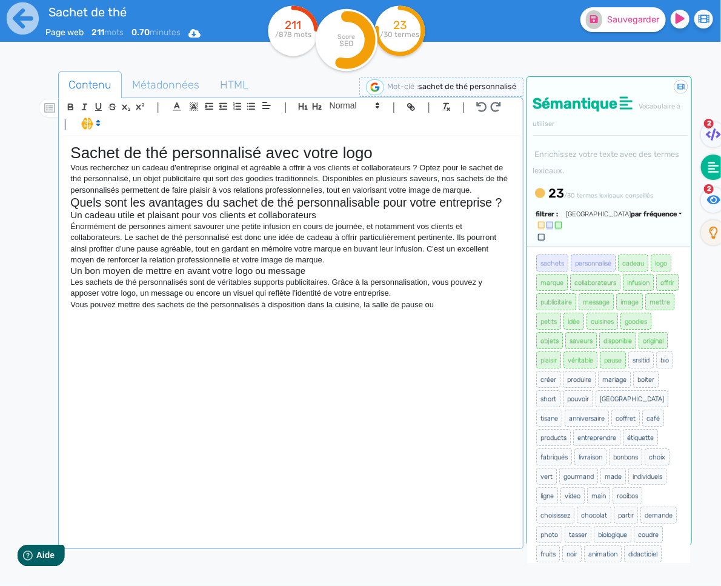
drag, startPoint x: 365, startPoint y: 304, endPoint x: 371, endPoint y: 302, distance: 6.3
click at [365, 304] on p "Vous pouvez mettre des sachets de thé personnalisés à disposition dans la cuisi…" at bounding box center [290, 304] width 440 height 11
click at [115, 307] on p "Vous pouvez mettre des sachets de thé personnalisés à disposition dans la cuisi…" at bounding box center [290, 304] width 440 height 11
click at [494, 306] on p "Vous pouvez par exemple mettre des sachets de thé personnalisés à disposition d…" at bounding box center [290, 304] width 440 height 11
drag, startPoint x: 68, startPoint y: 282, endPoint x: 164, endPoint y: 316, distance: 100.8
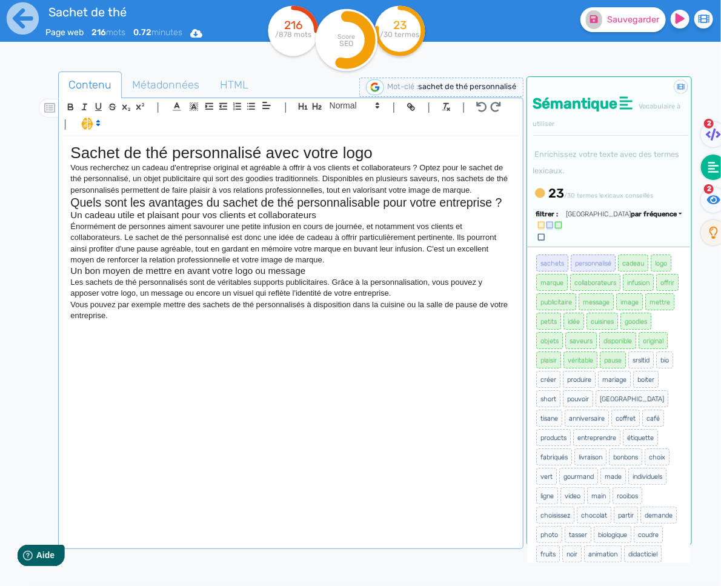
click at [164, 316] on div "Sachet de thé personnalisé avec votre logo Vous recherchez un cadeau d'entrepri…" at bounding box center [290, 341] width 459 height 410
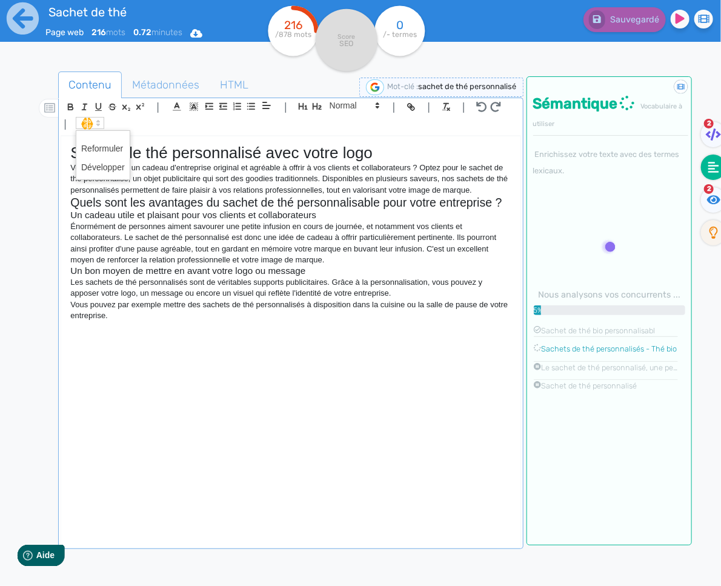
click at [84, 124] on span at bounding box center [90, 123] width 28 height 12
click at [101, 168] on span at bounding box center [103, 167] width 44 height 19
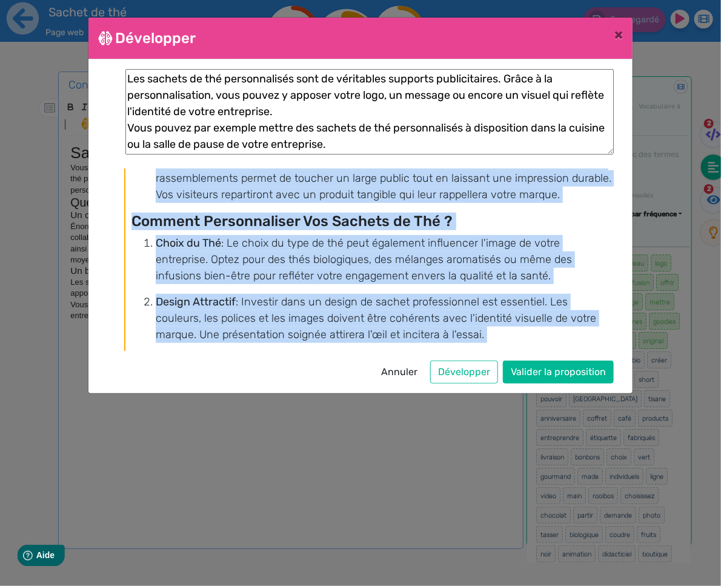
scroll to position [887, 0]
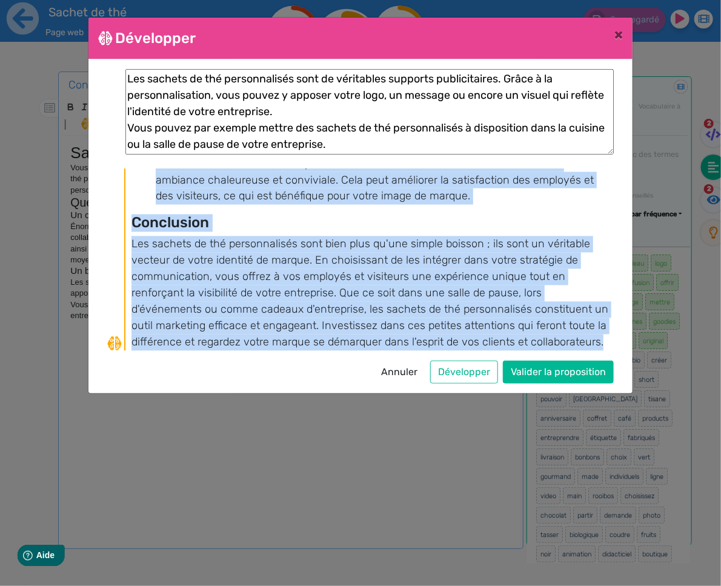
drag, startPoint x: 133, startPoint y: 178, endPoint x: 474, endPoint y: 340, distance: 377.8
copy div "Les Sachets de Thé Personnalisés : Un Support Publicitaire Efficace pour Votre …"
click at [621, 35] on span "×" at bounding box center [618, 34] width 8 height 17
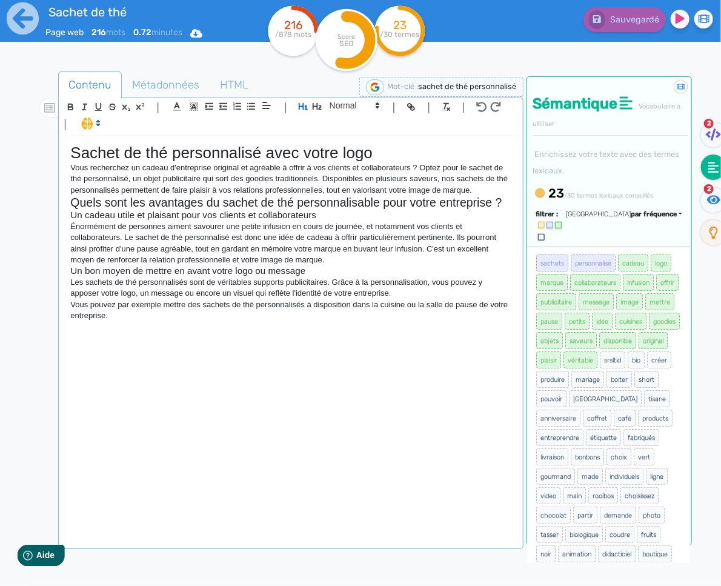
click at [359, 314] on p "Vous pouvez par exemple mettre des sachets de thé personnalisés à disposition d…" at bounding box center [290, 310] width 440 height 22
click at [271, 339] on div "Sachet de thé personnalisé avec votre logo Vous recherchez un cadeau d'entrepri…" at bounding box center [290, 341] width 459 height 410
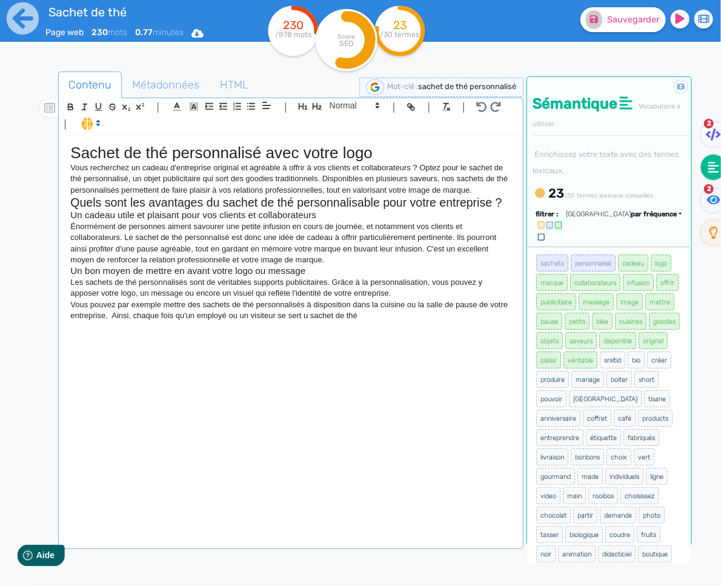
click at [330, 316] on p "Vous pouvez par exemple mettre des sachets de thé personnalisés à disposition d…" at bounding box center [290, 310] width 440 height 22
click at [429, 317] on p "Vous pouvez par exemple mettre des sachets de thé personnalisés à disposition d…" at bounding box center [290, 310] width 440 height 22
click at [393, 316] on p "Vous pouvez par exemple mettre des sachets de thé personnalisés à disposition d…" at bounding box center [290, 310] width 440 height 22
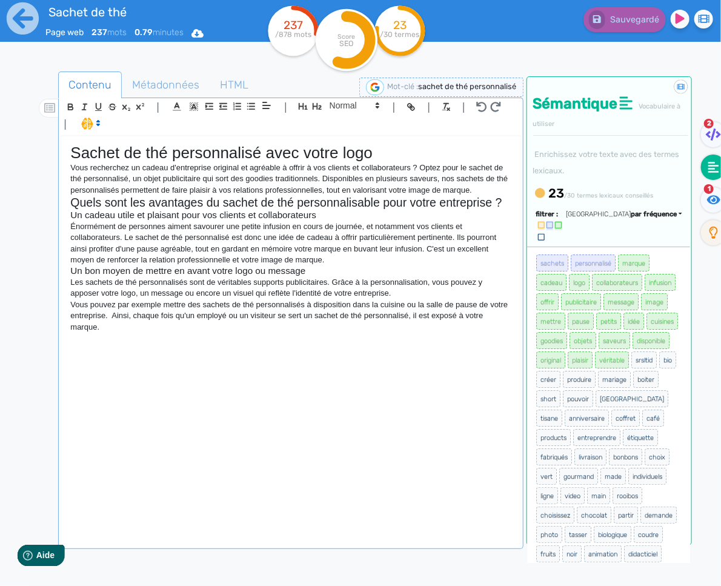
click at [200, 342] on div "Sachet de thé personnalisé avec votre logo Vous recherchez un cadeau d'entrepri…" at bounding box center [290, 341] width 459 height 410
click at [130, 315] on p "Vous pouvez par exemple mettre des sachets de thé personnalisés à disposition d…" at bounding box center [290, 315] width 440 height 33
click at [241, 328] on p "Vous pouvez par exemple mettre des sachets de thé personnalisés à disposition d…" at bounding box center [290, 315] width 440 height 33
click at [134, 339] on div "Sachet de thé personnalisé avec votre logo Vous recherchez un cadeau d'entrepri…" at bounding box center [290, 341] width 459 height 410
click at [145, 331] on p "Vous pouvez par exemple mettre des sachets de thé personnalisés à disposition d…" at bounding box center [290, 315] width 440 height 33
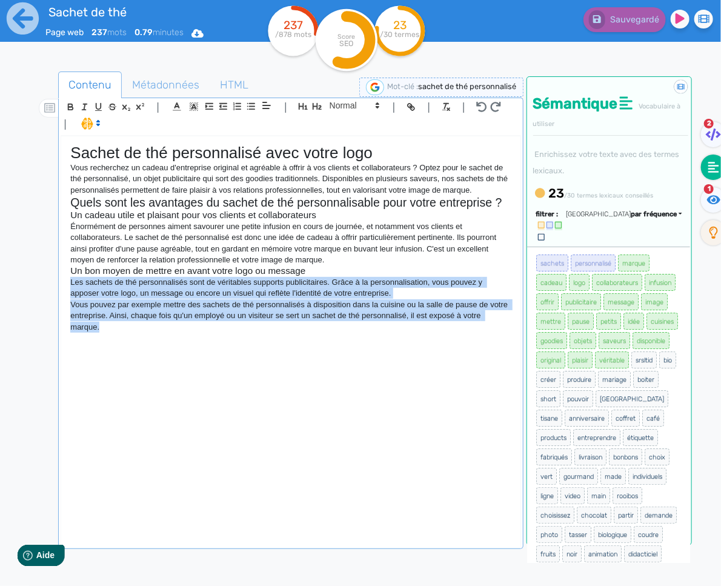
drag, startPoint x: 147, startPoint y: 328, endPoint x: 60, endPoint y: 286, distance: 96.5
click at [60, 286] on div "| | H3 H4 H5 H6 Normal | | | | Sachet de thé personnalisé avec votre logo Vous …" at bounding box center [290, 323] width 465 height 451
copy div "Les sachets de thé personnalisés sont de véritables supports publicitaires. Grâ…"
click at [139, 350] on div "Sachet de thé personnalisé avec votre logo Vous recherchez un cadeau d'entrepri…" at bounding box center [290, 341] width 459 height 410
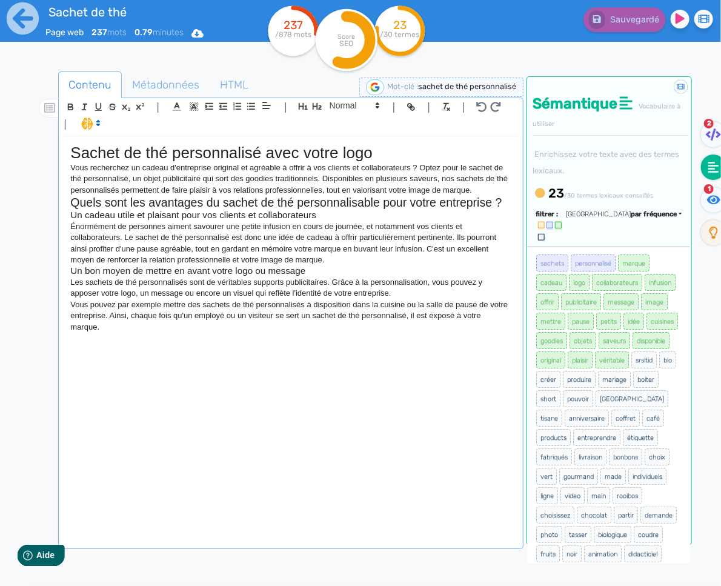
click at [128, 349] on div "Sachet de thé personnalisé avec votre logo Vous recherchez un cadeau d'entrepri…" at bounding box center [290, 341] width 459 height 410
click at [230, 308] on p "Vous pouvez par exemple mettre des sachets de thé personnalisés à disposition d…" at bounding box center [290, 315] width 440 height 33
click at [119, 334] on div "Sachet de thé personnalisé avec votre logo Vous recherchez un cadeau d'entrepri…" at bounding box center [290, 341] width 459 height 410
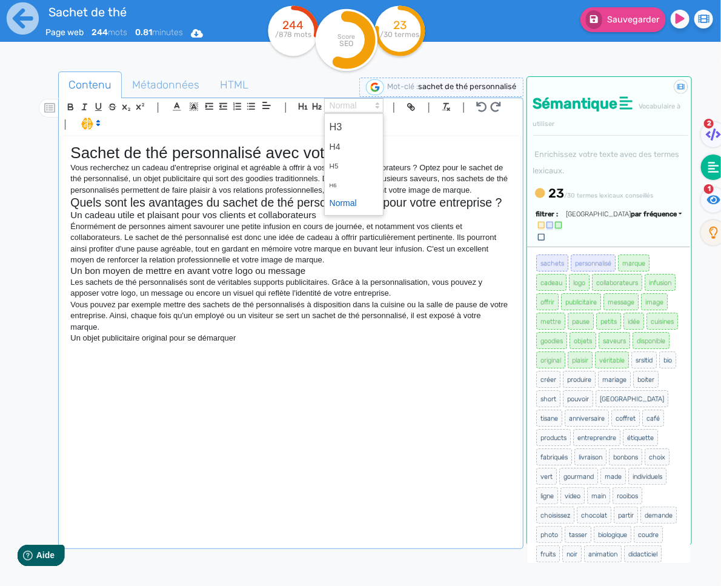
click at [331, 105] on span at bounding box center [353, 105] width 59 height 15
click at [348, 131] on span at bounding box center [354, 126] width 48 height 21
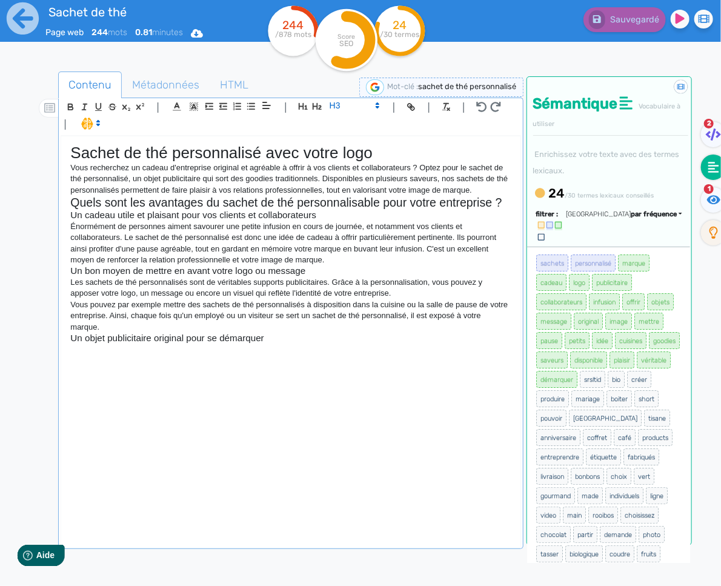
click at [91, 352] on div "Sachet de thé personnalisé avec votre logo Vous recherchez un cadeau d'entrepri…" at bounding box center [290, 341] width 459 height 410
click at [399, 408] on div "Sachet de thé personnalisé avec votre logo Vous recherchez un cadeau d'entrepri…" at bounding box center [290, 341] width 459 height 410
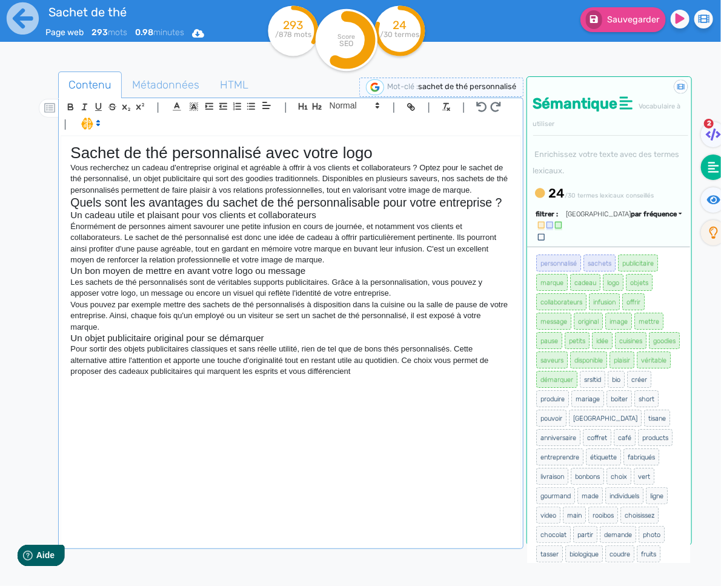
click at [299, 377] on p "Pour sortir des objets publicitaires classiques et sans réelle utilité, rien de…" at bounding box center [290, 360] width 440 height 33
click at [497, 193] on p "Vous recherchez un cadeau d'entreprise original et agréable à offrir à vos clie…" at bounding box center [290, 178] width 440 height 33
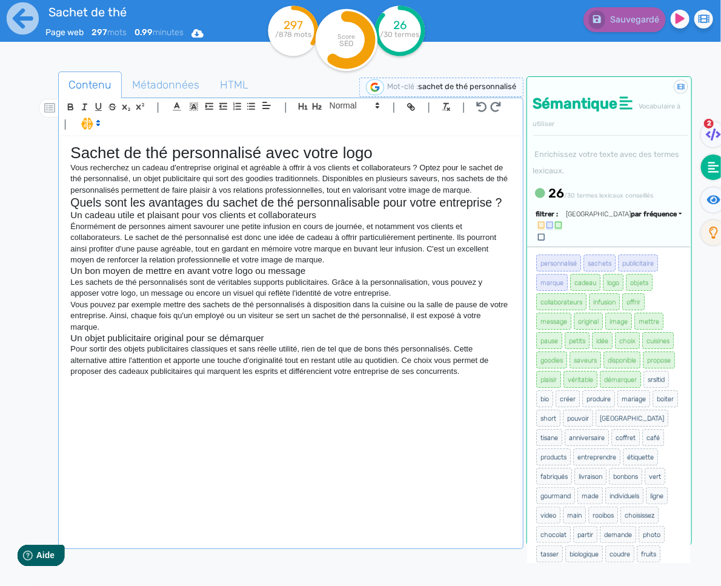
click at [333, 262] on p "Énormément de personnes aiment savourer une petite infusion en cours de journée…" at bounding box center [290, 243] width 440 height 45
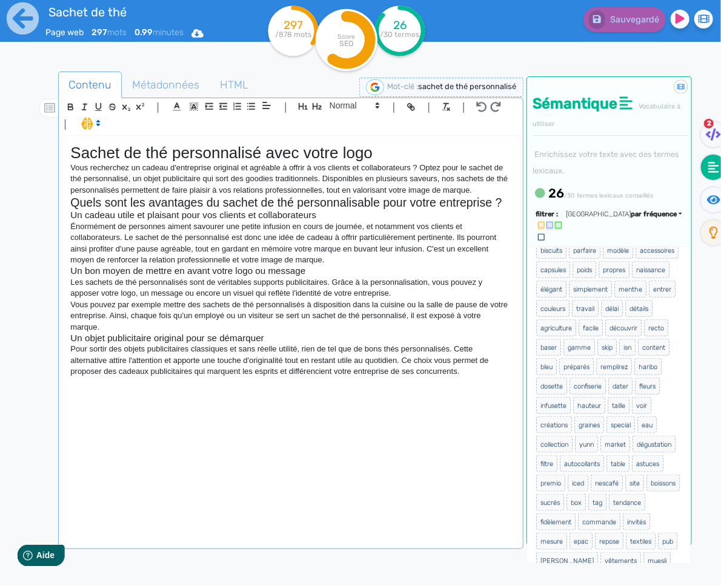
click at [476, 380] on p at bounding box center [290, 382] width 440 height 11
click at [249, 394] on div "Sachet de thé personnalisé avec votre logo Vous recherchez un cadeau d'entrepri…" at bounding box center [290, 341] width 459 height 410
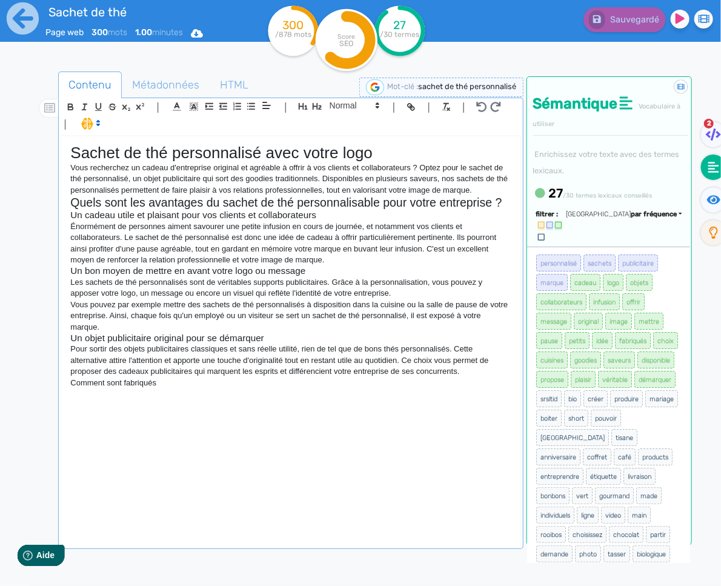
click at [320, 394] on div "Sachet de thé personnalisé avec votre logo Vous recherchez un cadeau d'entrepri…" at bounding box center [290, 341] width 459 height 410
drag, startPoint x: 185, startPoint y: 383, endPoint x: 161, endPoint y: 387, distance: 25.2
click at [161, 387] on p "Comment sont fabriqués" at bounding box center [290, 382] width 440 height 11
click at [144, 381] on p "Comment sont fabriqués nos sachets" at bounding box center [290, 382] width 440 height 11
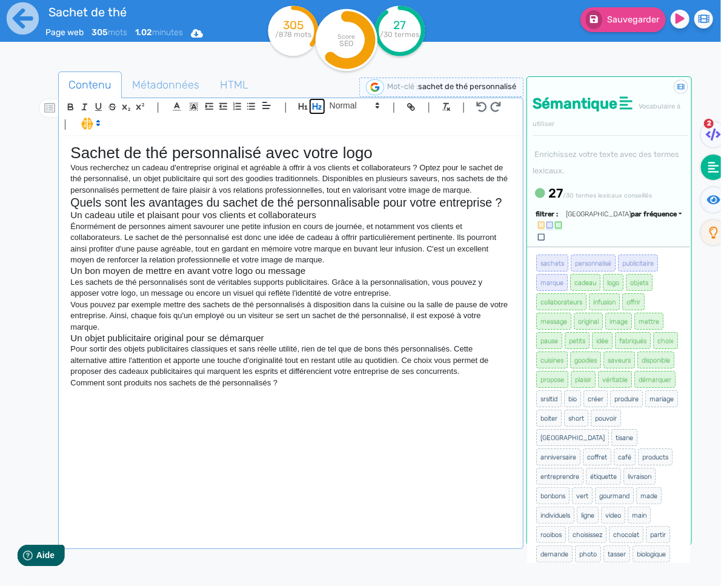
click at [313, 102] on icon "button" at bounding box center [317, 106] width 10 height 10
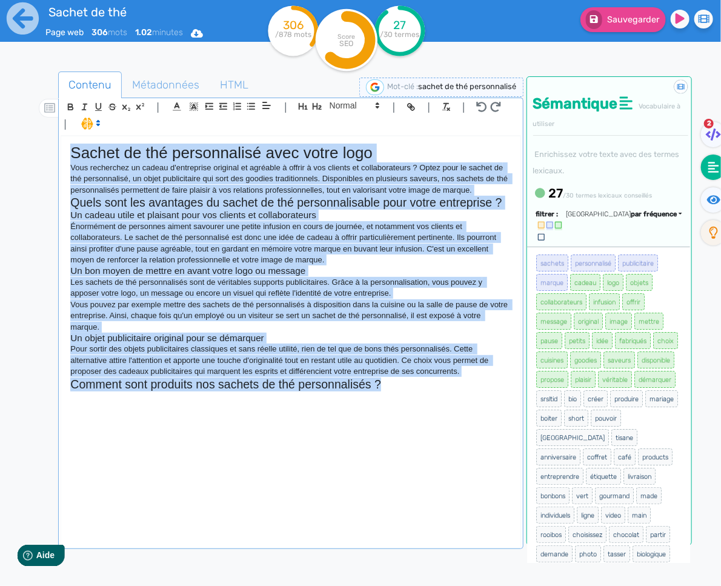
copy div "Sachet de thé personnalisé avec votre logo Vous recherchez un cadeau d'entrepri…"
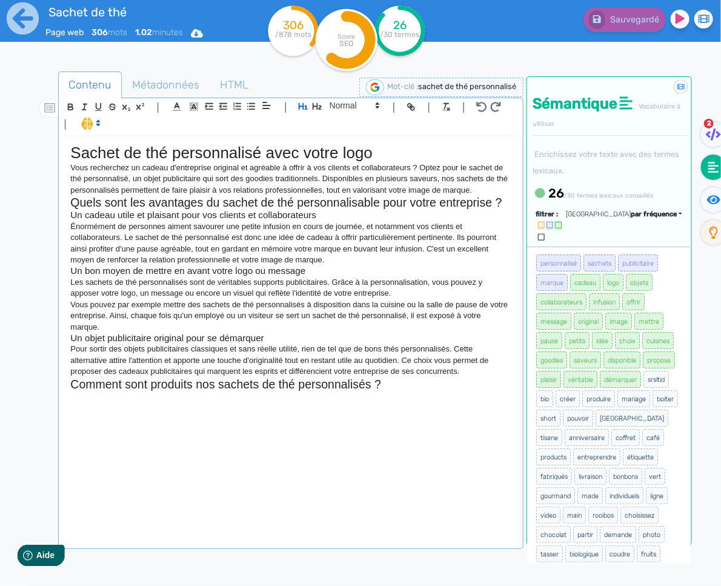
click at [395, 396] on div "Sachet de thé personnalisé avec votre logo Vous recherchez un cadeau d'entrepri…" at bounding box center [290, 341] width 459 height 410
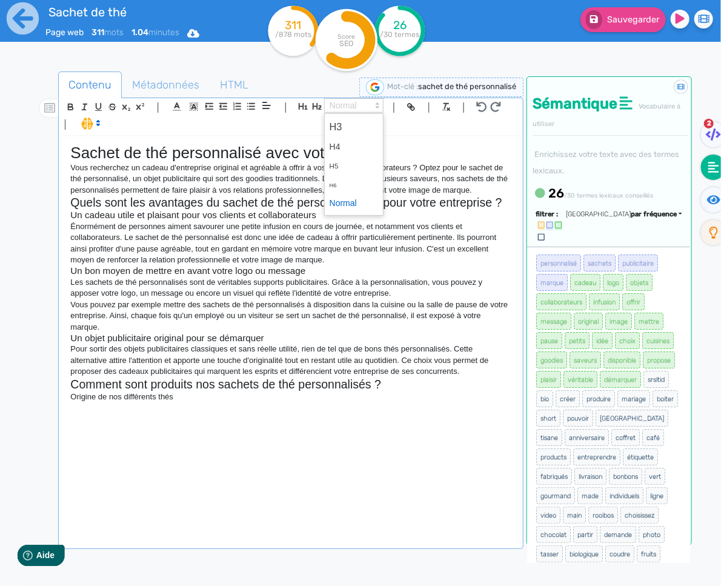
click at [338, 107] on span at bounding box center [353, 105] width 59 height 15
click at [344, 123] on span at bounding box center [354, 126] width 48 height 21
drag, startPoint x: 141, startPoint y: 414, endPoint x: 147, endPoint y: 411, distance: 6.8
click at [142, 413] on div "Sachet de thé personnalisé avec votre logo Vous recherchez un cadeau d'entrepri…" at bounding box center [290, 341] width 459 height 410
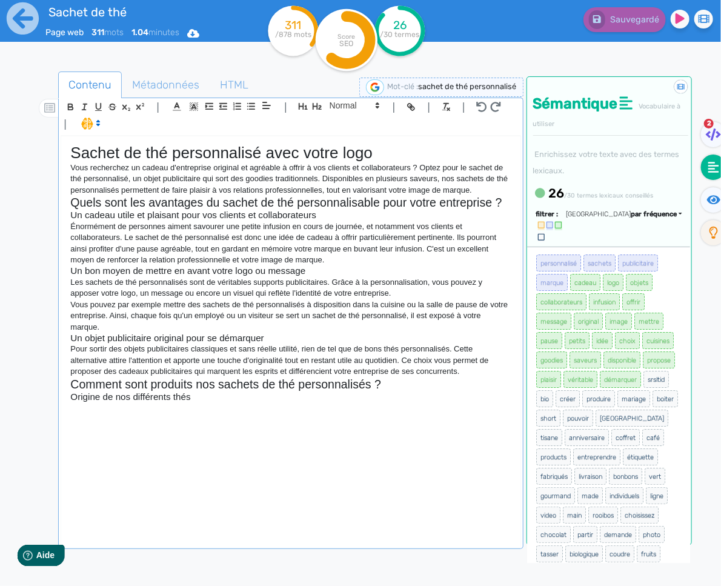
click at [149, 416] on div "Sachet de thé personnalisé avec votre logo Vous recherchez un cadeau d'entrepri…" at bounding box center [290, 341] width 459 height 410
click at [137, 419] on div "Sachet de thé personnalisé avec votre logo Vous recherchez un cadeau d'entrepri…" at bounding box center [290, 341] width 459 height 410
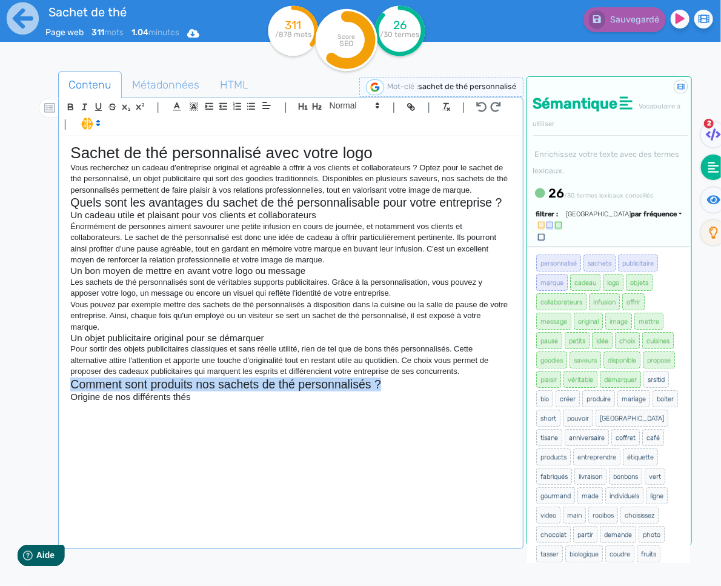
drag, startPoint x: 382, startPoint y: 384, endPoint x: 75, endPoint y: 379, distance: 306.6
click at [73, 379] on h2 "Comment sont produits nos sachets de thé personnalisés ?" at bounding box center [290, 384] width 440 height 14
copy h2 "Comment sont produits nos sachets de thé personnalisés ?"
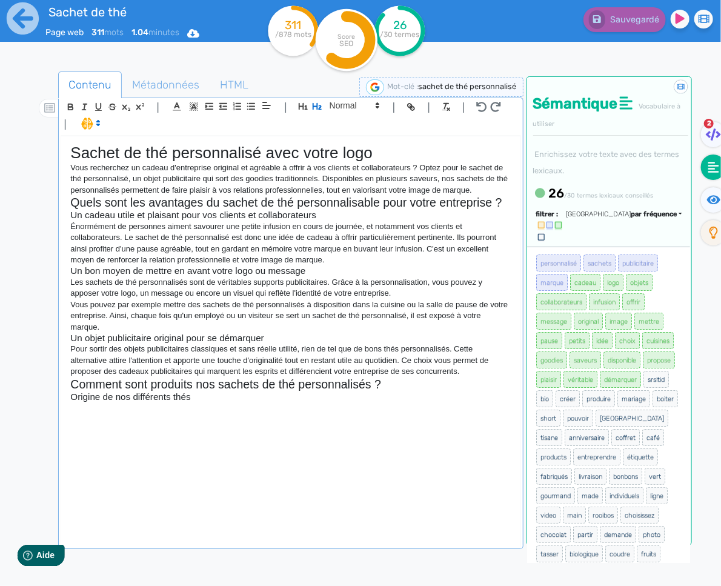
click at [185, 409] on p at bounding box center [290, 407] width 440 height 11
click at [133, 431] on div "Sachet de thé personnalisé avec votre logo Vous recherchez un cadeau d'entrepri…" at bounding box center [290, 341] width 459 height 410
click at [167, 420] on div "Sachet de thé personnalisé avec votre logo Vous recherchez un cadeau d'entrepri…" at bounding box center [290, 341] width 459 height 410
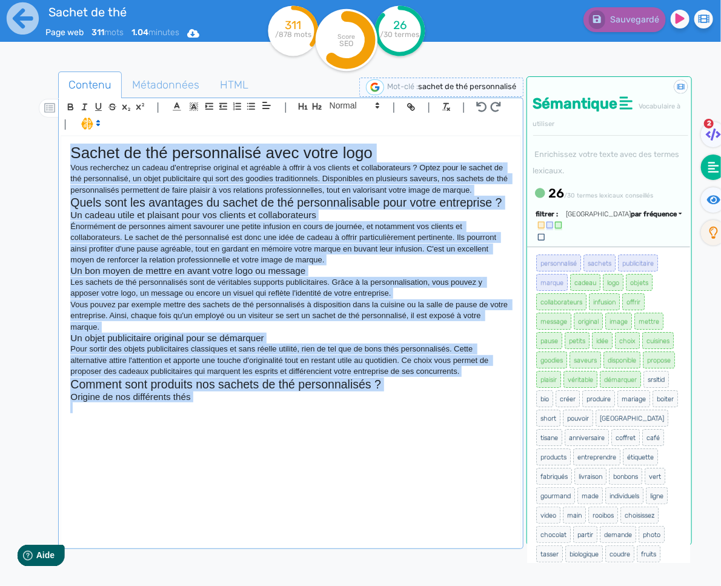
copy div "Sachet de thé personnalisé avec votre logo Vous recherchez un cadeau d'entrepri…"
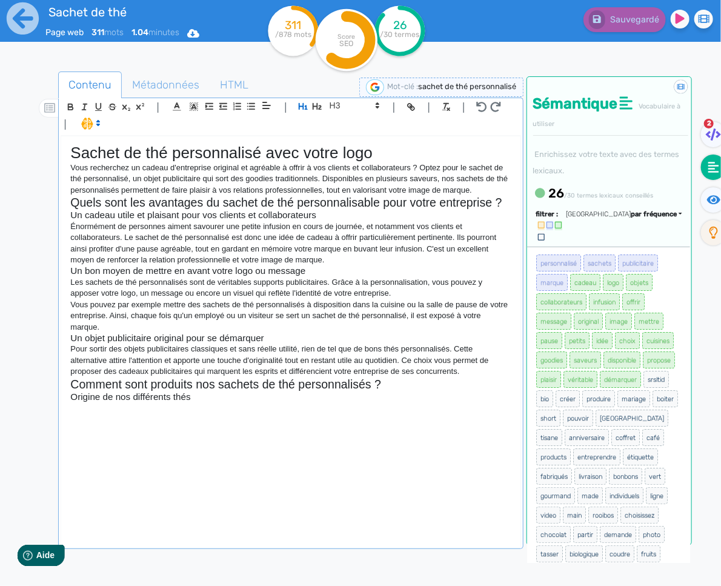
click at [161, 408] on p at bounding box center [290, 407] width 440 height 11
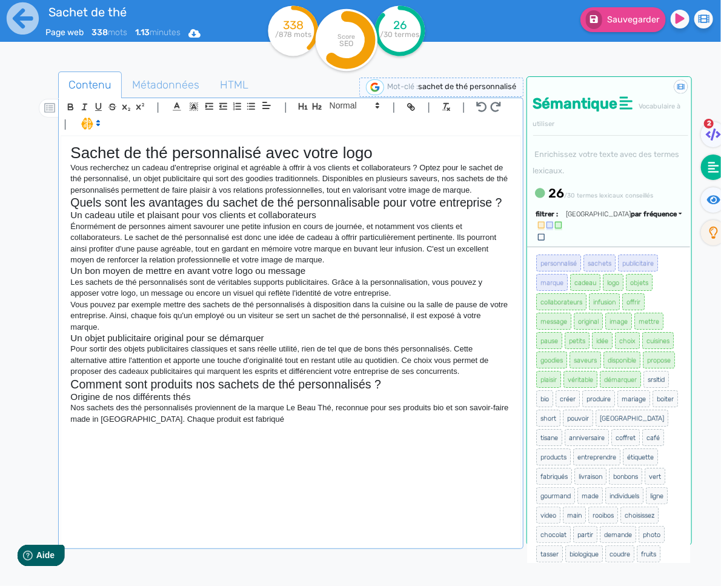
click at [159, 417] on p "Nos sachets des thé personnalisés proviennent de la marque Le Beau Thé, reconnu…" at bounding box center [290, 413] width 440 height 22
click at [157, 419] on p "Nos sachets des thé personnalisés proviennent de la marque Le Beau Thé, reconnu…" at bounding box center [290, 413] width 440 height 22
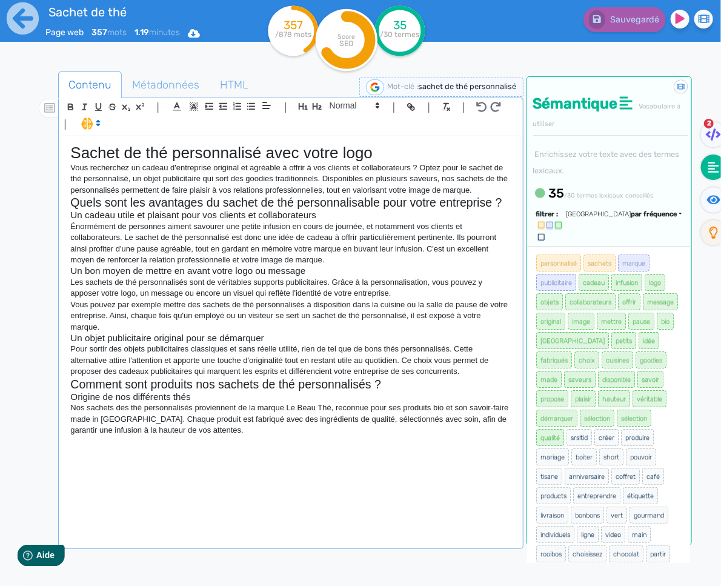
click at [213, 434] on p "Nos sachets des thé personnalisés proviennent de la marque Le Beau Thé, reconnu…" at bounding box center [290, 418] width 440 height 33
click at [222, 442] on div "Sachet de thé personnalisé avec votre logo Vous recherchez un cadeau d'entrepri…" at bounding box center [290, 341] width 459 height 410
click at [242, 436] on p "Nos sachets des thé personnalisés proviennent de la marque Le Beau Thé, reconnu…" at bounding box center [290, 418] width 440 height 33
click at [241, 429] on p "Nos sachets des thé personnalisés proviennent de la marque Le Beau Thé, reconnu…" at bounding box center [290, 418] width 440 height 33
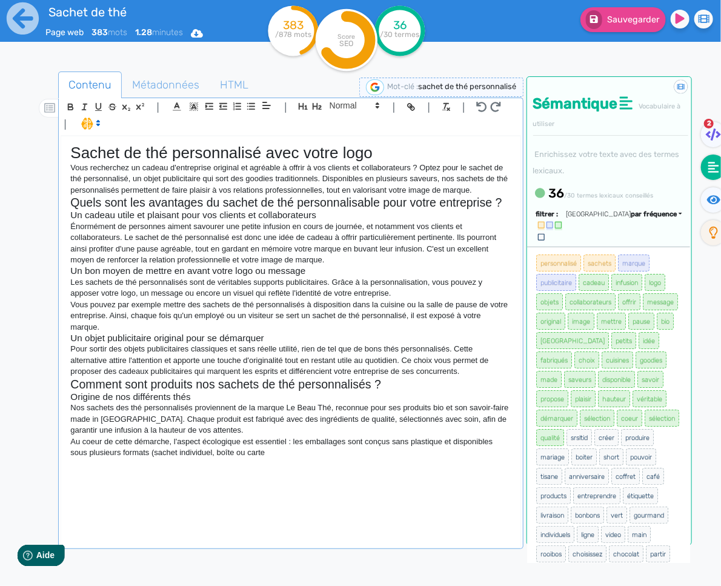
click at [213, 454] on p "Au coeur de cette démarche, l'aspect écologique est essentiel : les emballages …" at bounding box center [290, 447] width 440 height 22
drag, startPoint x: 378, startPoint y: 457, endPoint x: 340, endPoint y: 457, distance: 37.6
click at [340, 457] on p "Au coeur de cette démarche, l'aspect écologique est essentiel : les emballages …" at bounding box center [290, 447] width 440 height 22
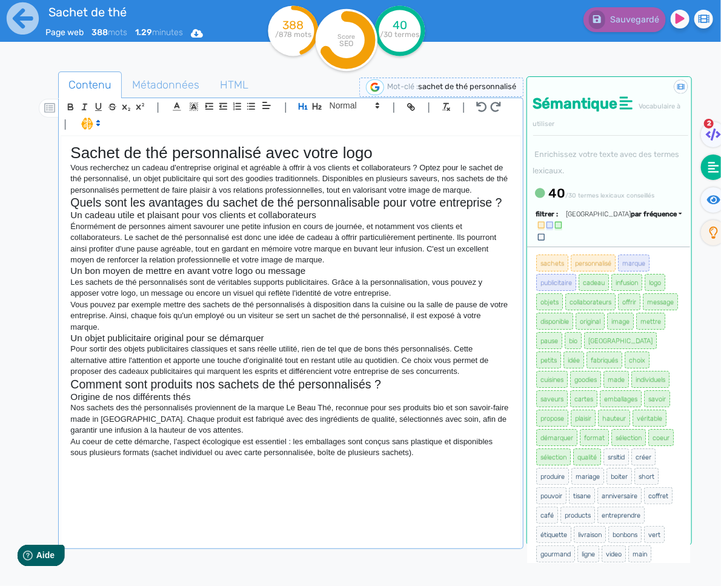
click at [438, 456] on p "Au coeur de cette démarche, l'aspect écologique est essentiel : les emballages …" at bounding box center [290, 447] width 440 height 22
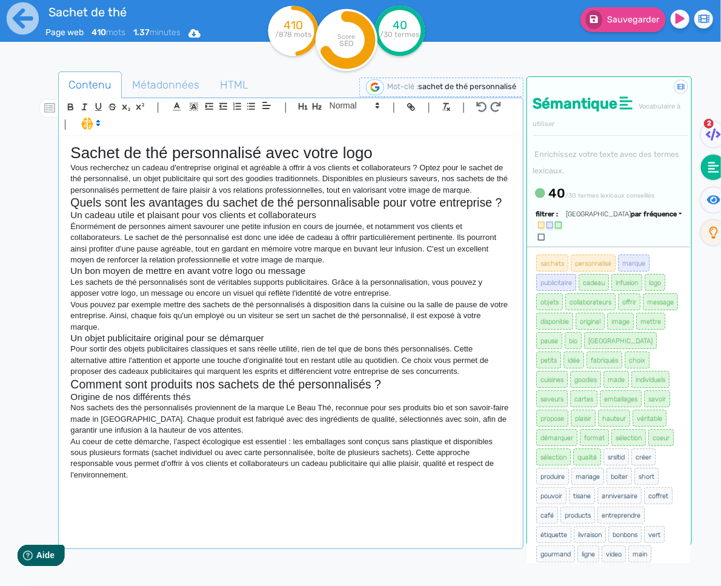
click at [174, 480] on p "Au coeur de cette démarche, l'aspect écologique est essentiel : les emballages …" at bounding box center [290, 458] width 440 height 45
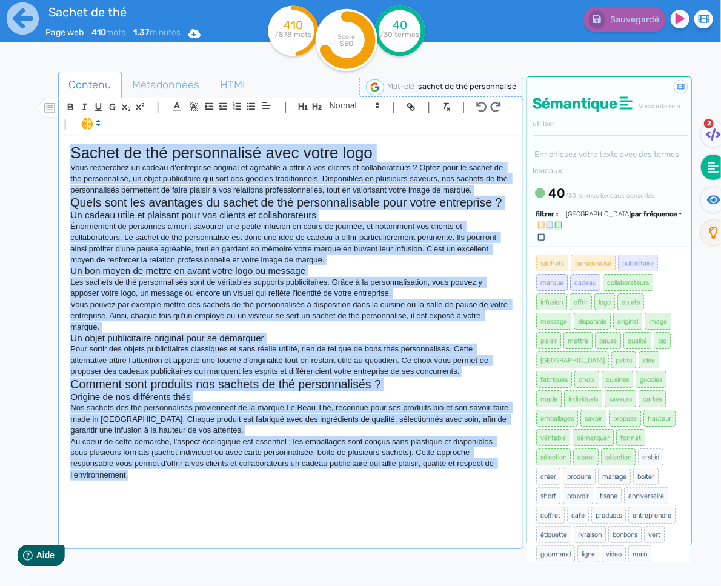
click at [232, 476] on p "Au coeur de cette démarche, l'aspect écologique est essentiel : les emballages …" at bounding box center [290, 458] width 440 height 45
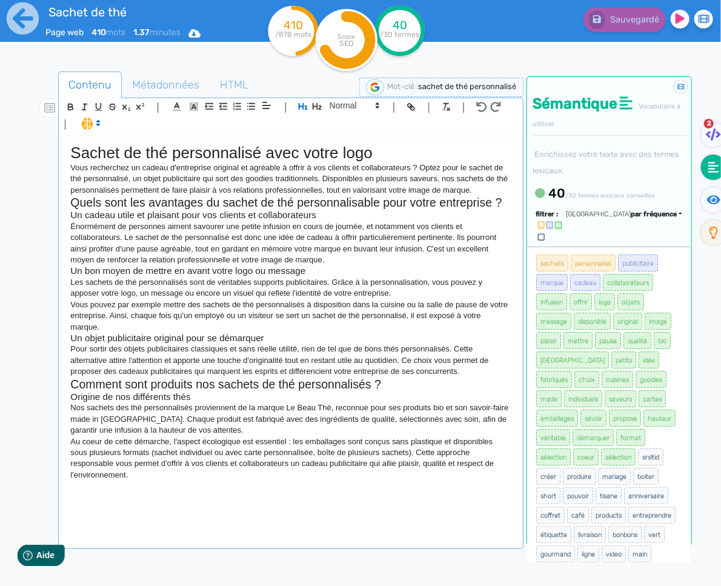
click at [239, 503] on div "Sachet de thé personnalisé avec votre logo Vous recherchez un cadeau d'entrepri…" at bounding box center [290, 341] width 459 height 410
